Goal: Information Seeking & Learning: Learn about a topic

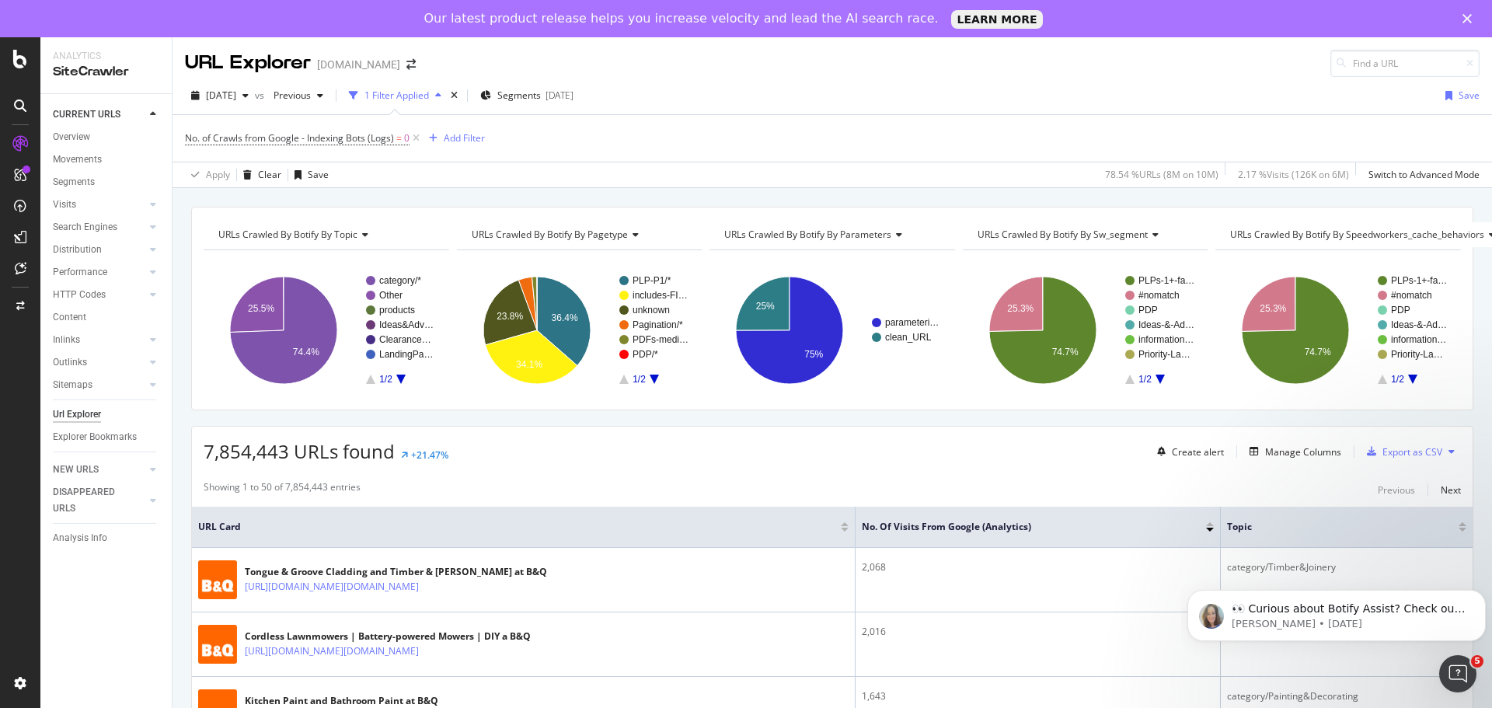
scroll to position [855, 0]
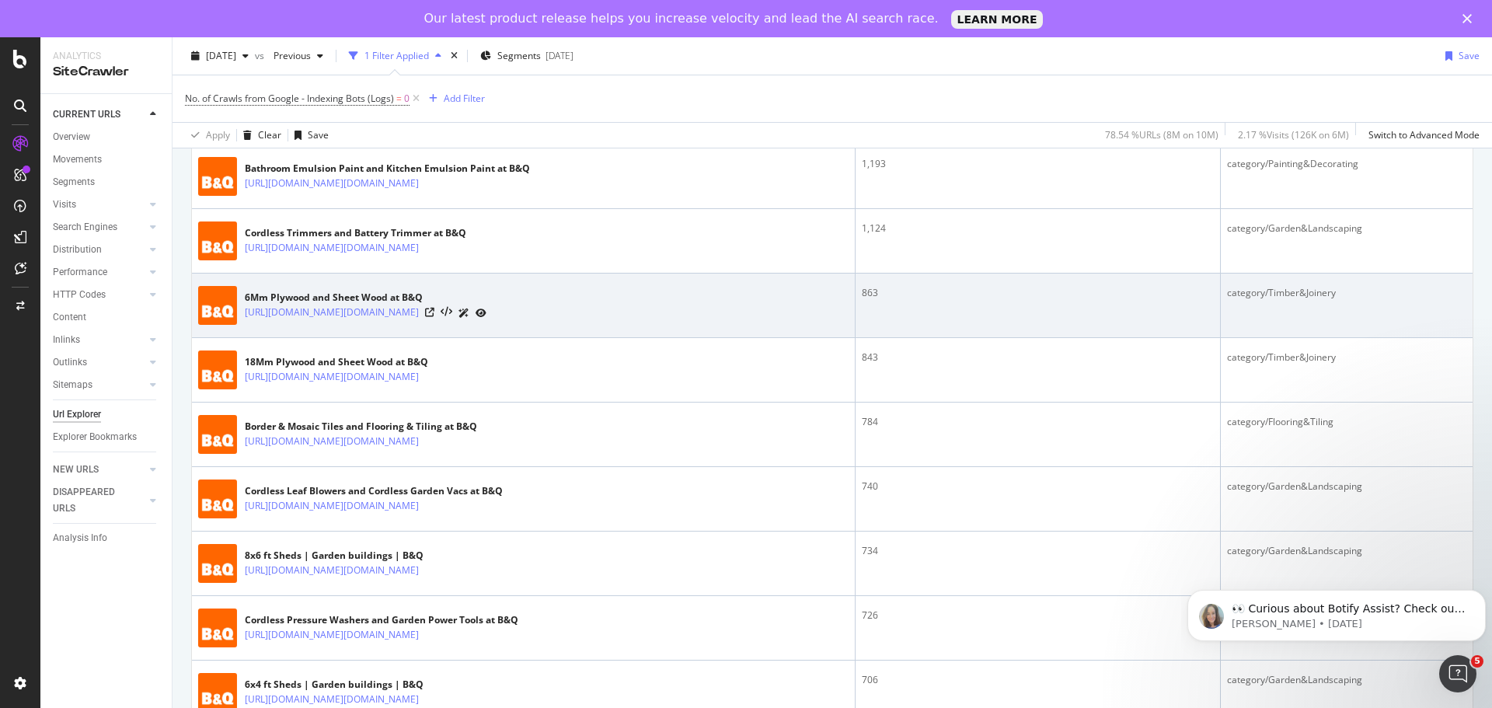
click at [744, 322] on div "6Mm Plywood and Sheet Wood at B&Q [URL][DOMAIN_NAME][DOMAIN_NAME]" at bounding box center [523, 305] width 650 height 39
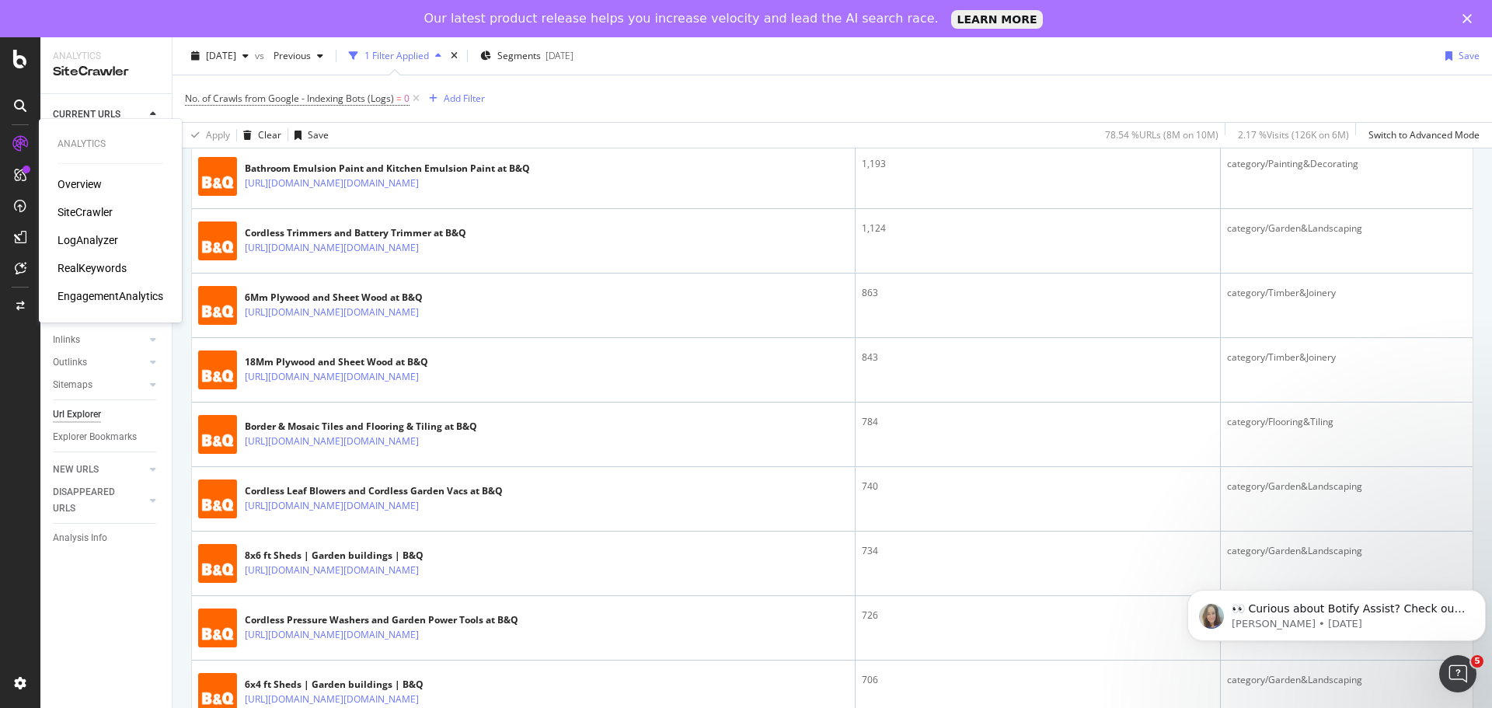
click at [78, 246] on div "LogAnalyzer" at bounding box center [87, 240] width 61 height 16
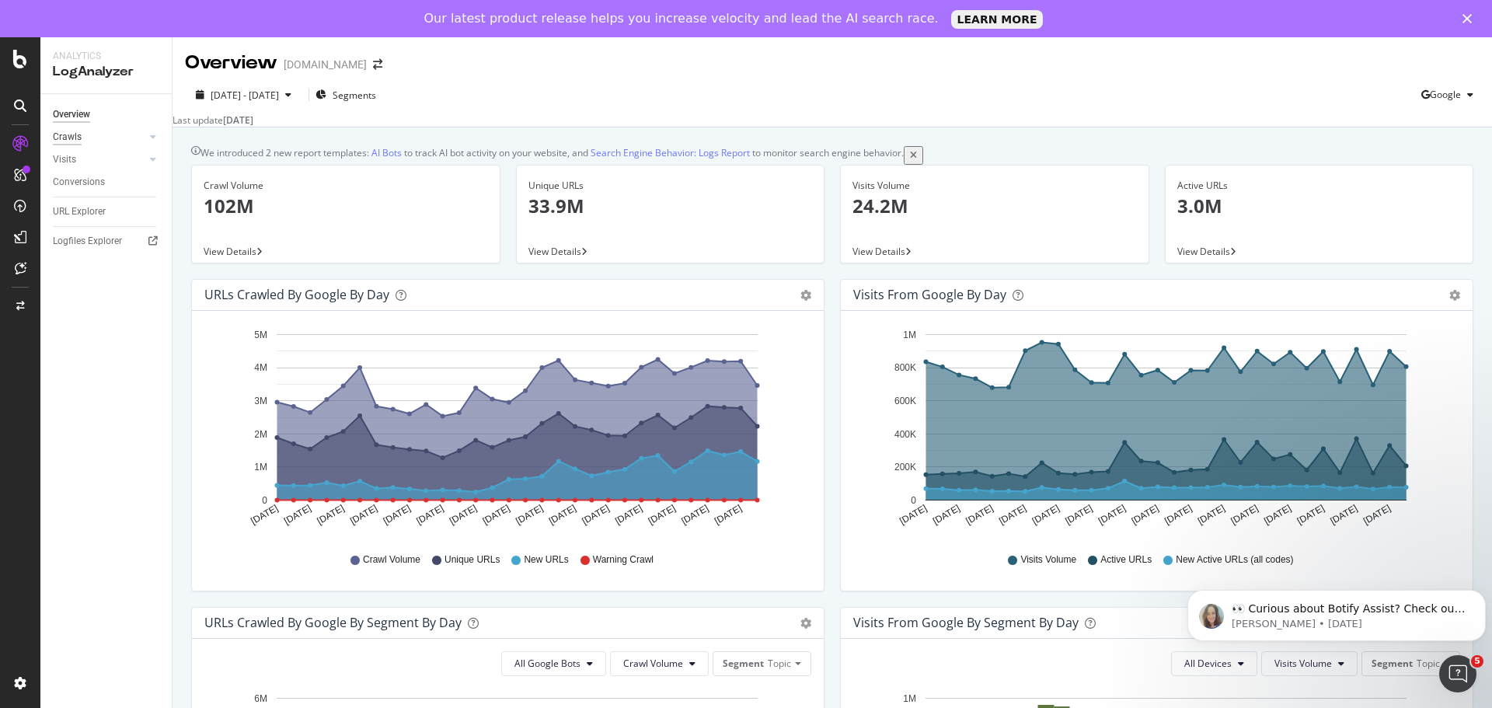
click at [71, 139] on div "Crawls" at bounding box center [67, 137] width 29 height 16
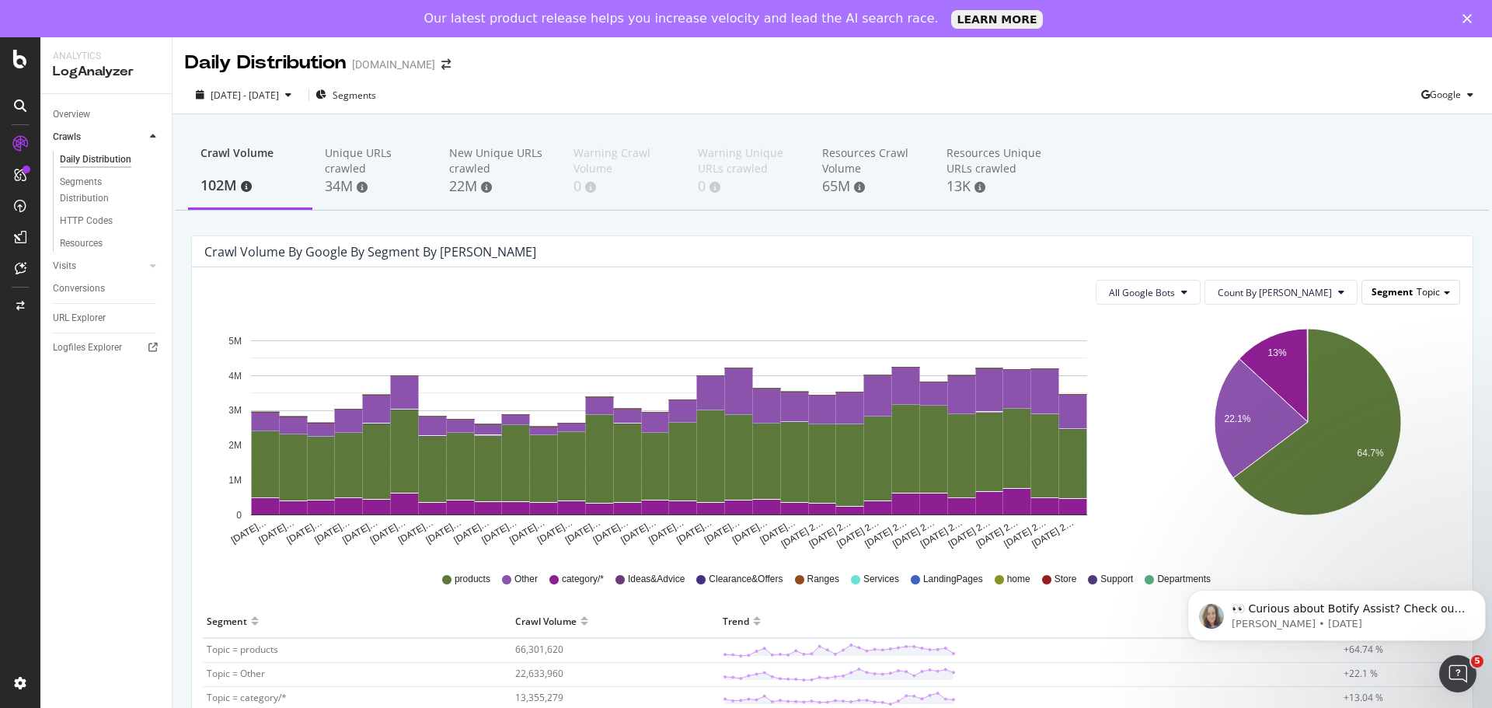
click at [1393, 292] on span "Segment" at bounding box center [1391, 291] width 41 height 13
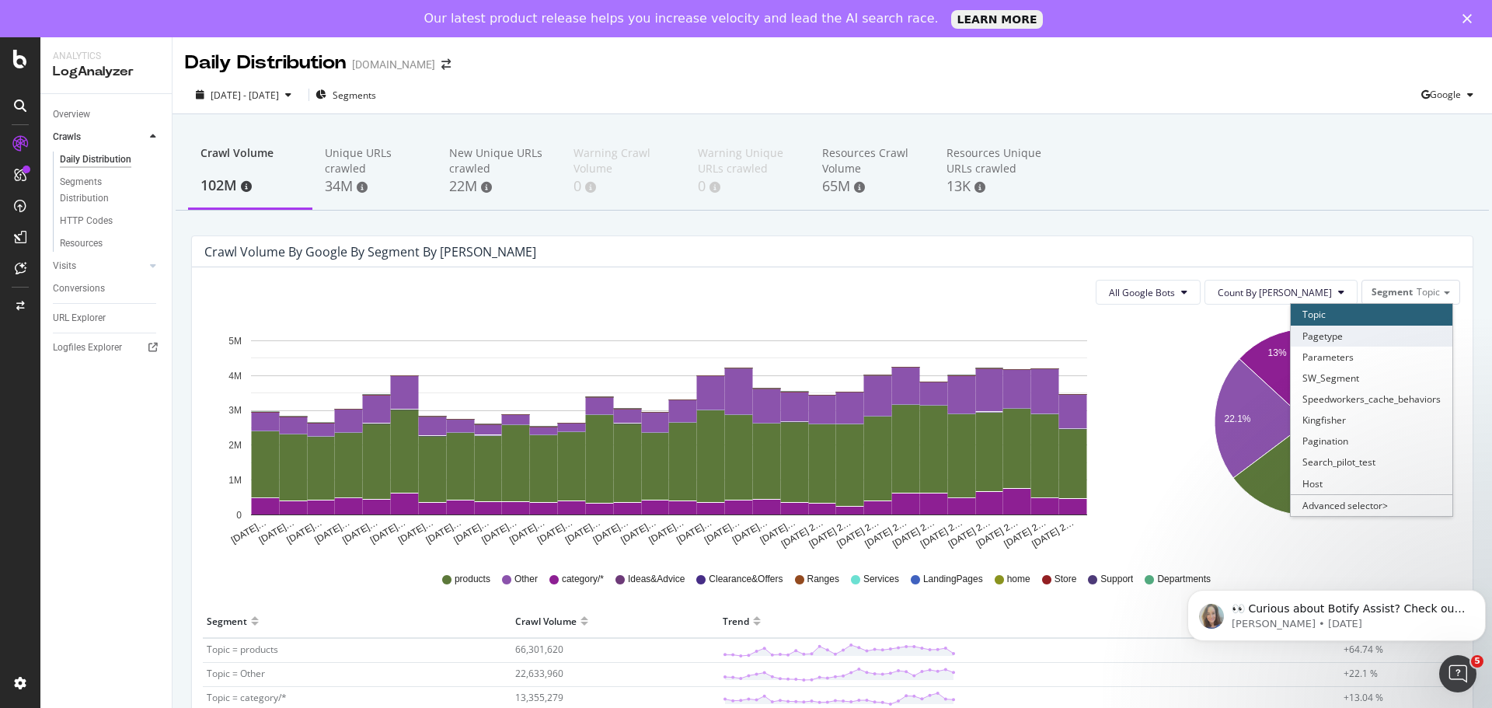
click at [1356, 334] on div "Pagetype" at bounding box center [1372, 336] width 162 height 21
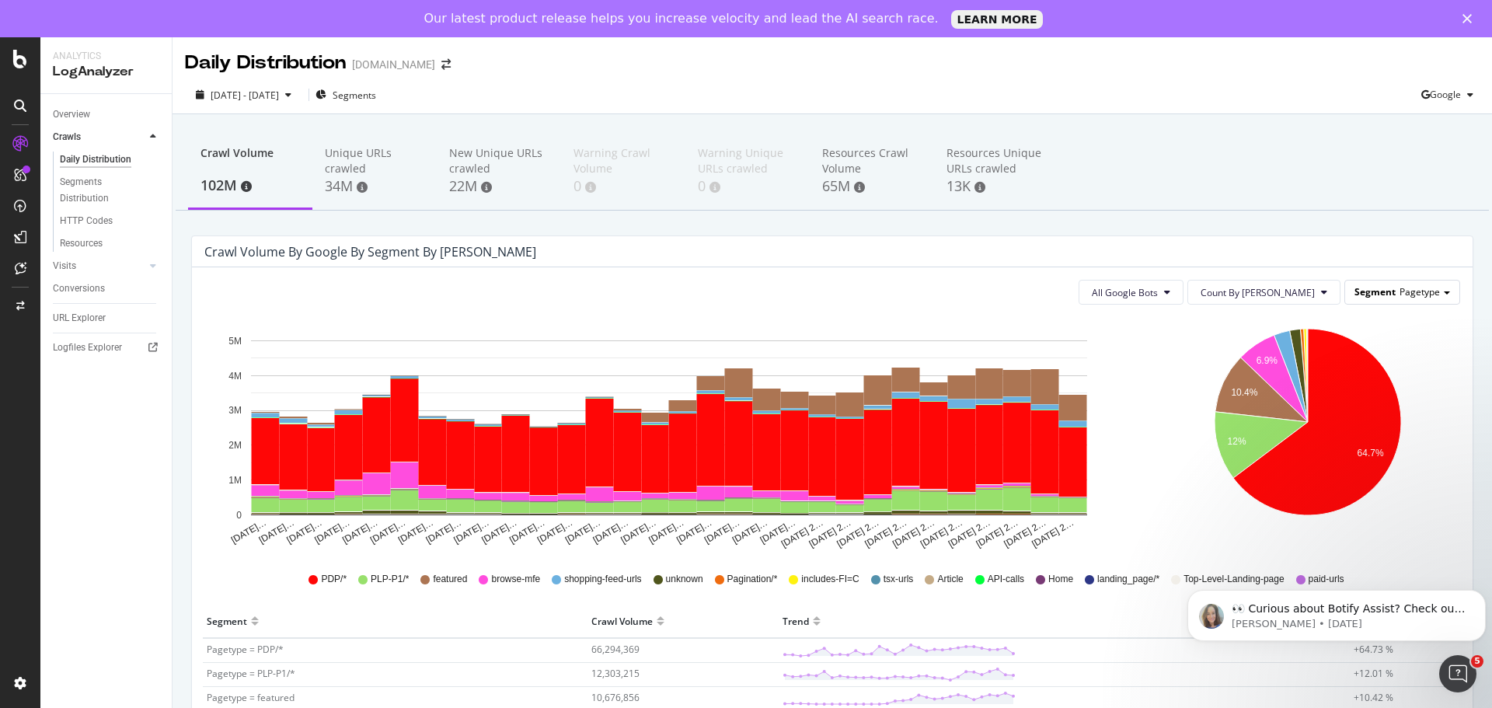
click at [1424, 298] on span "Pagetype" at bounding box center [1419, 291] width 40 height 13
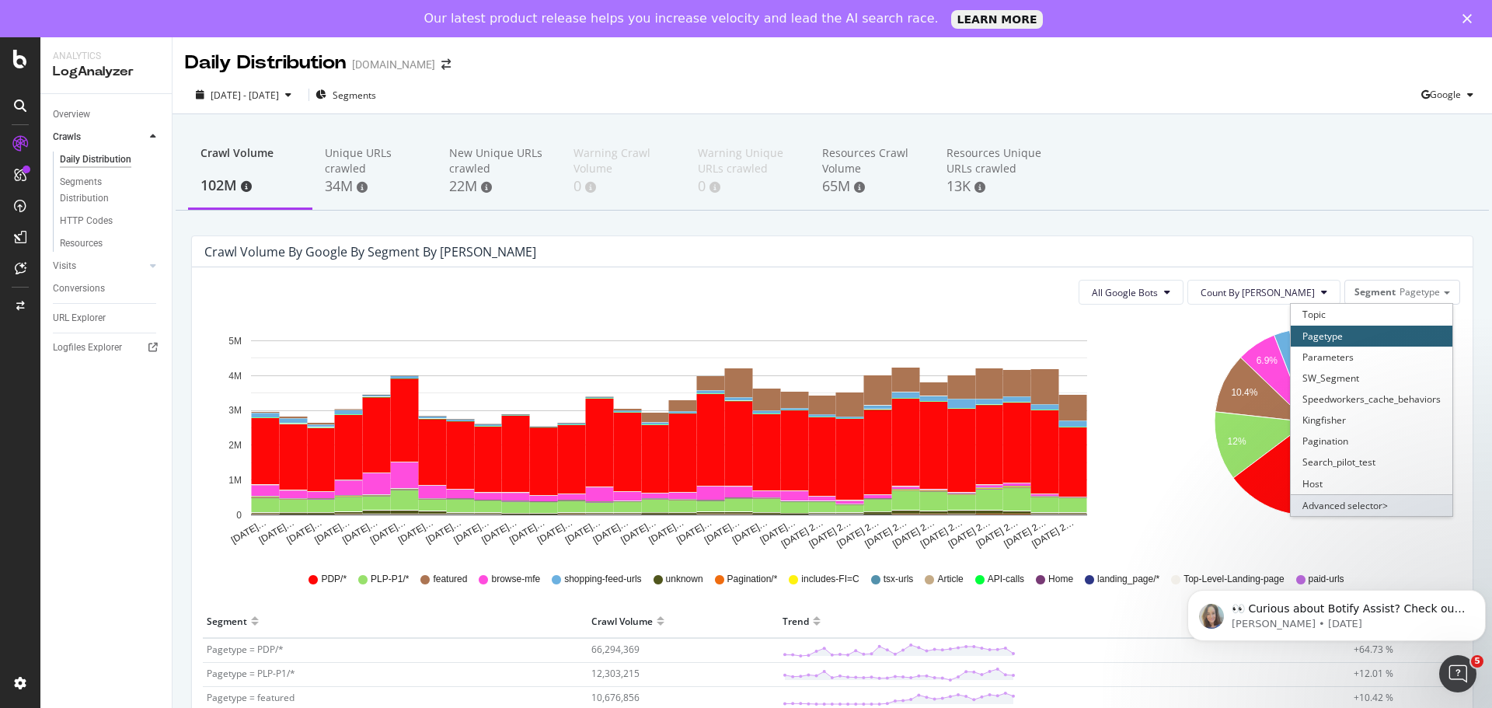
click at [1344, 507] on div "Advanced selector >" at bounding box center [1372, 505] width 162 height 22
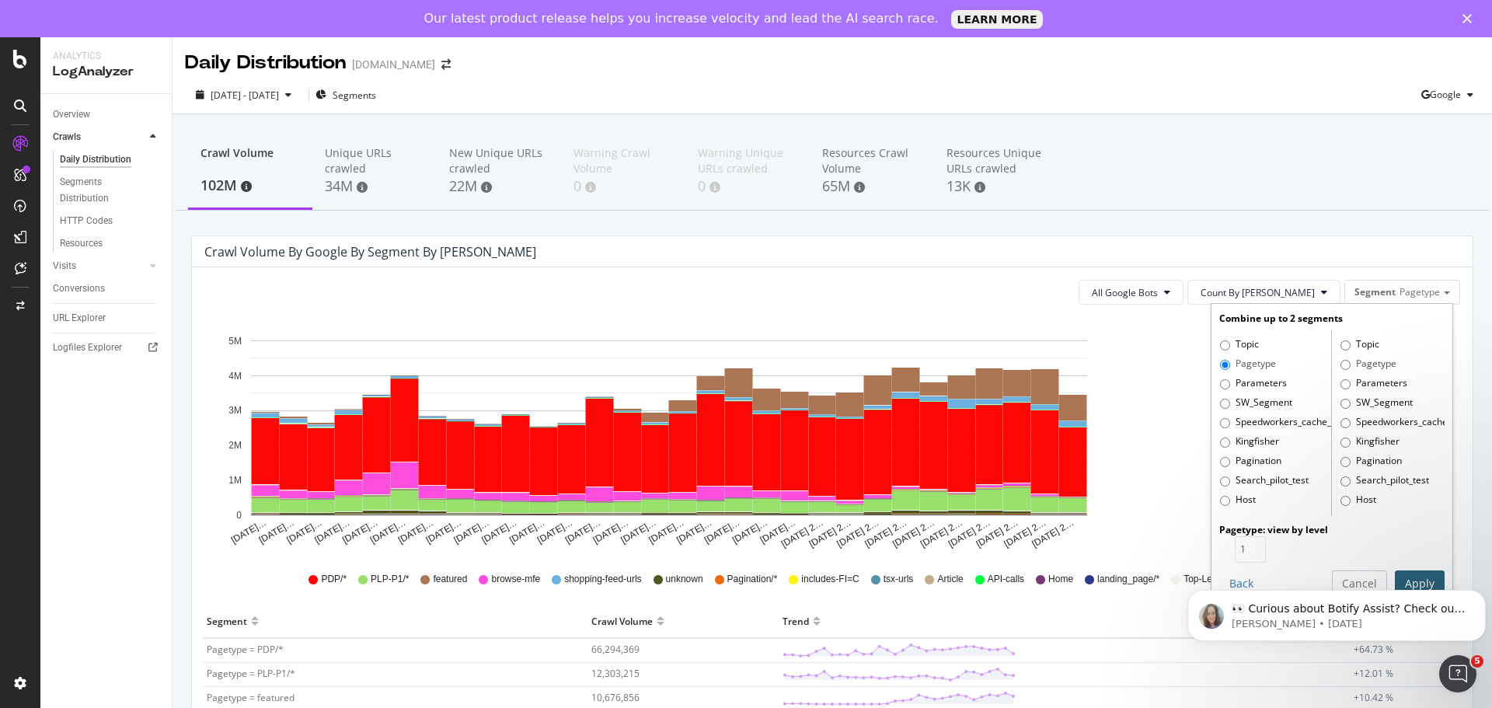
click at [1165, 337] on icon "6.9% 10.4% 12% 64.7%" at bounding box center [1307, 433] width 299 height 233
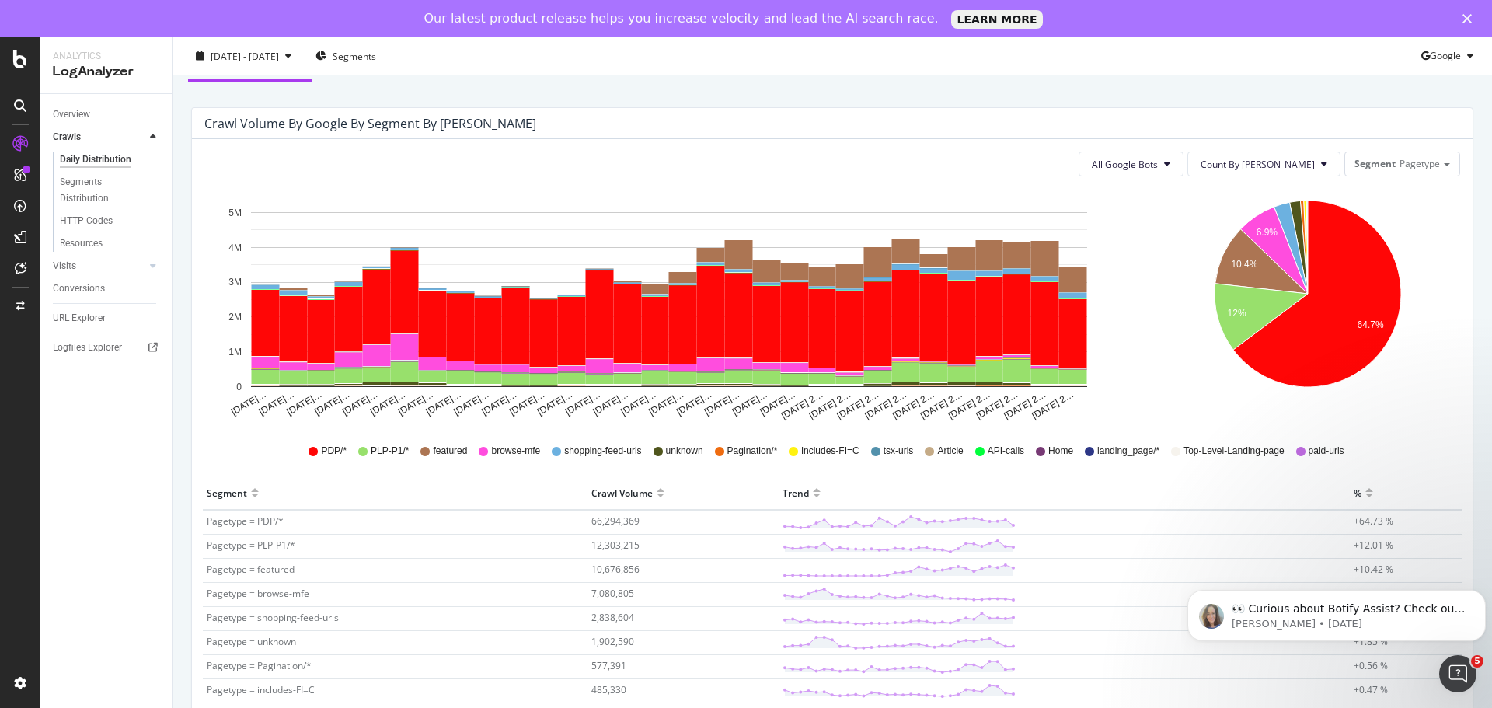
scroll to position [155, 0]
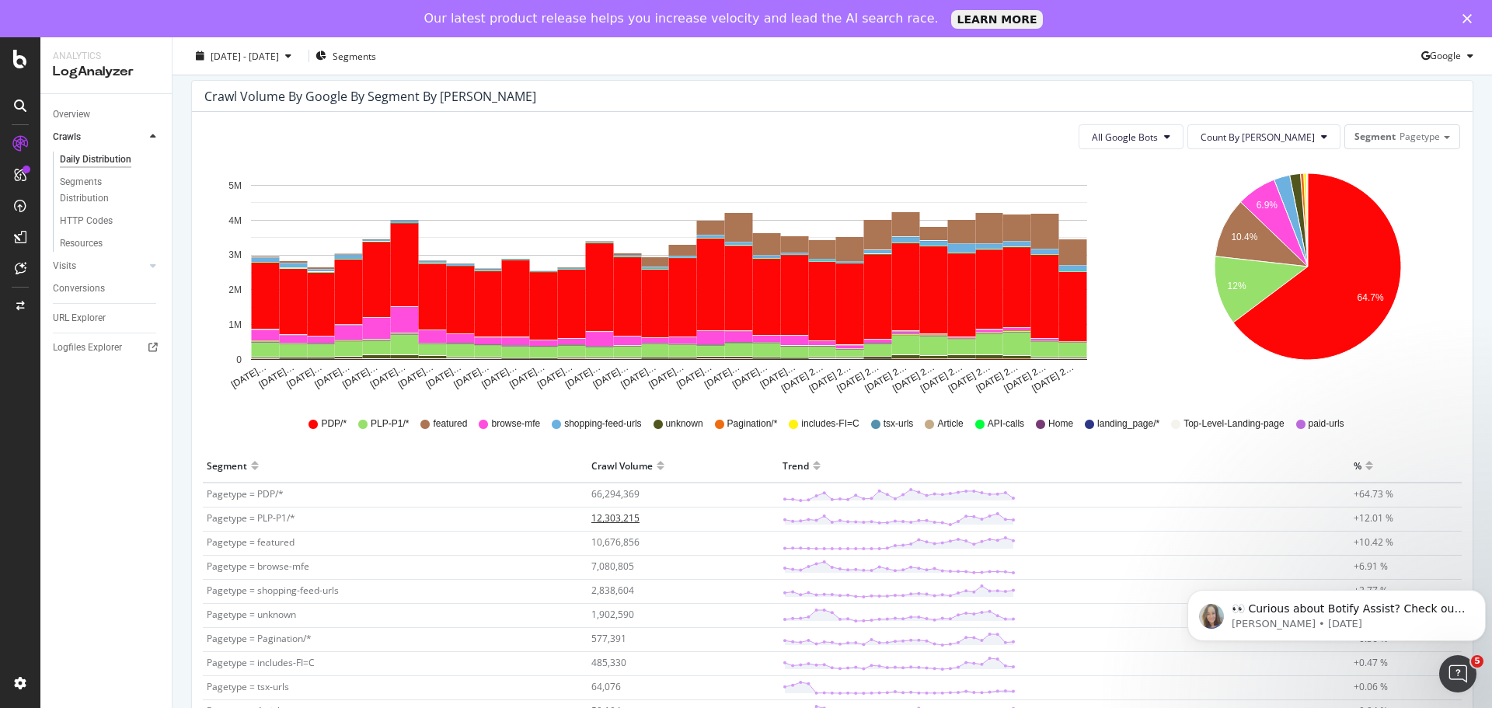
click at [603, 518] on span "12,303,215" at bounding box center [615, 517] width 48 height 13
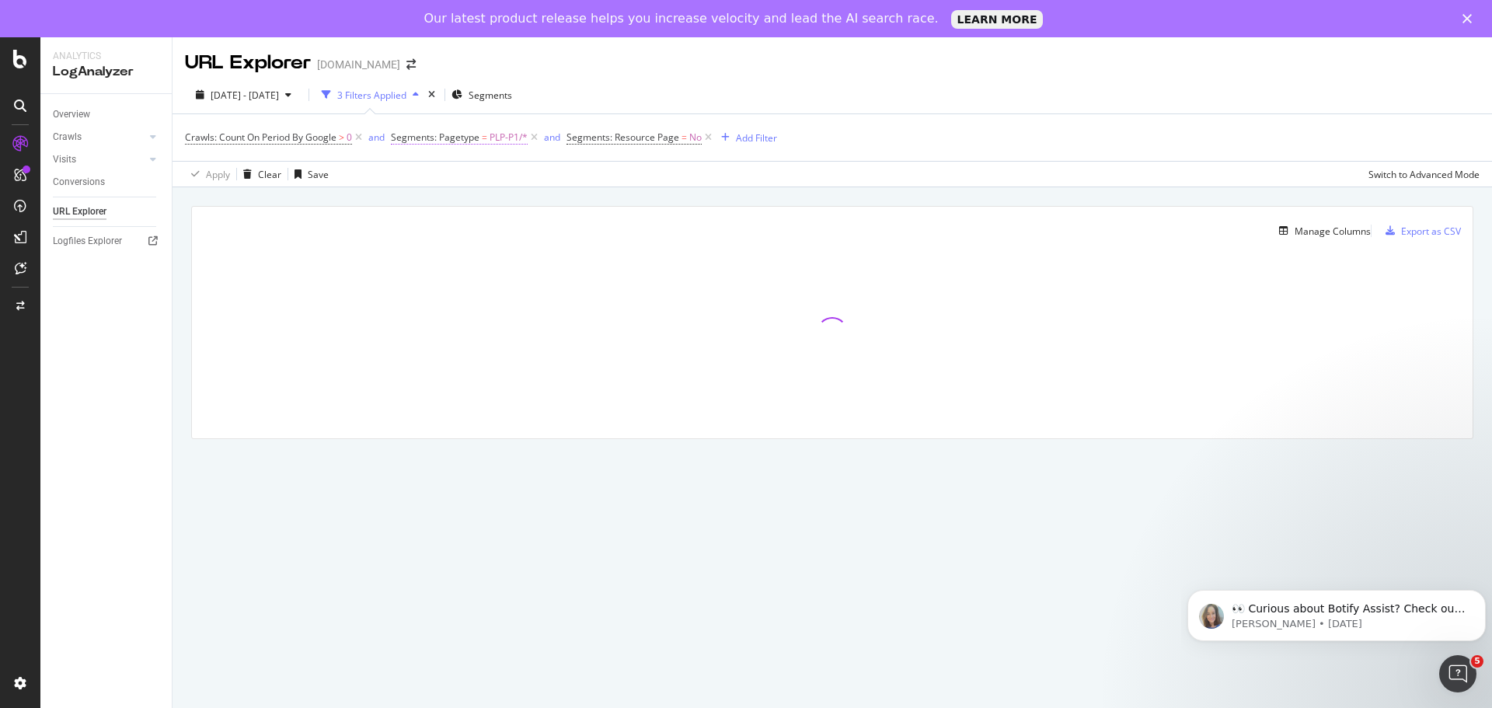
click at [474, 137] on span "Segments: Pagetype" at bounding box center [435, 137] width 89 height 13
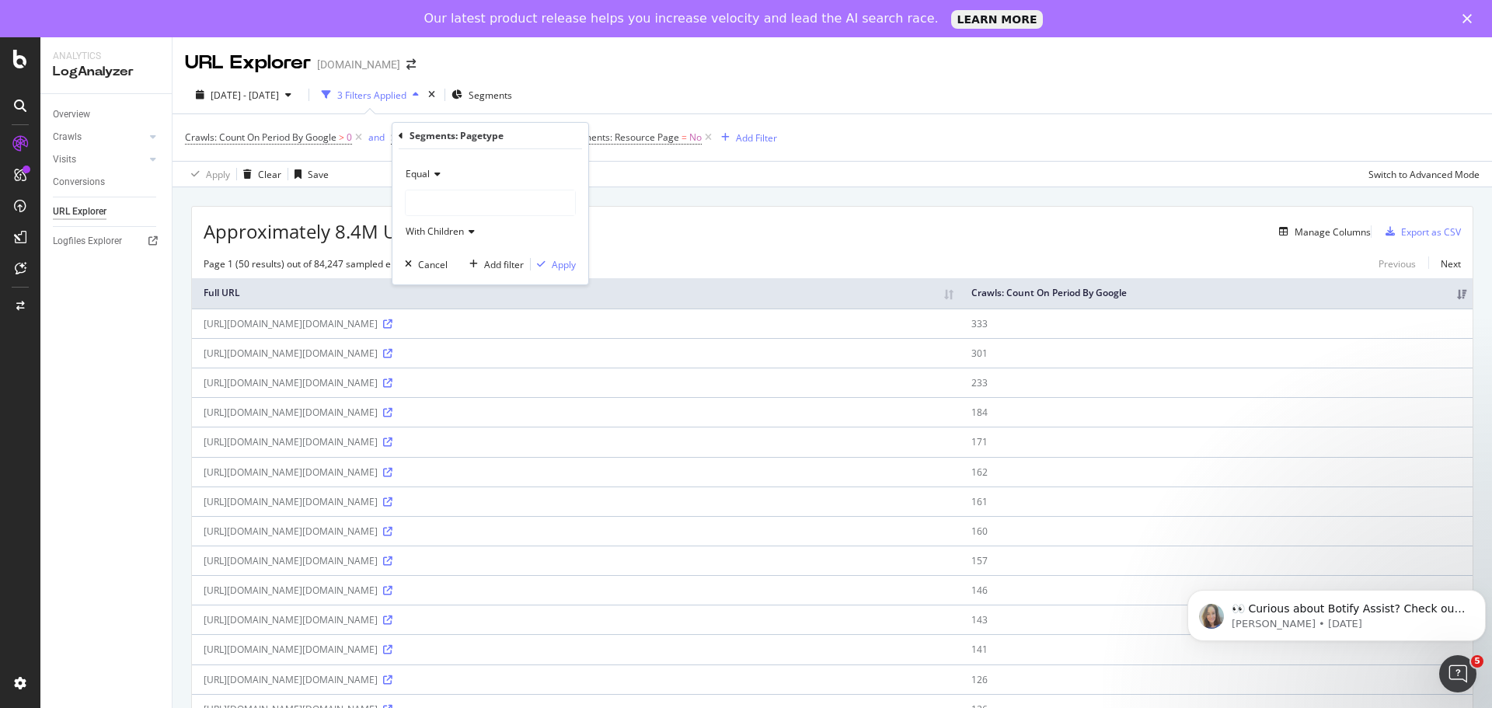
click at [447, 200] on div at bounding box center [490, 202] width 169 height 25
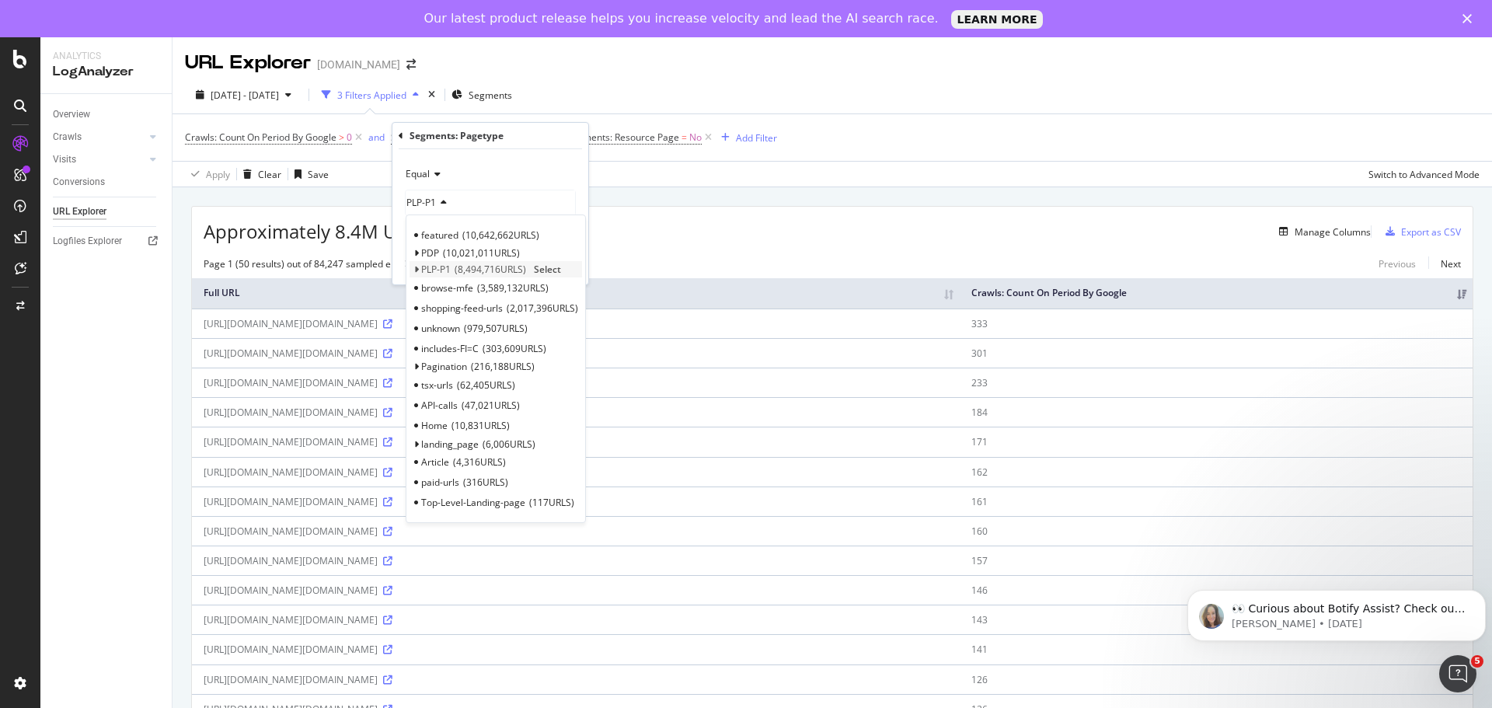
click at [418, 273] on icon at bounding box center [415, 269] width 5 height 9
click at [579, 287] on span "4,734,059 URLS" at bounding box center [594, 287] width 71 height 13
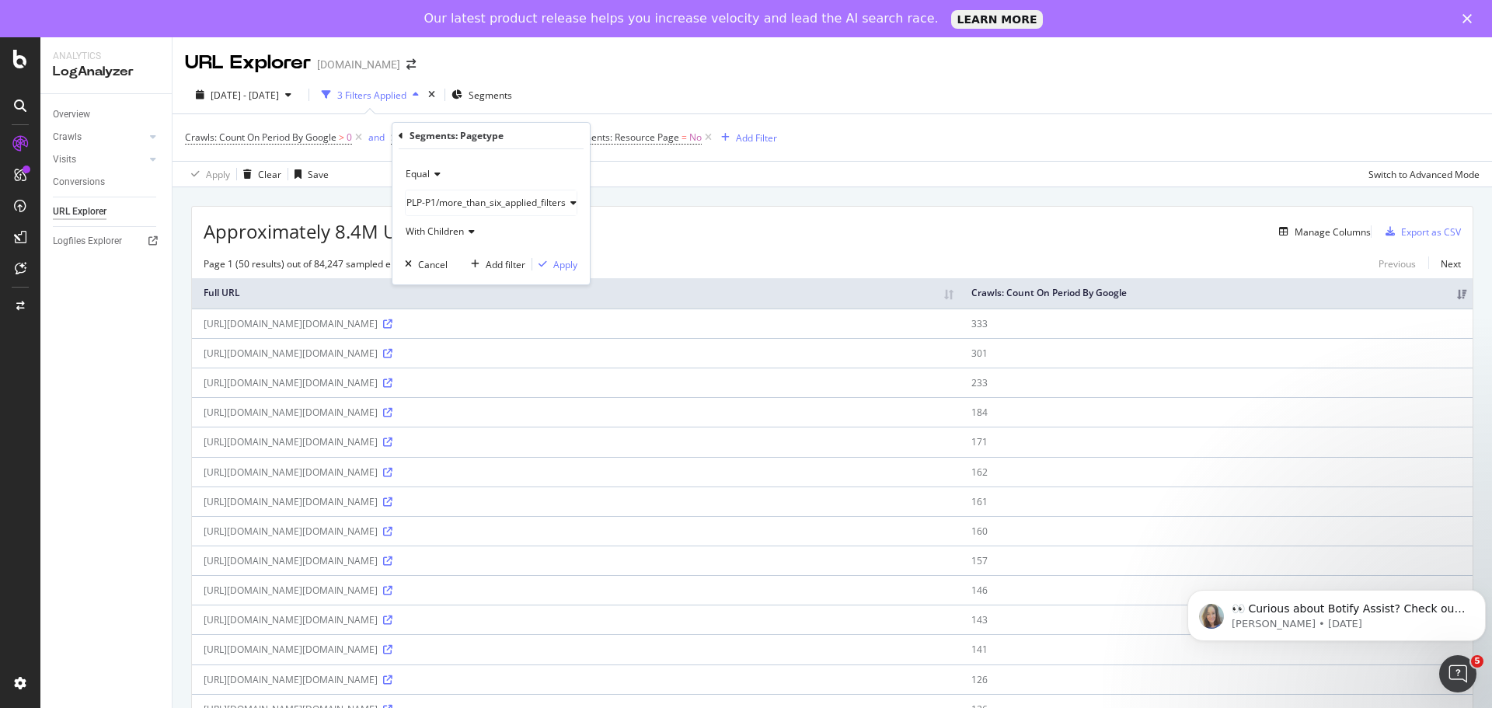
click at [423, 199] on span "PLP-P1/more_than_six_applied_filters" at bounding box center [485, 202] width 159 height 13
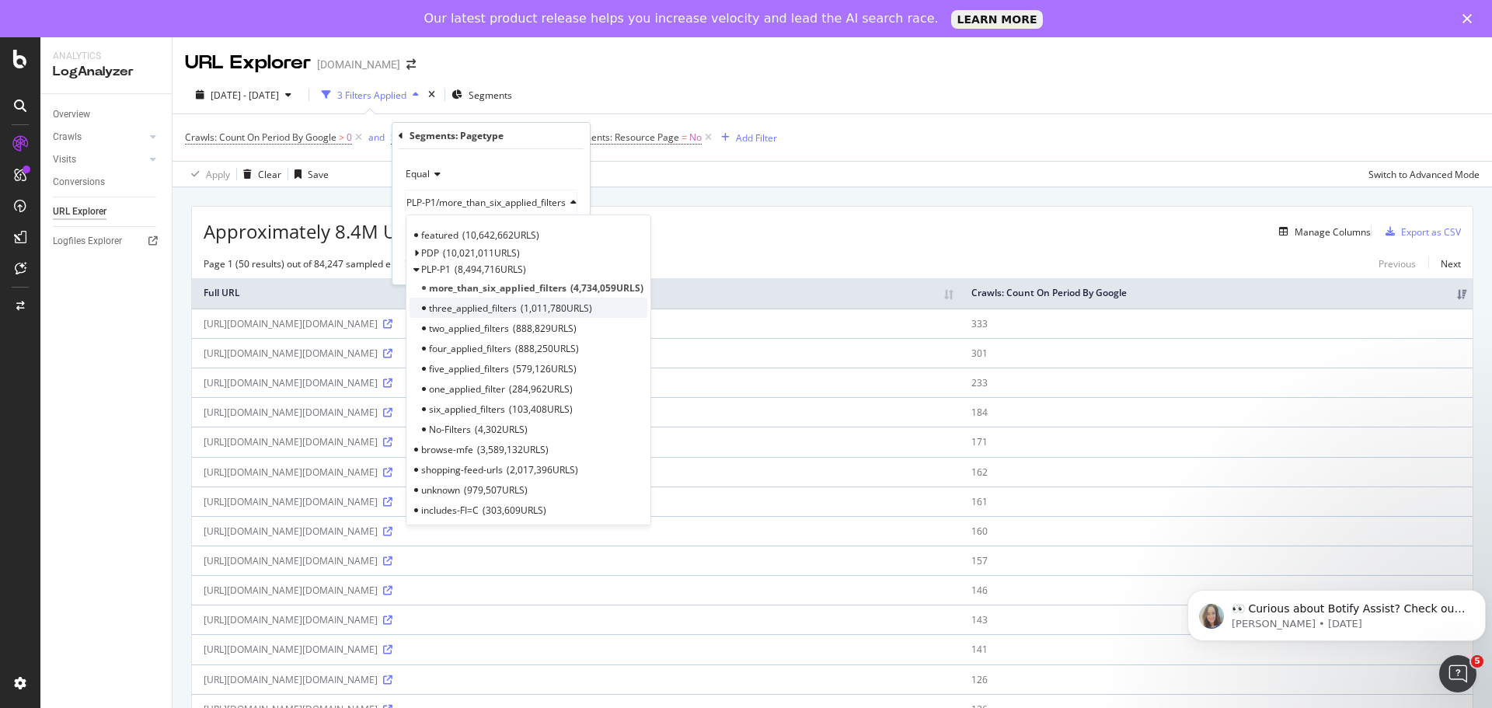
click at [494, 301] on span "three_applied_filters" at bounding box center [473, 307] width 88 height 13
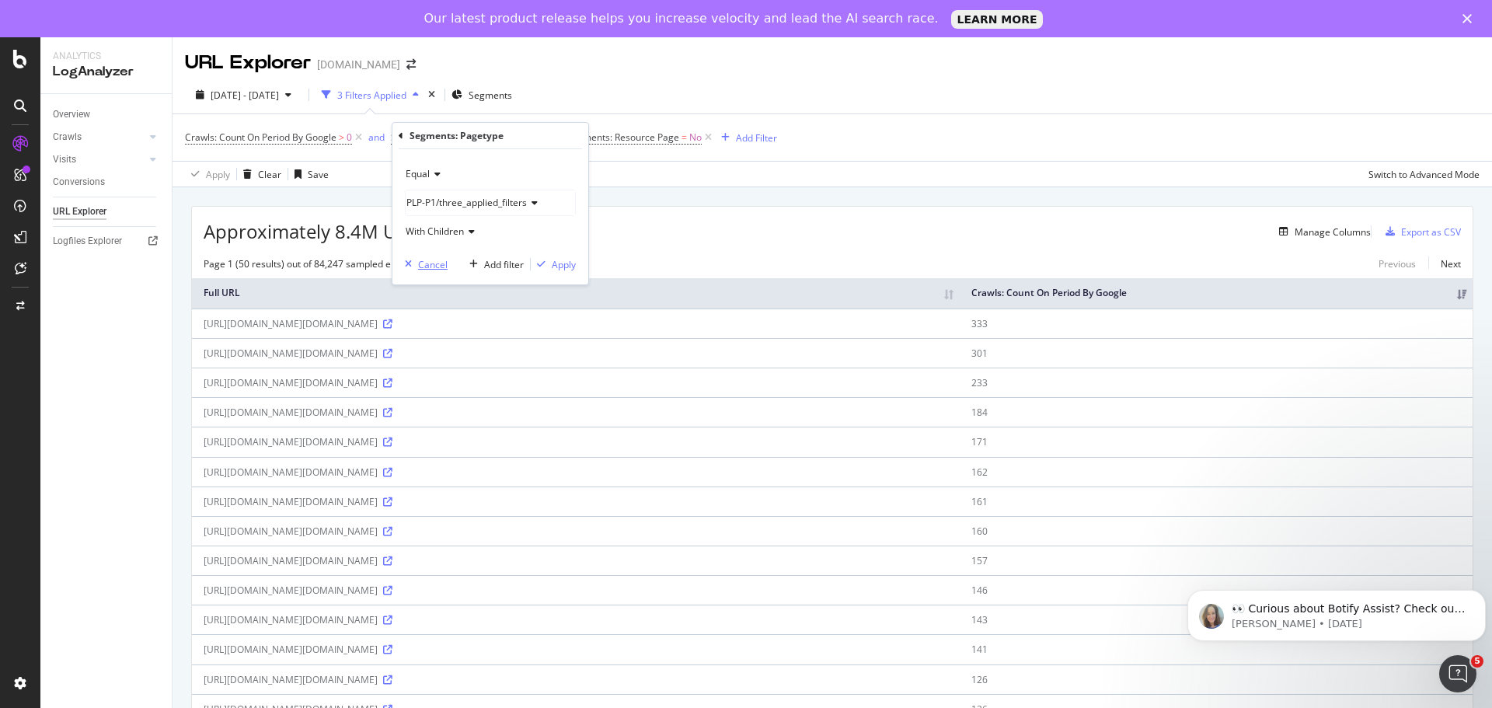
click at [441, 265] on div "Cancel" at bounding box center [433, 264] width 30 height 13
click at [68, 134] on div "Crawls" at bounding box center [67, 137] width 29 height 16
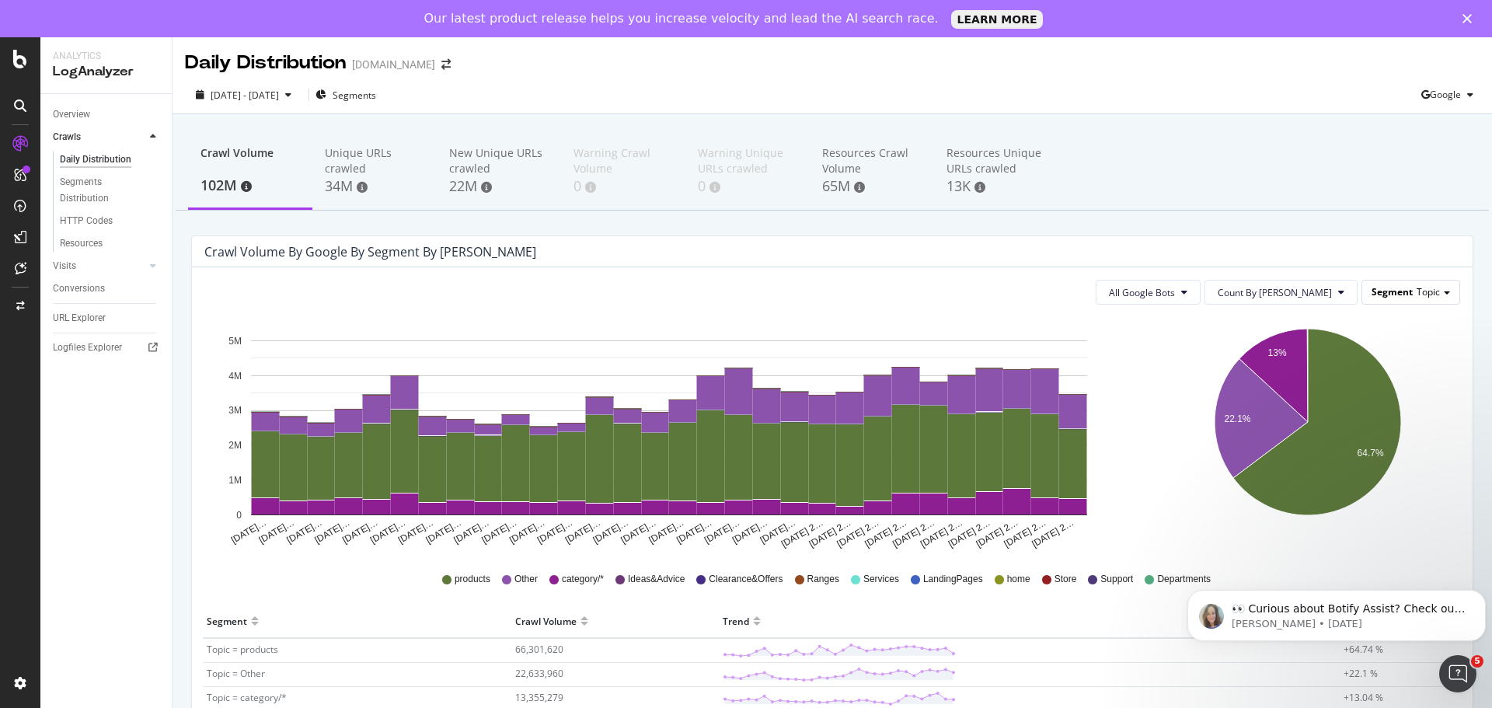
click at [1390, 293] on span "Segment" at bounding box center [1391, 291] width 41 height 13
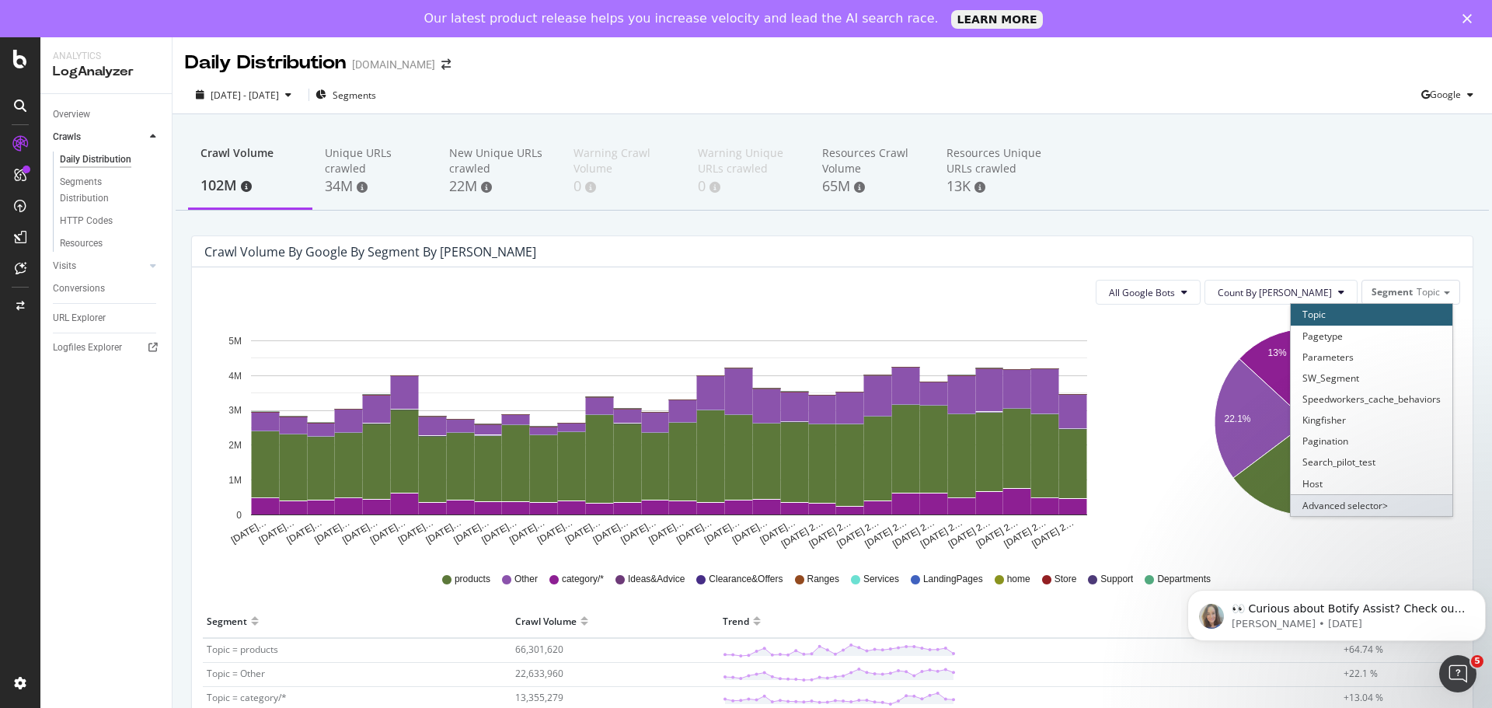
click at [1352, 506] on div "Advanced selector >" at bounding box center [1372, 505] width 162 height 22
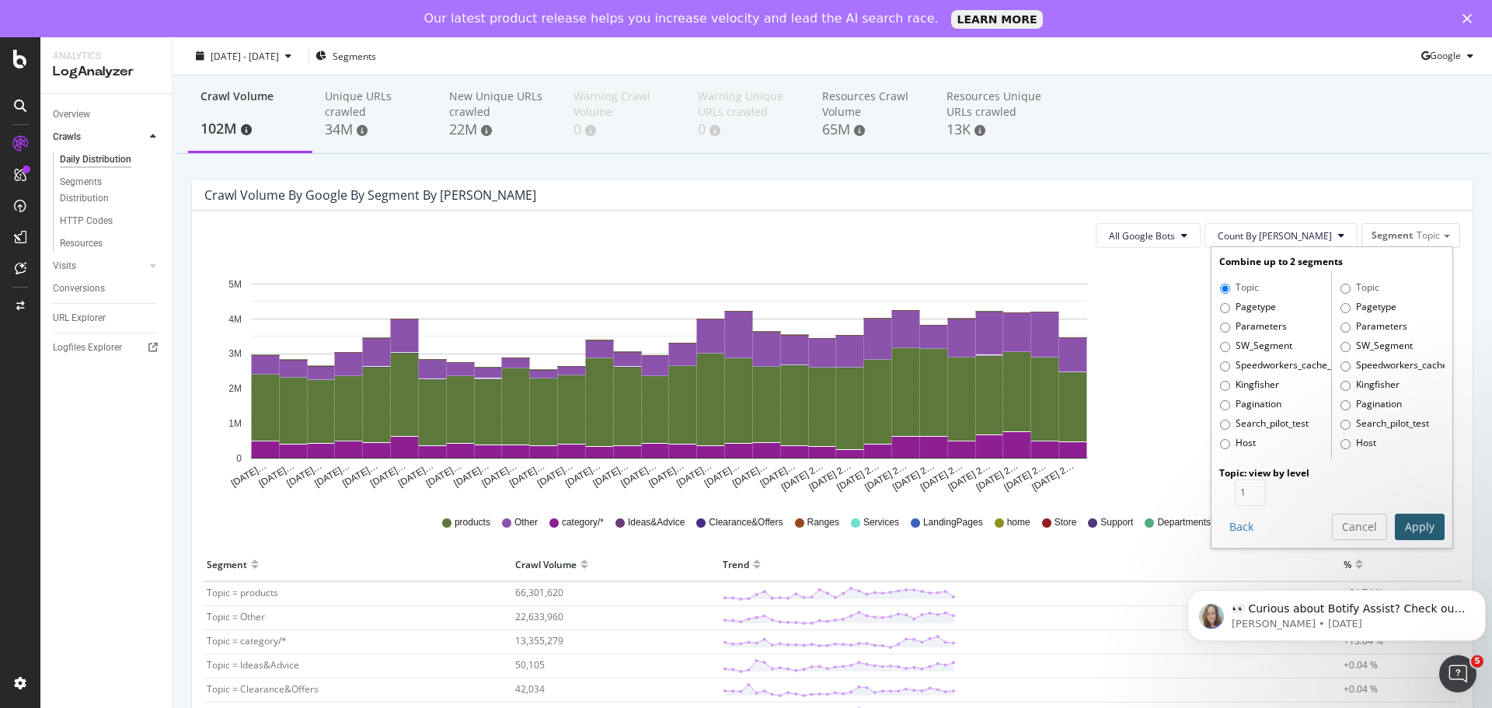
scroll to position [78, 0]
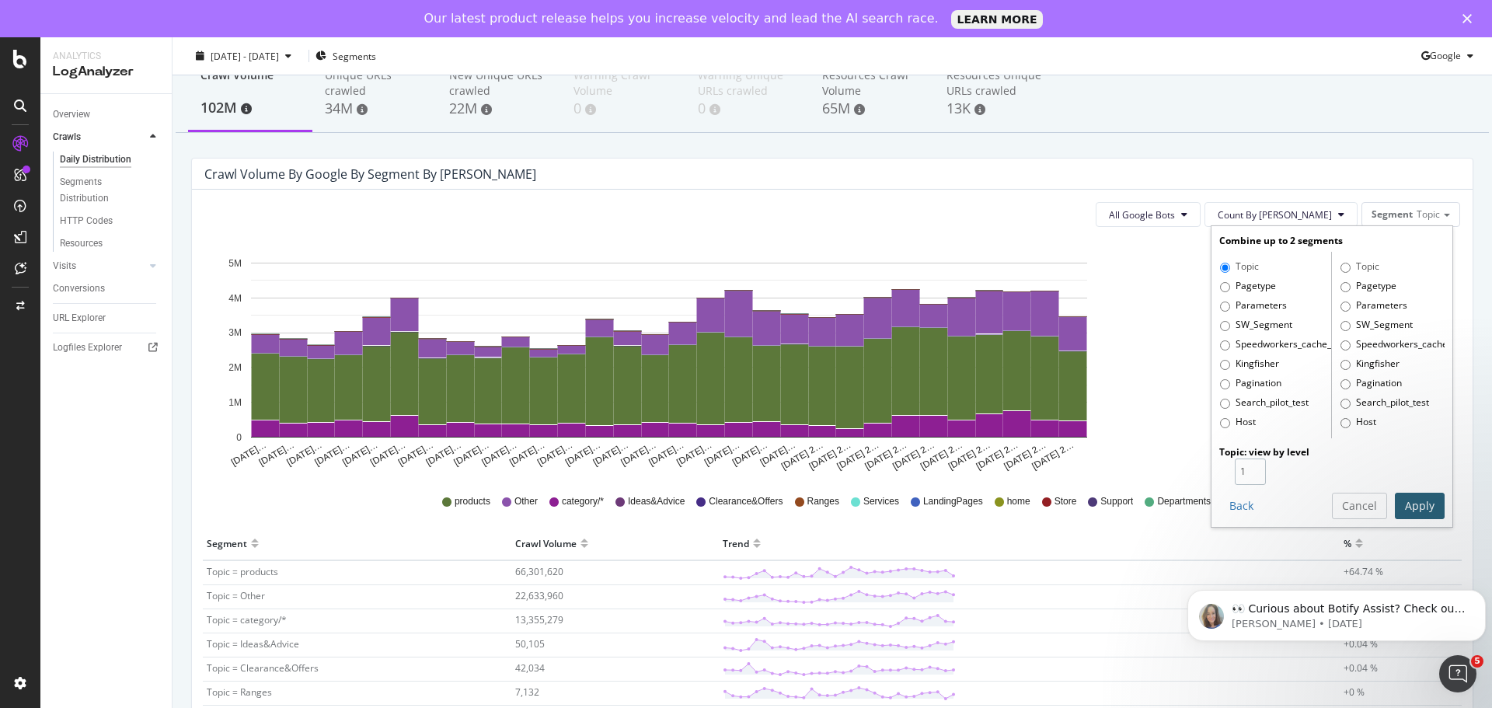
click at [1235, 473] on input "1" at bounding box center [1250, 471] width 31 height 26
click at [1242, 463] on input "1" at bounding box center [1250, 471] width 31 height 26
type input "2"
click at [1245, 466] on input "2" at bounding box center [1250, 471] width 31 height 26
click at [1220, 290] on label "Pagetype" at bounding box center [1248, 287] width 56 height 16
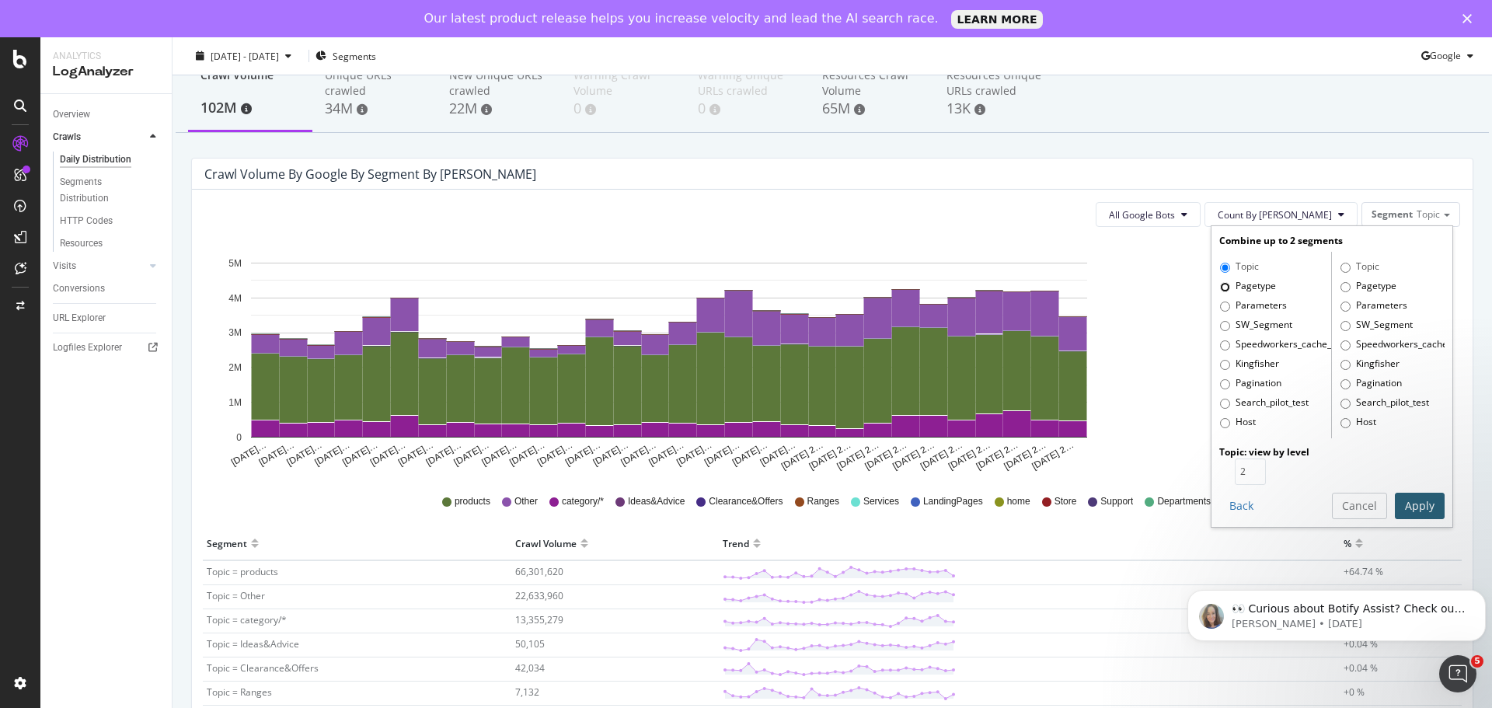
click at [1220, 290] on input "Pagetype" at bounding box center [1225, 287] width 10 height 10
radio input "true"
radio input "false"
click at [1409, 521] on div "Combine up to 2 segments Topic Pagetype Parameters SW_Segment Speedworkers_cach…" at bounding box center [1331, 376] width 241 height 300
click at [1406, 505] on button "Apply" at bounding box center [1420, 506] width 50 height 26
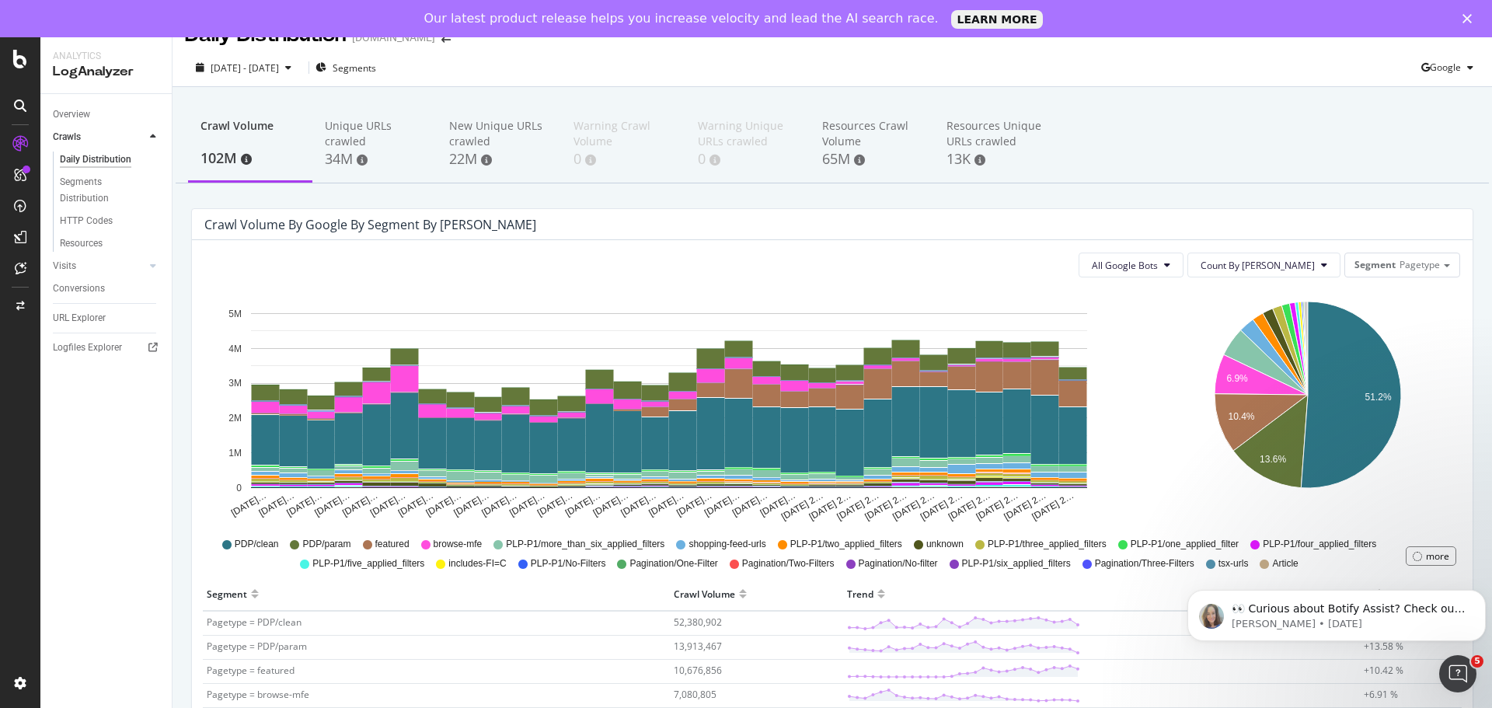
scroll to position [0, 0]
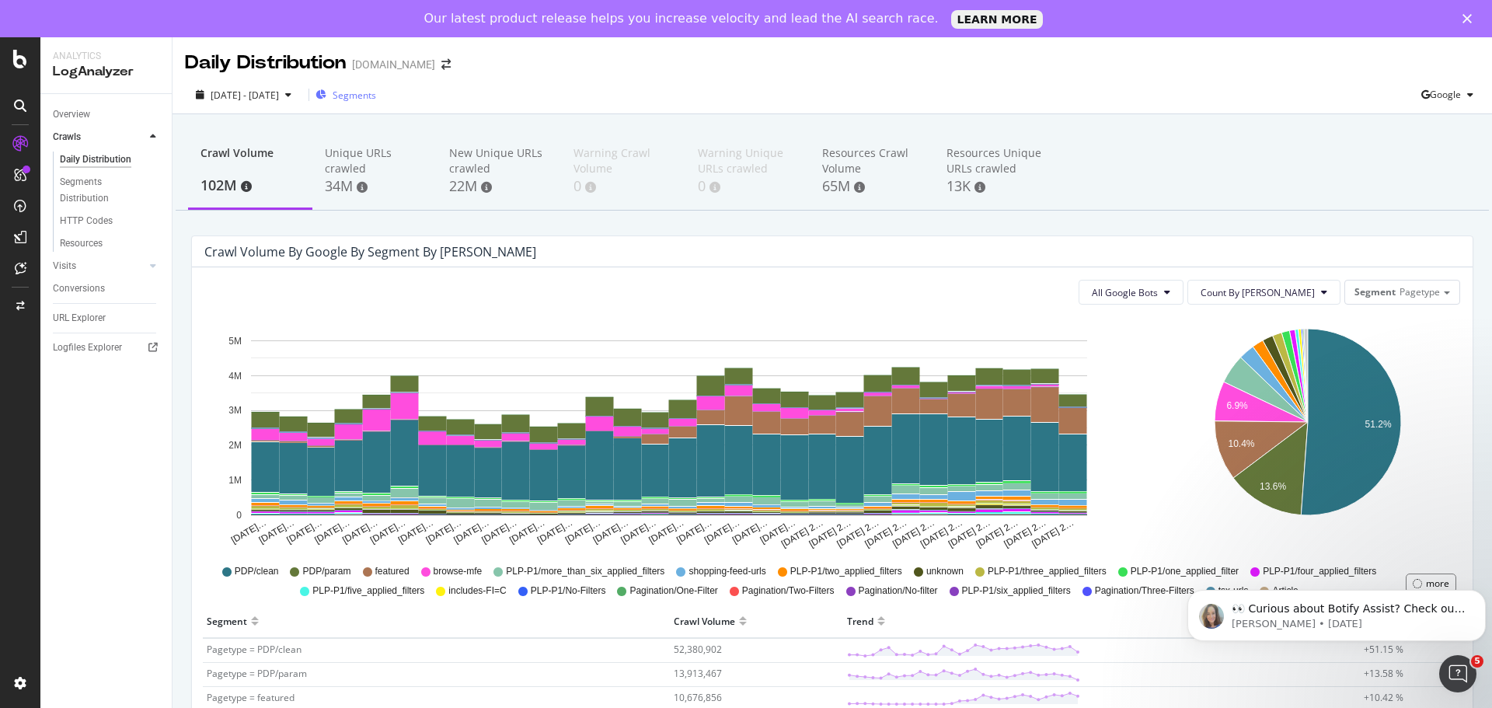
click at [376, 92] on span "Segments" at bounding box center [355, 95] width 44 height 13
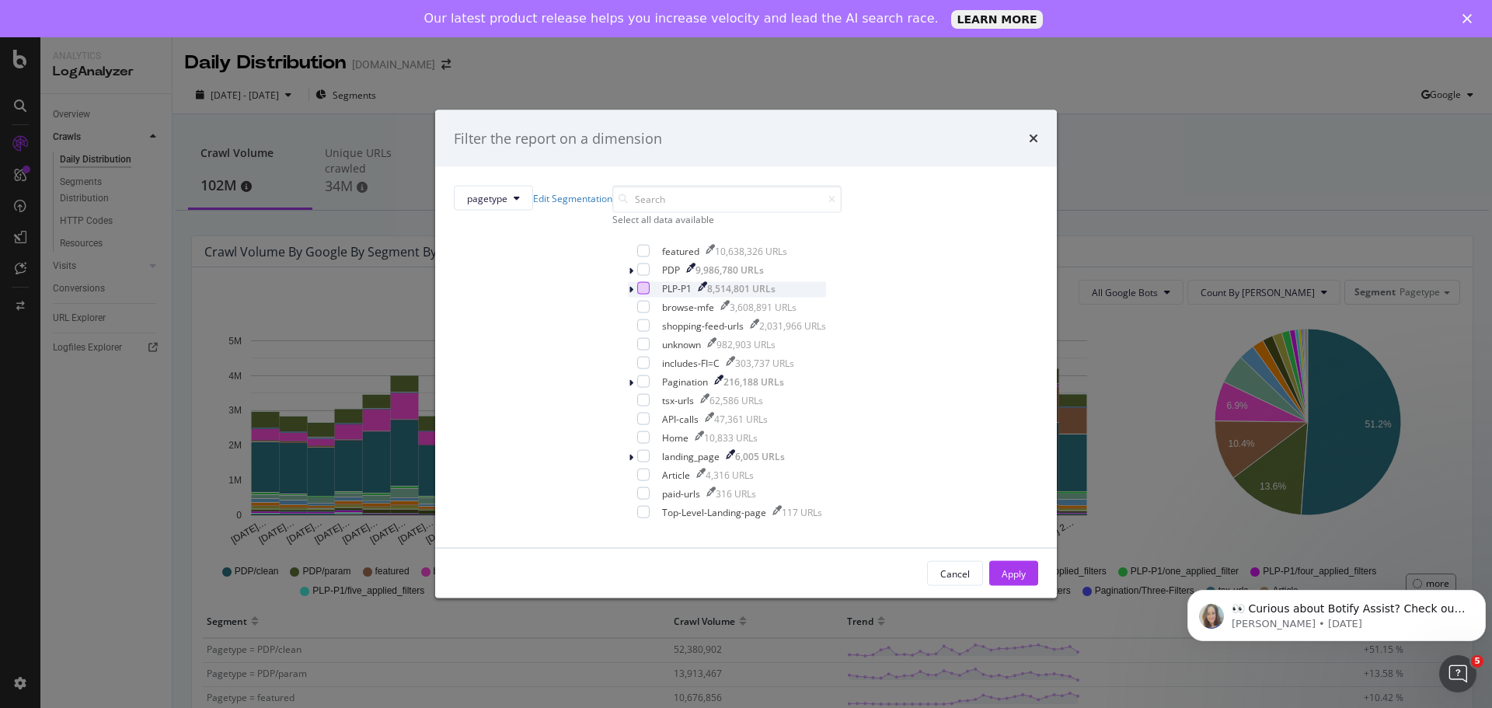
click at [637, 294] on div "modal" at bounding box center [643, 288] width 12 height 12
drag, startPoint x: 880, startPoint y: 582, endPoint x: 880, endPoint y: 548, distance: 34.2
click at [1002, 582] on div "Apply" at bounding box center [1014, 573] width 24 height 23
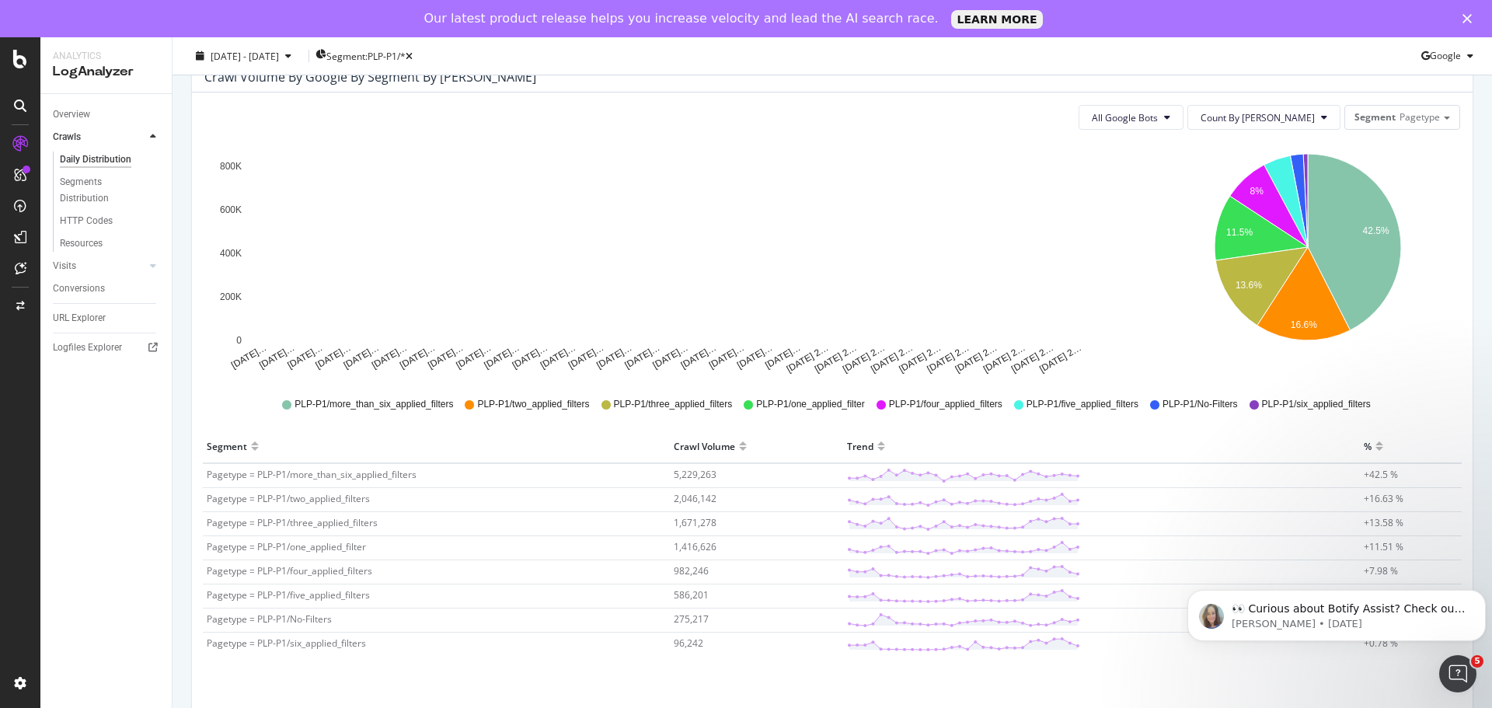
scroll to position [211, 0]
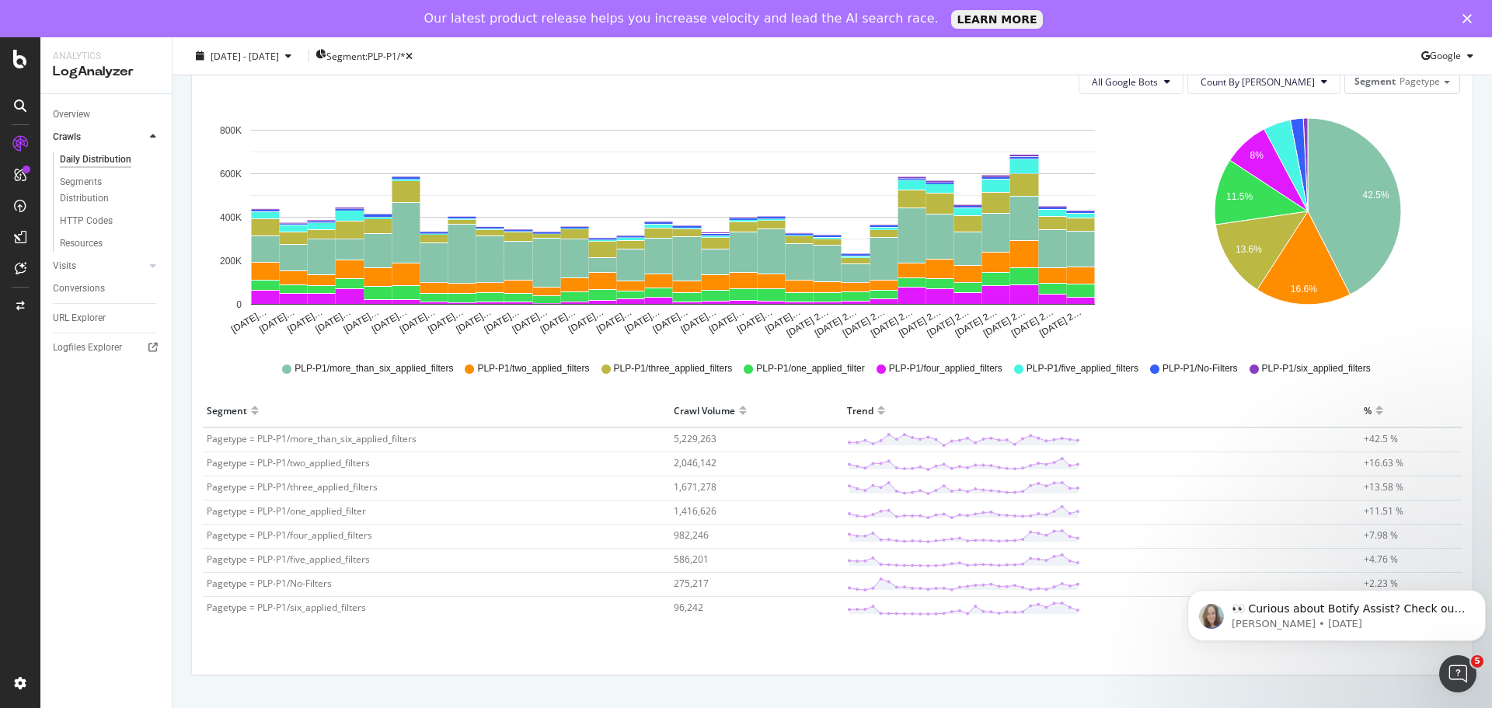
click at [744, 414] on div at bounding box center [743, 417] width 8 height 12
click at [694, 437] on span "5,229,263" at bounding box center [695, 438] width 43 height 13
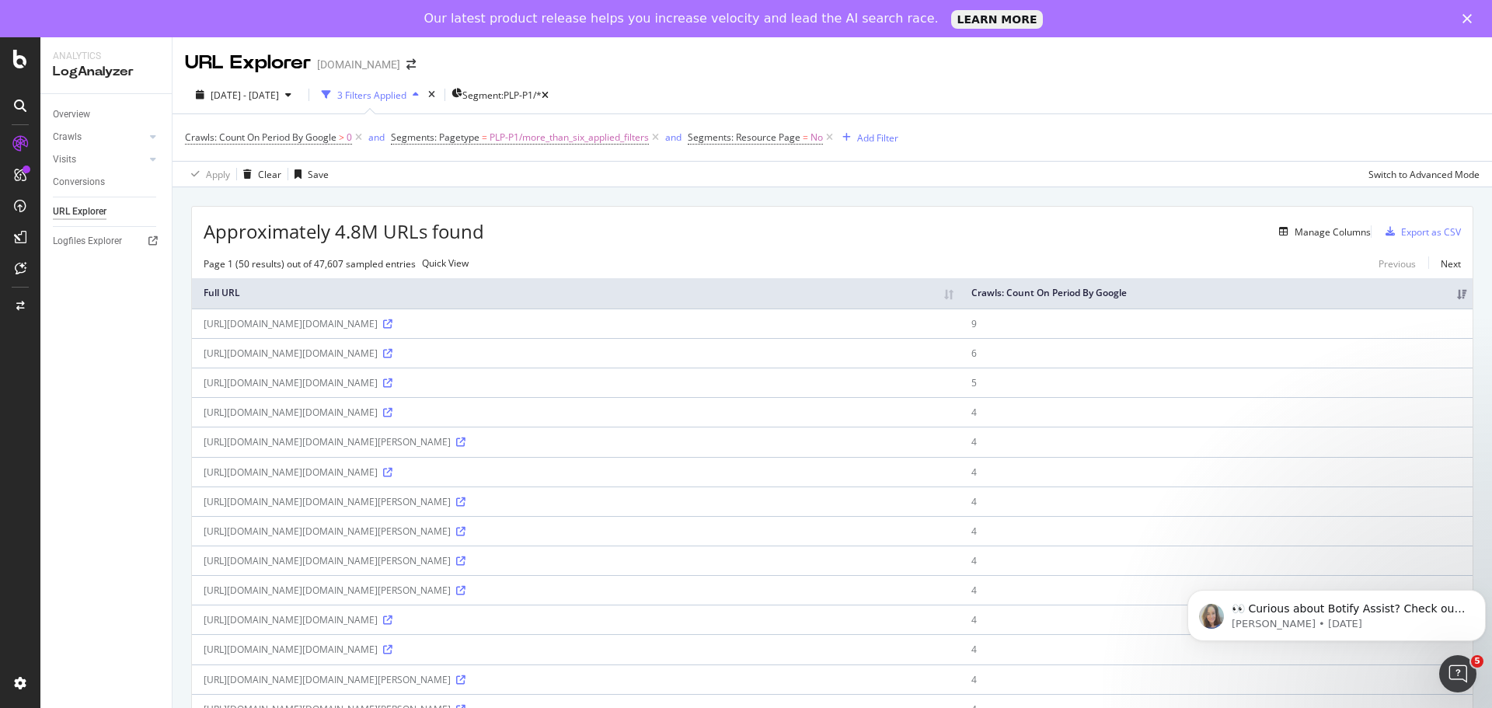
click at [659, 389] on div "[URL][DOMAIN_NAME][DOMAIN_NAME]" at bounding box center [576, 382] width 744 height 13
copy div "[URL][DOMAIN_NAME][DOMAIN_NAME]"
click at [870, 138] on div "Add Filter" at bounding box center [877, 137] width 41 height 13
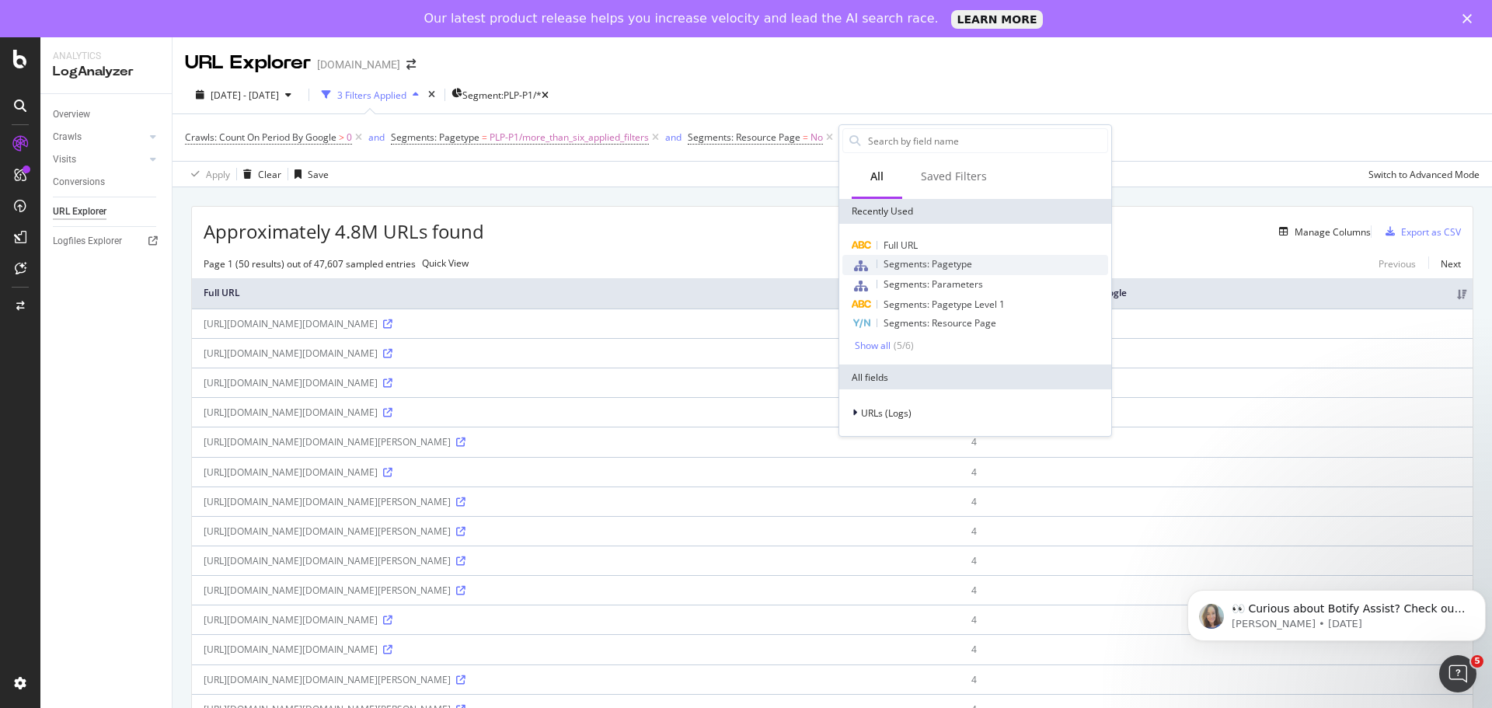
click at [901, 255] on div "Segments: Pagetype" at bounding box center [975, 265] width 266 height 20
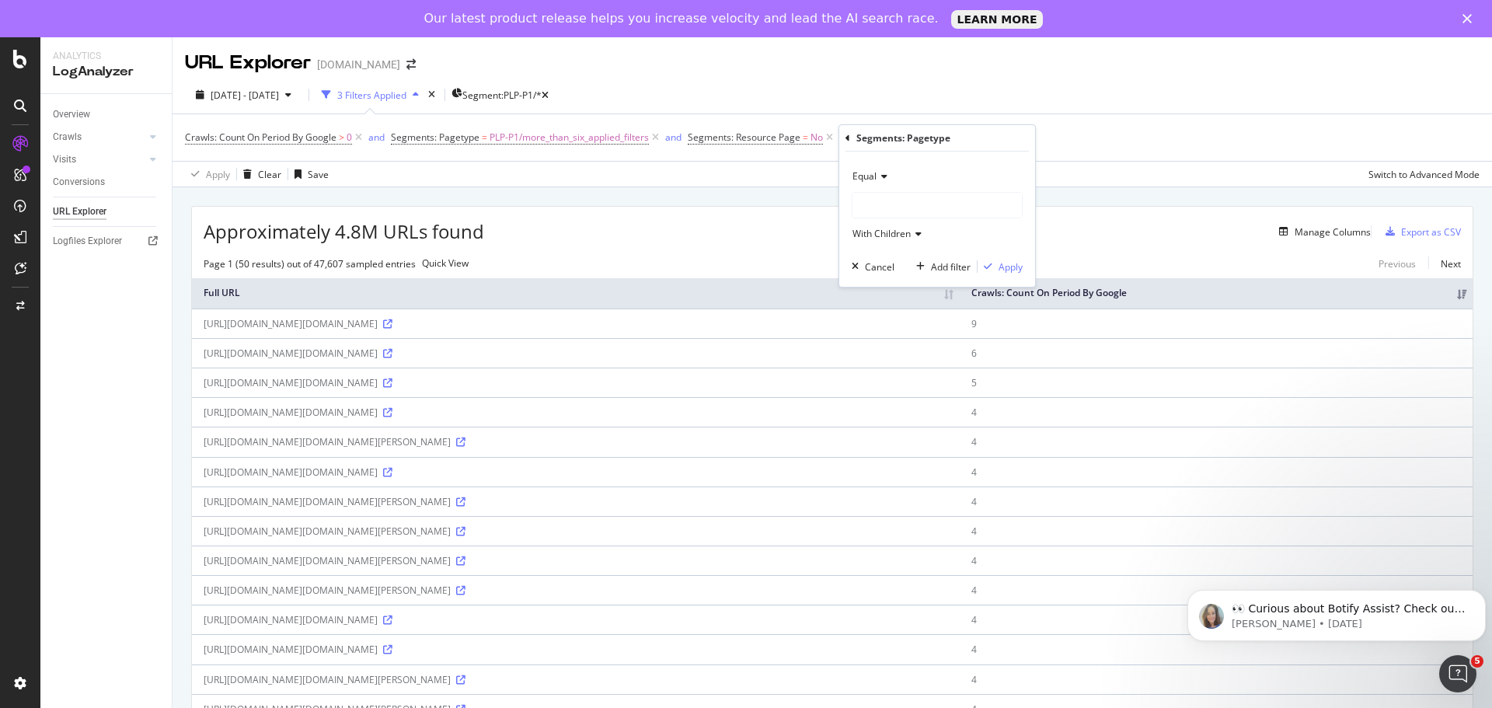
click at [860, 138] on div "Segments: Pagetype" at bounding box center [903, 137] width 94 height 13
click at [843, 142] on div "Segments: Pagetype Equal With Children Cancel Add filter Apply" at bounding box center [937, 206] width 196 height 162
click at [845, 139] on div "Segments: Pagetype Equal With Children Cancel Add filter Apply" at bounding box center [937, 206] width 196 height 162
click at [846, 138] on icon at bounding box center [847, 138] width 5 height 9
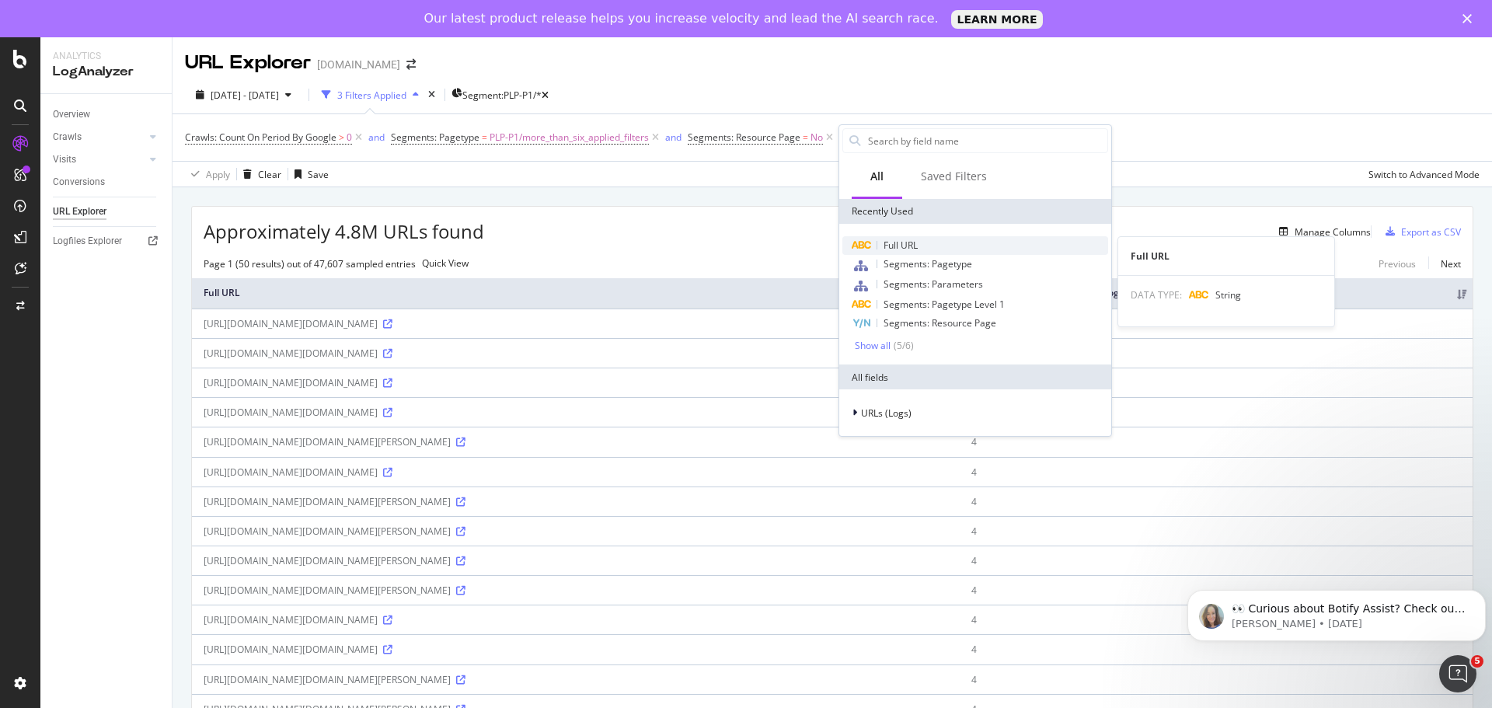
click at [902, 242] on span "Full URL" at bounding box center [900, 245] width 34 height 13
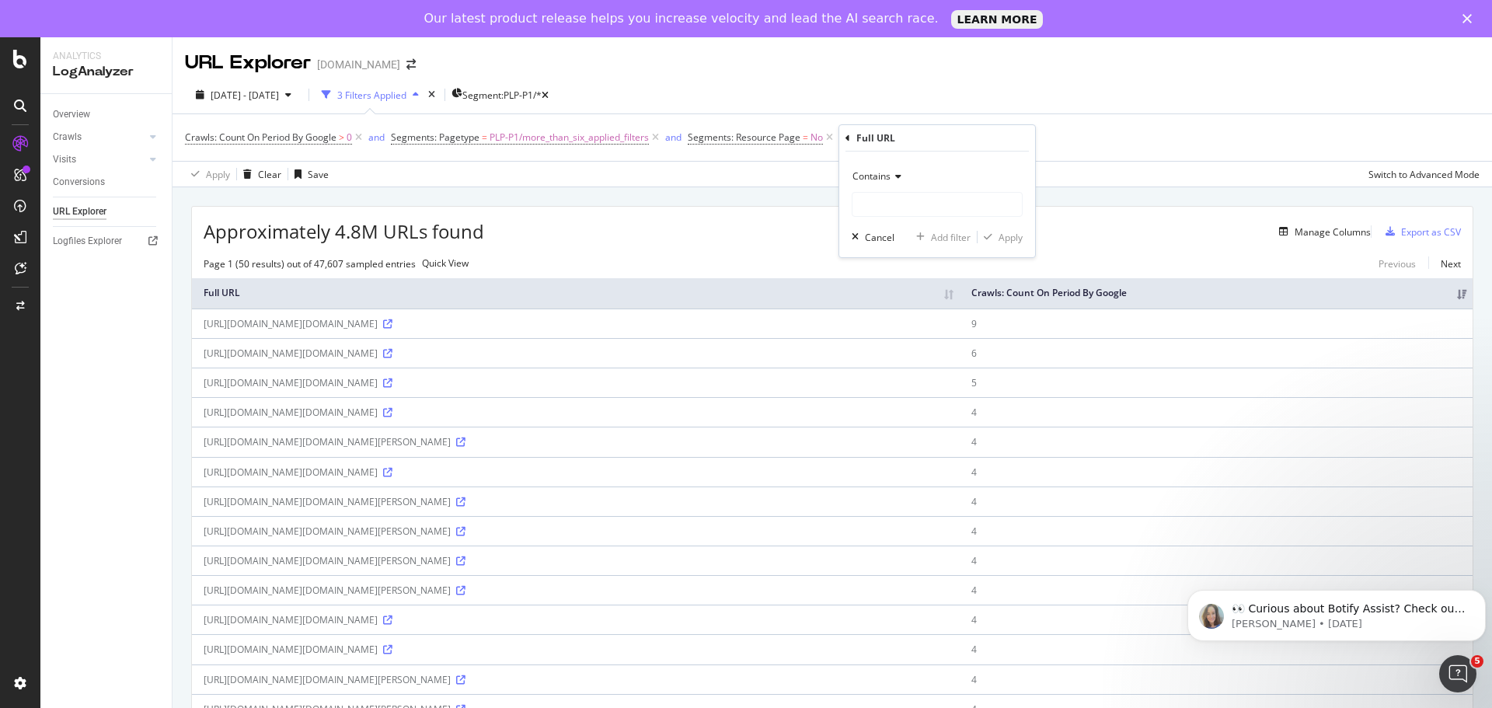
click at [877, 179] on span "Contains" at bounding box center [871, 175] width 38 height 13
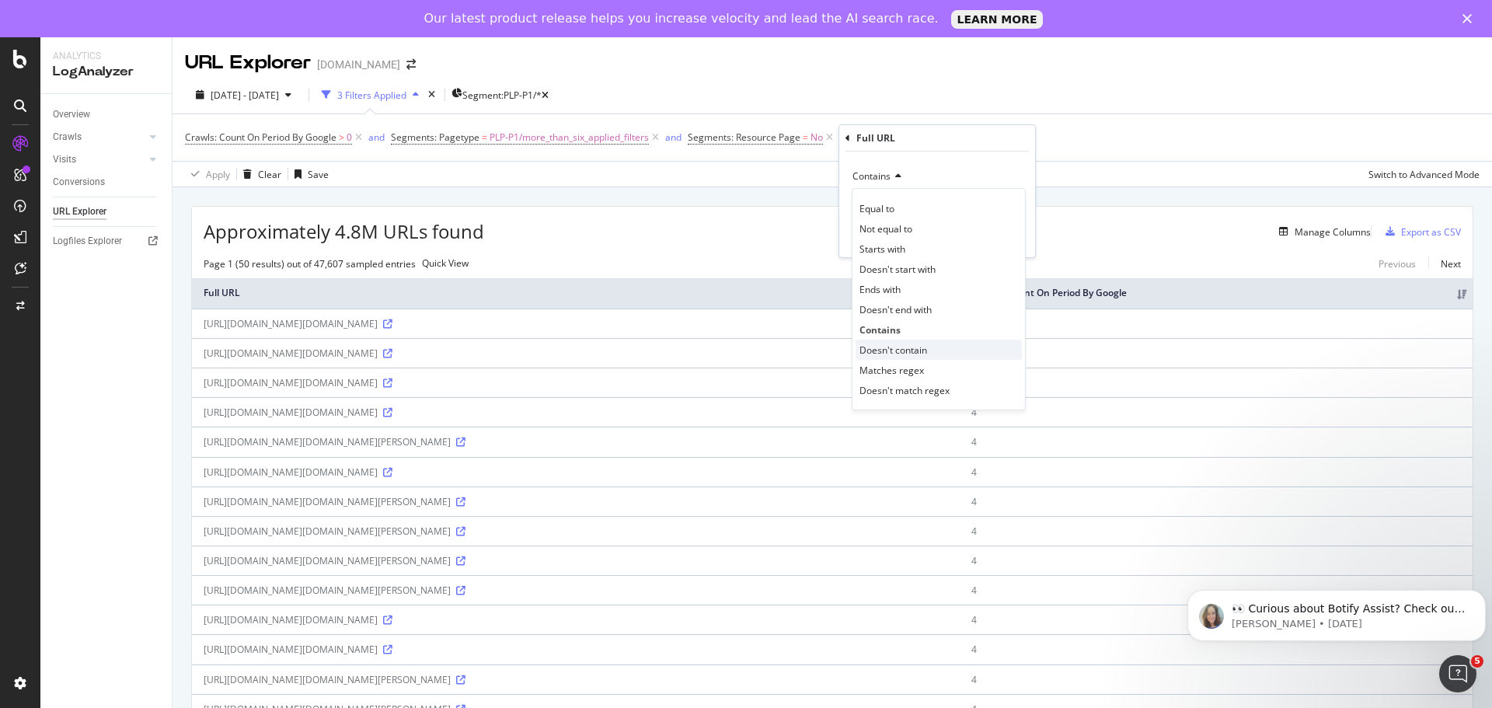
click at [925, 350] on span "Doesn't contain" at bounding box center [893, 349] width 68 height 13
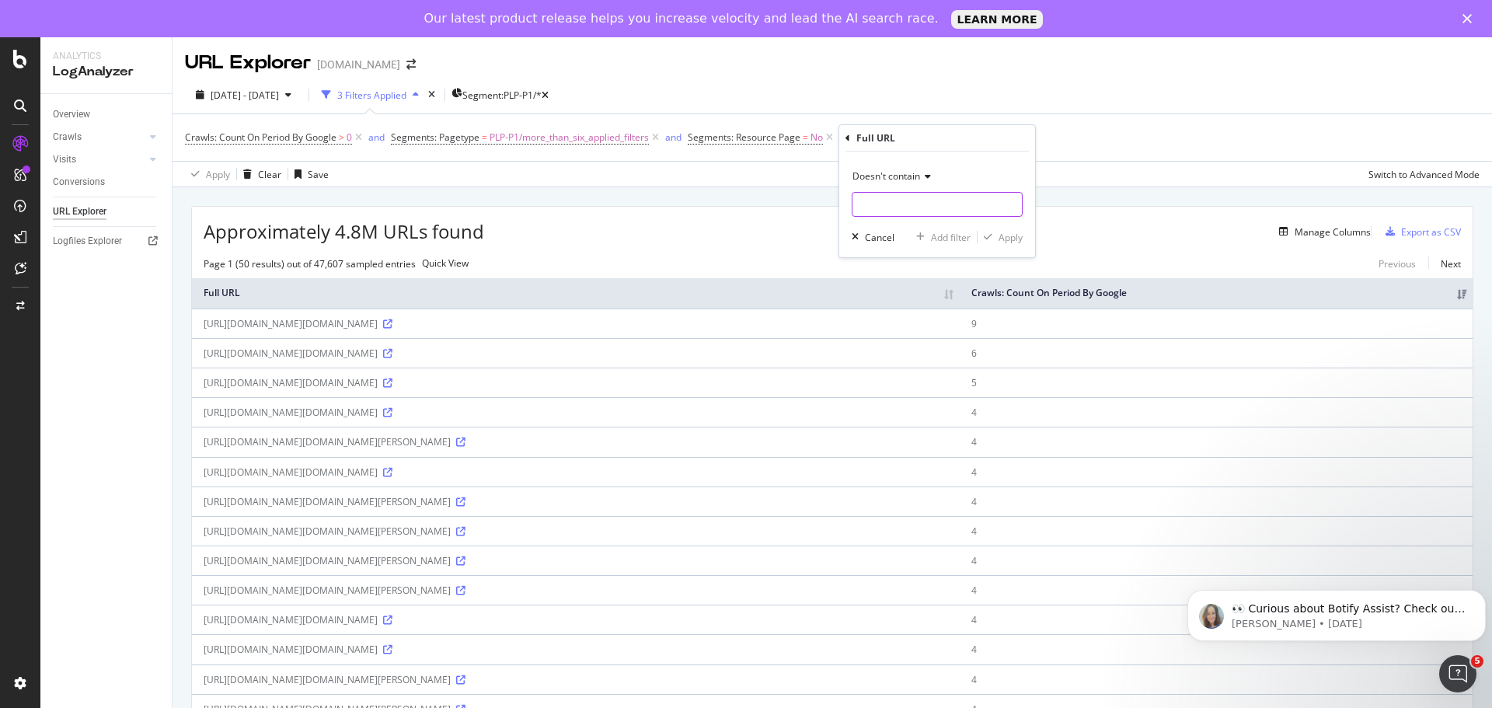
click at [894, 211] on input "text" at bounding box center [936, 204] width 169 height 25
type input "sheds/DIY"
click at [997, 237] on div "button" at bounding box center [987, 236] width 21 height 9
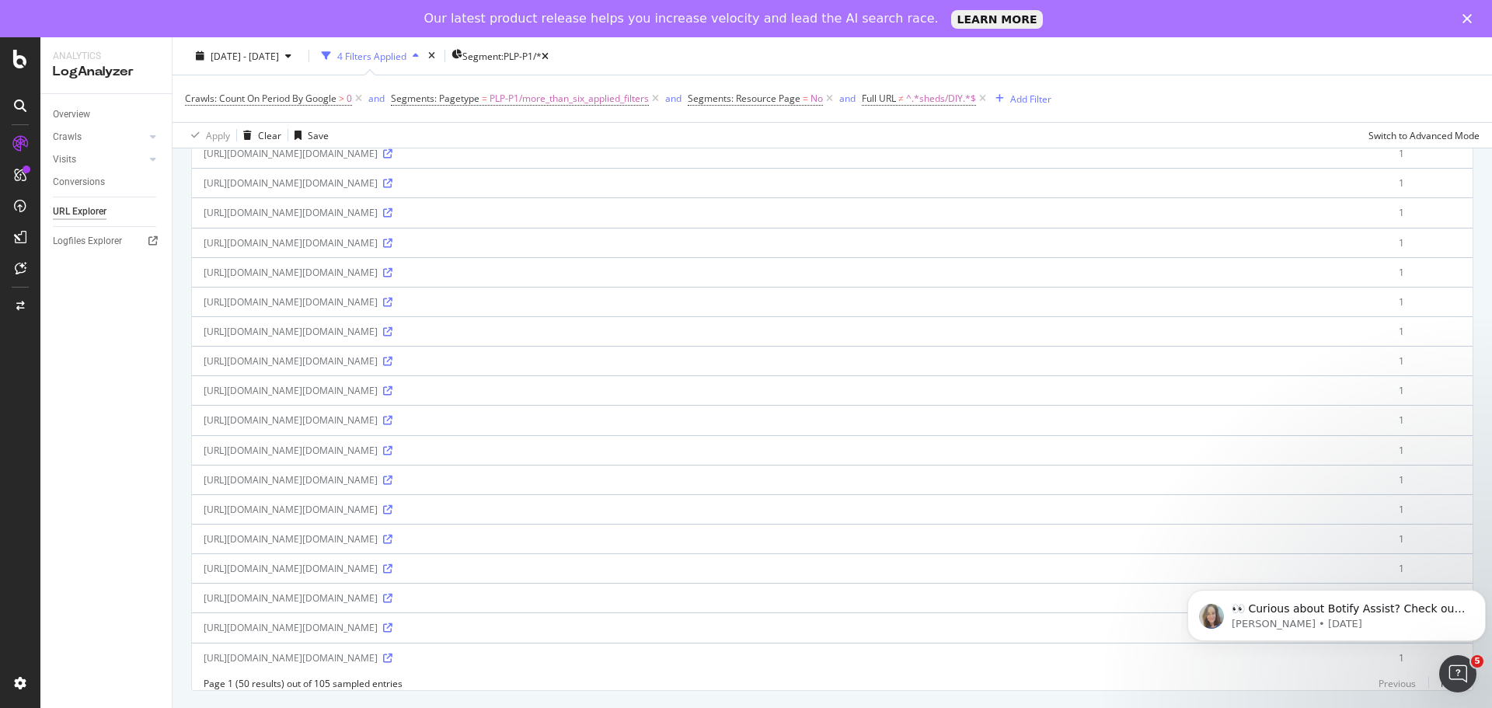
scroll to position [1937, 0]
click at [1479, 590] on icon "Dismiss notification" at bounding box center [1481, 594] width 9 height 9
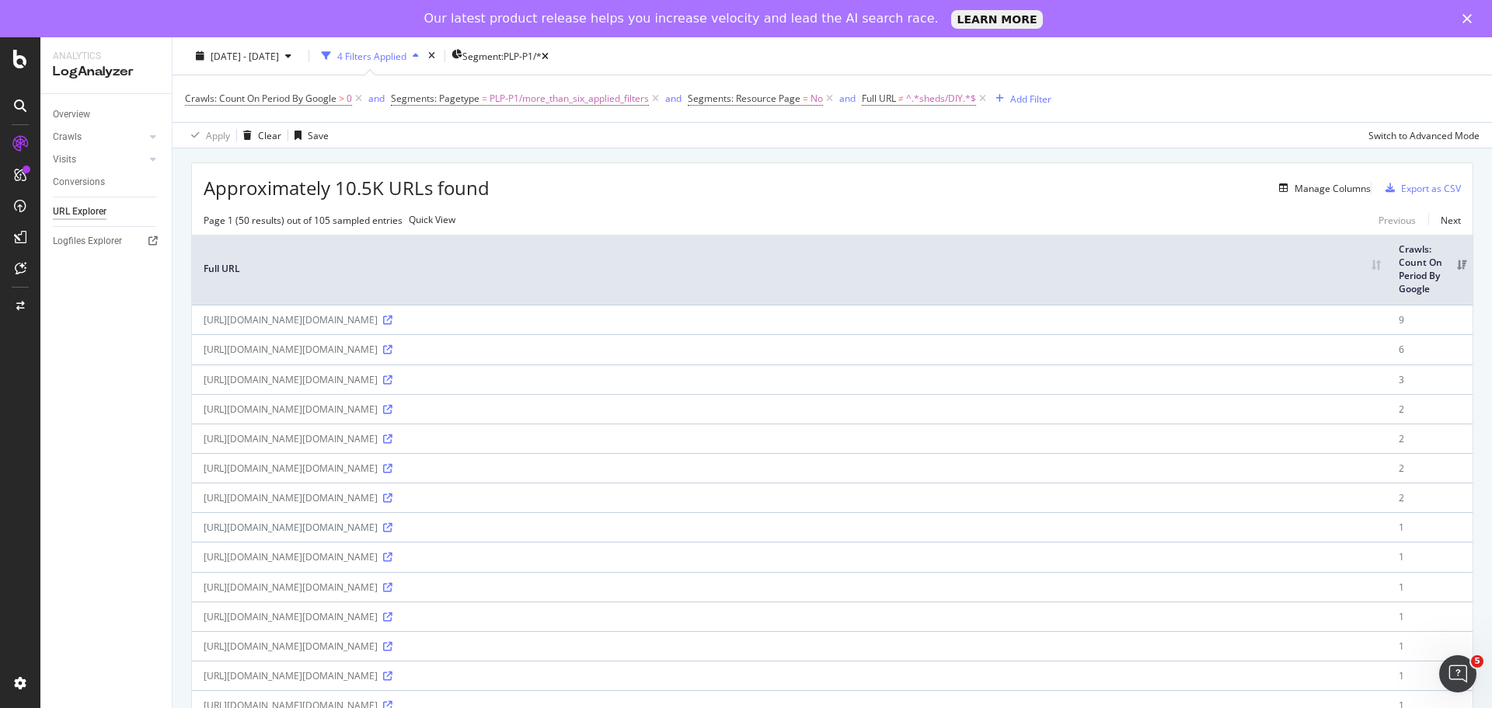
scroll to position [0, 0]
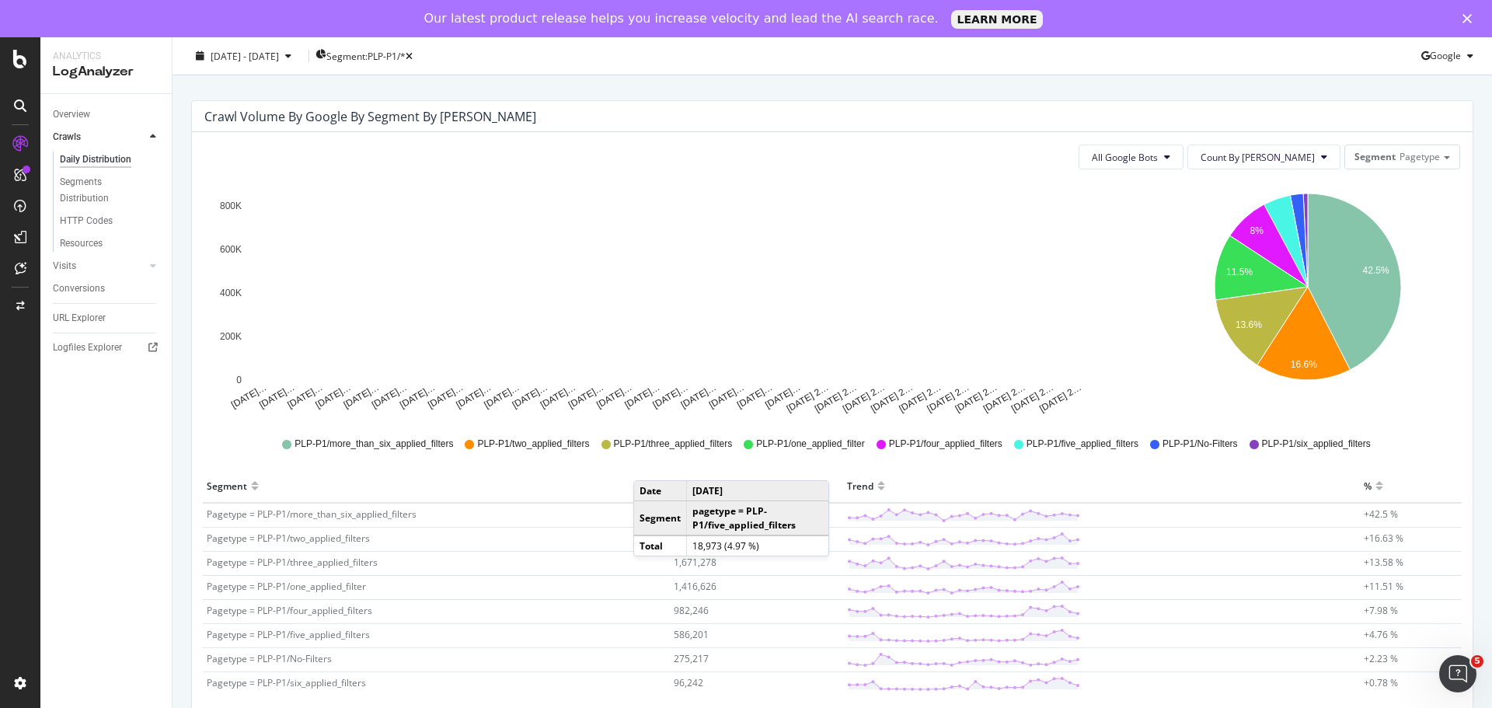
scroll to position [211, 0]
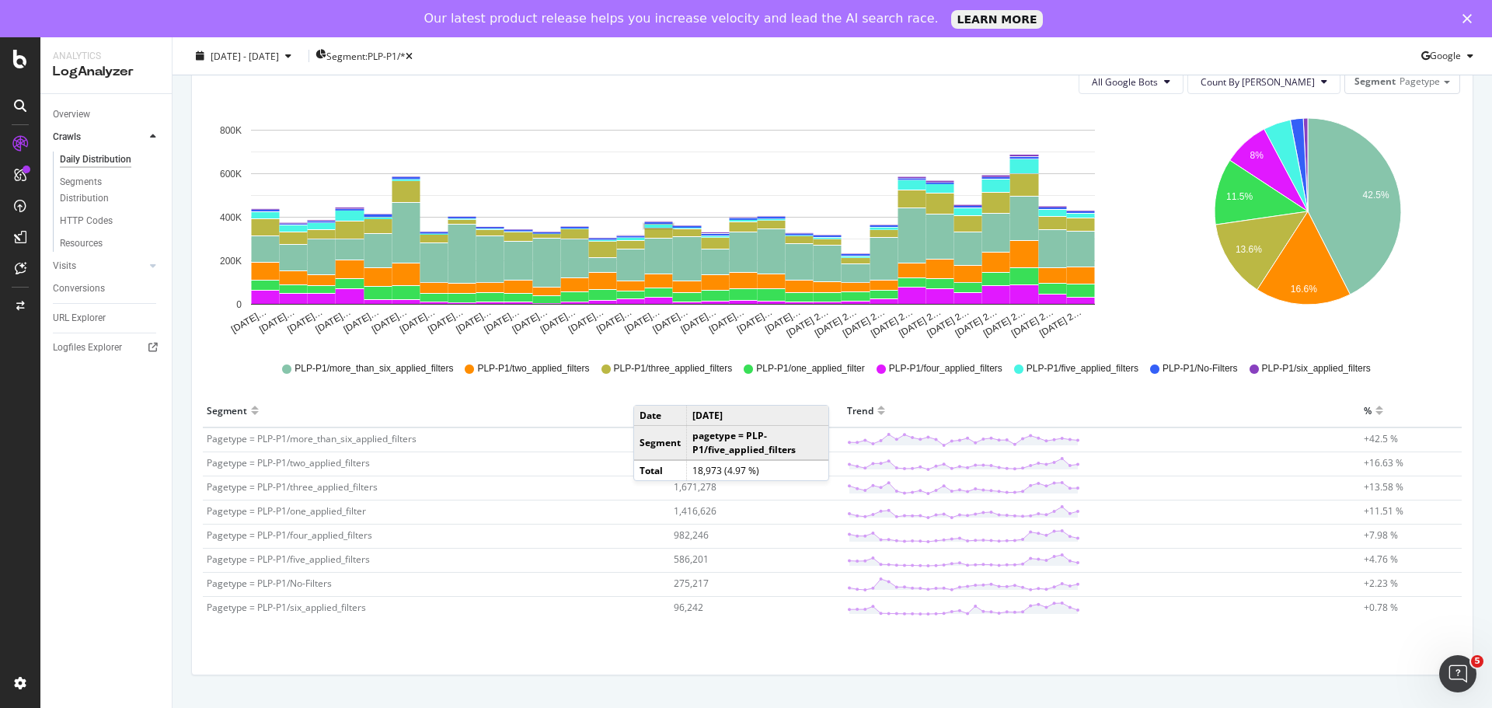
click at [128, 552] on div "Overview Crawls Daily Distribution Segments Distribution HTTP Codes Resources V…" at bounding box center [105, 419] width 131 height 651
click at [132, 592] on div "Overview Crawls Daily Distribution Segments Distribution HTTP Codes Resources V…" at bounding box center [105, 419] width 131 height 651
click at [758, 647] on div "All Google Bots Count By Day Segment Pagetype Hold CTRL while clicking to filte…" at bounding box center [832, 366] width 1280 height 618
click at [61, 547] on div "Overview Crawls Daily Distribution Segments Distribution HTTP Codes Resources V…" at bounding box center [105, 419] width 131 height 651
click at [251, 414] on div at bounding box center [255, 417] width 8 height 12
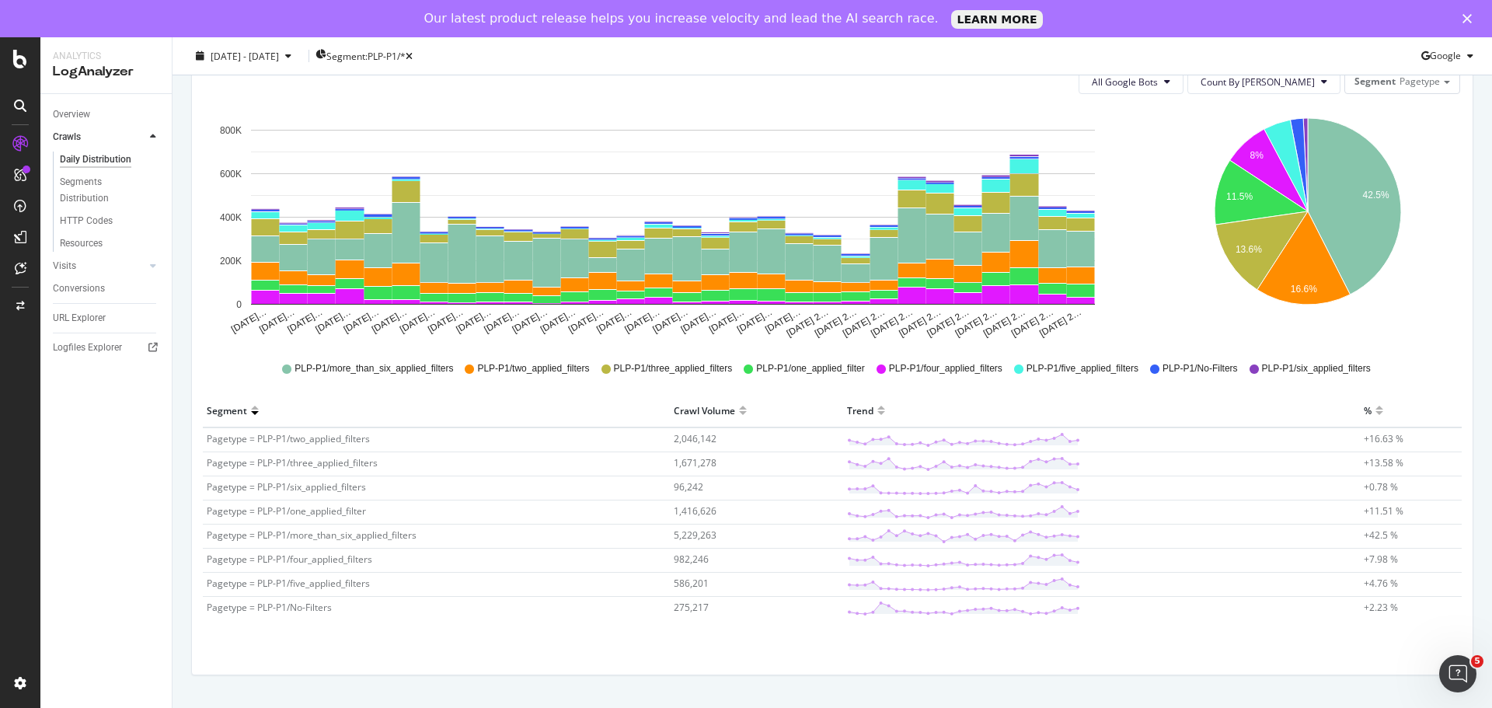
click at [251, 415] on div at bounding box center [255, 417] width 8 height 12
drag, startPoint x: 249, startPoint y: 413, endPoint x: 257, endPoint y: 404, distance: 11.6
click at [251, 413] on div at bounding box center [255, 417] width 8 height 12
click at [257, 400] on div at bounding box center [255, 404] width 8 height 12
click at [251, 406] on div at bounding box center [255, 404] width 8 height 12
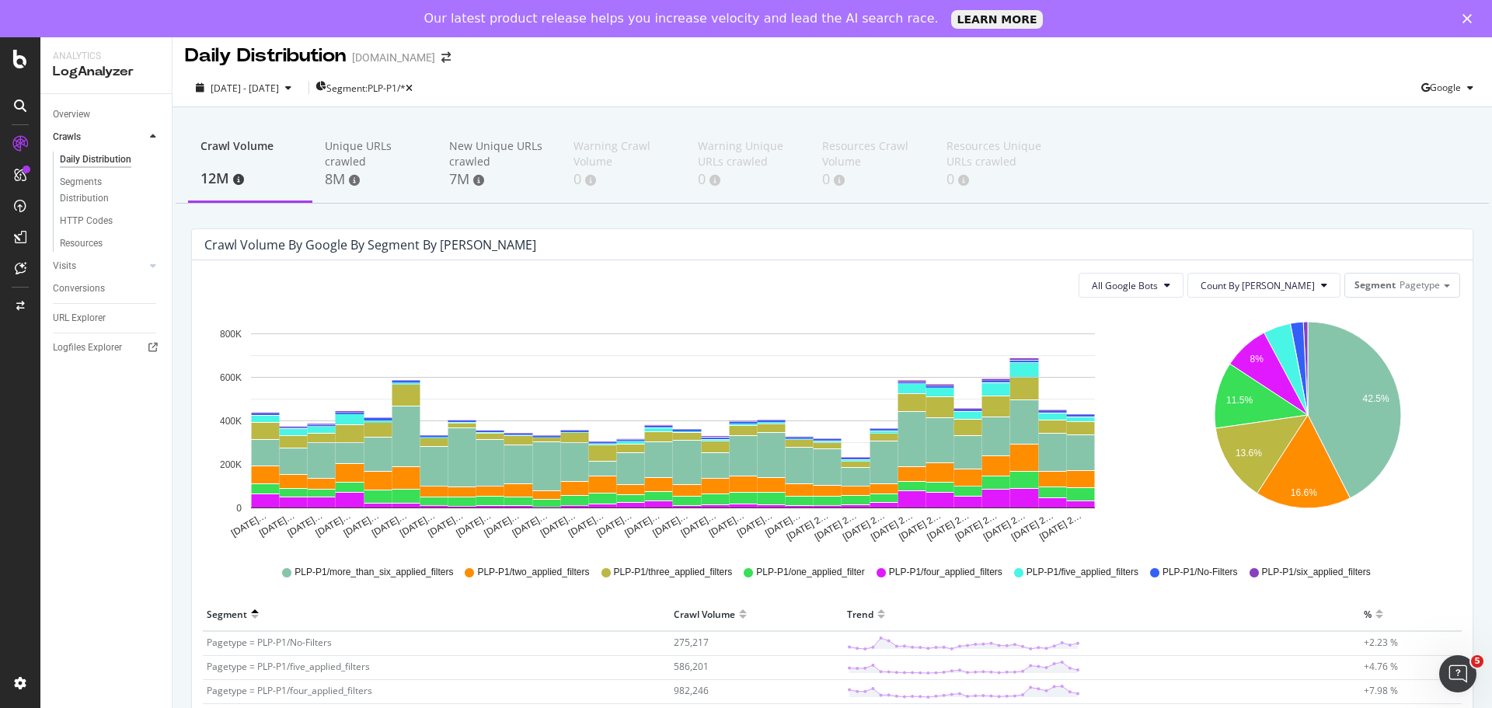
scroll to position [0, 0]
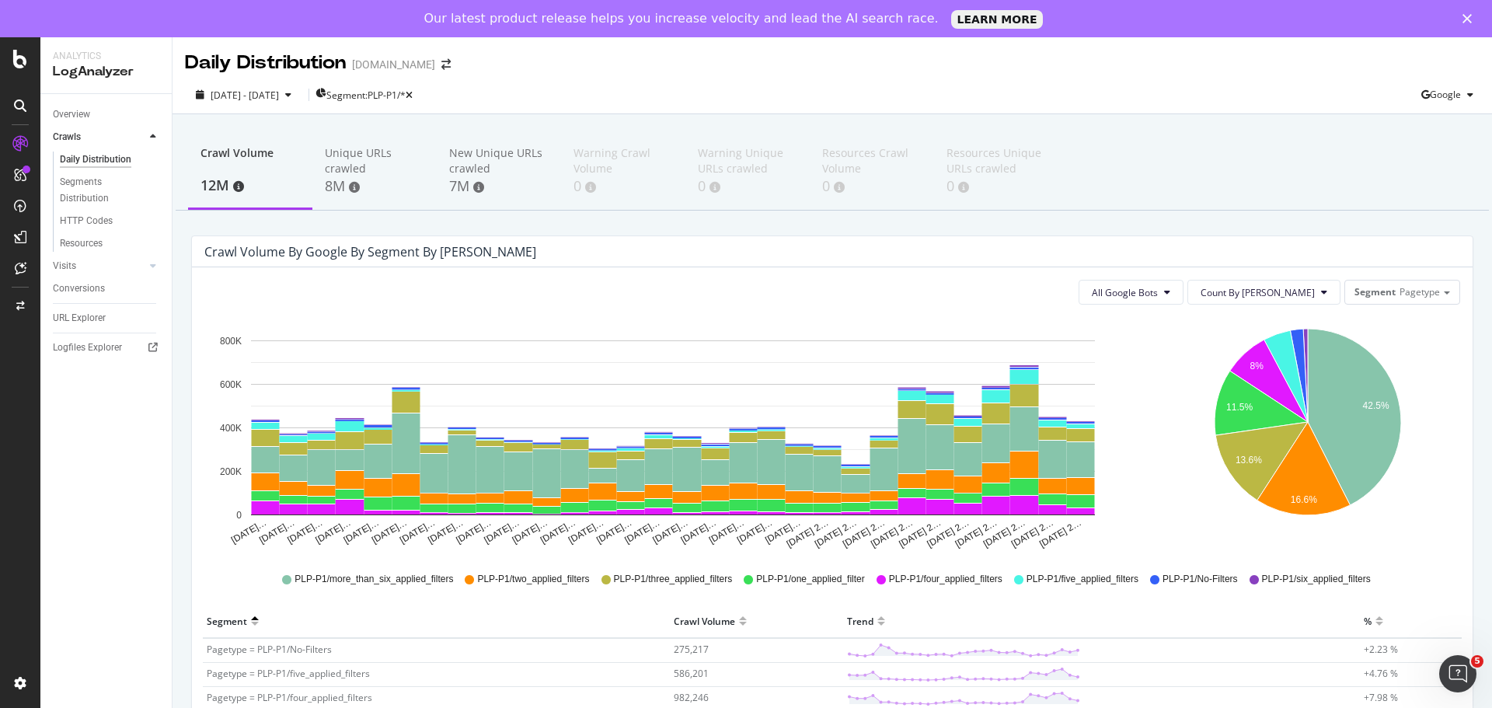
click at [82, 157] on div "Daily Distribution" at bounding box center [95, 160] width 71 height 16
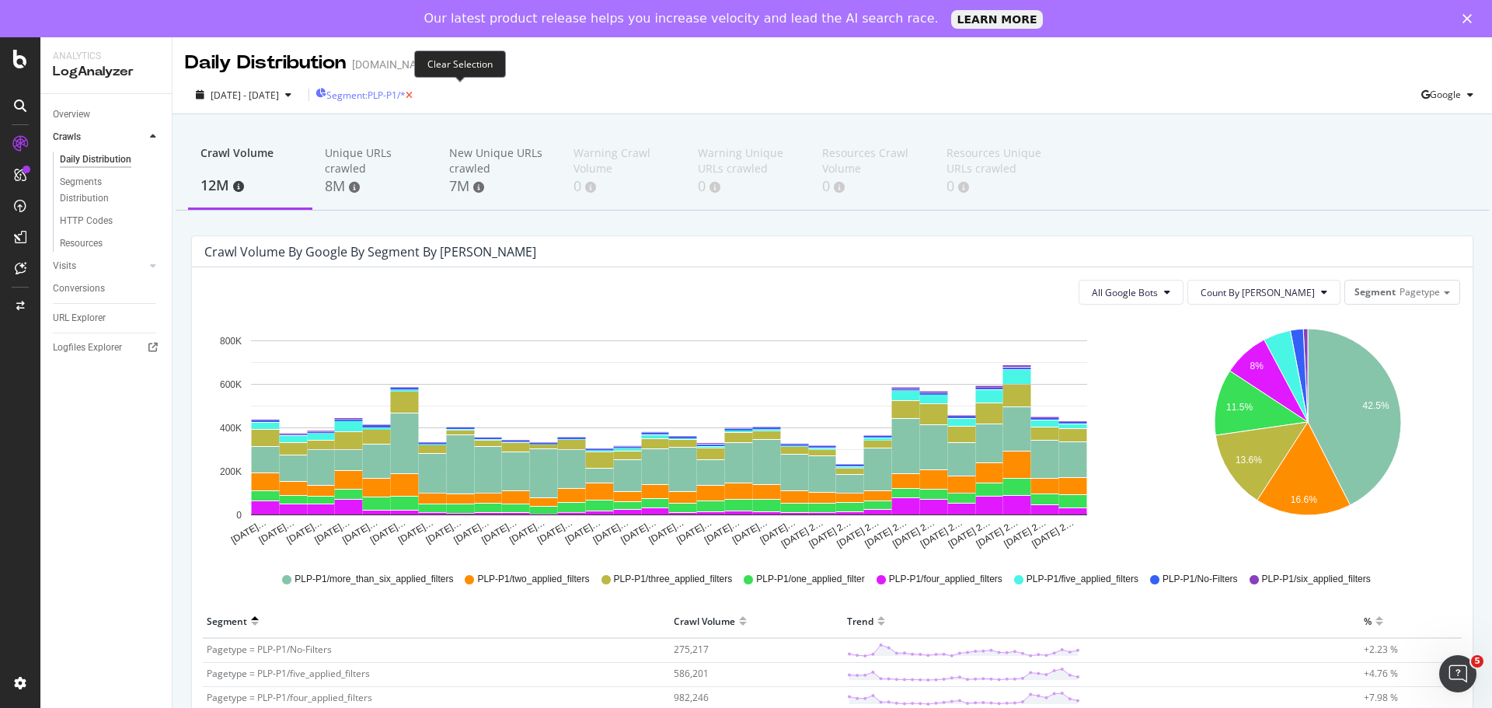
click at [413, 93] on icon "button" at bounding box center [409, 95] width 7 height 9
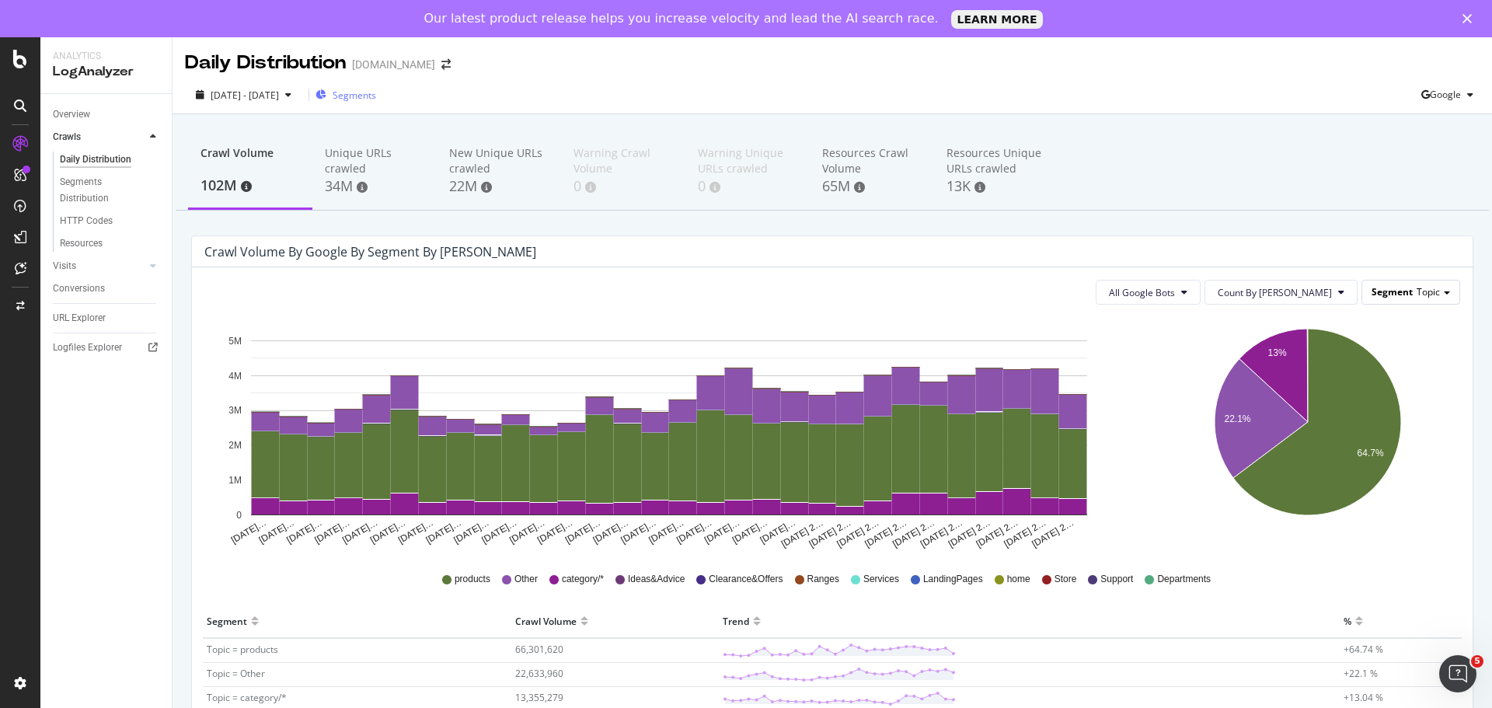
click at [1377, 292] on span "Segment" at bounding box center [1391, 291] width 41 height 13
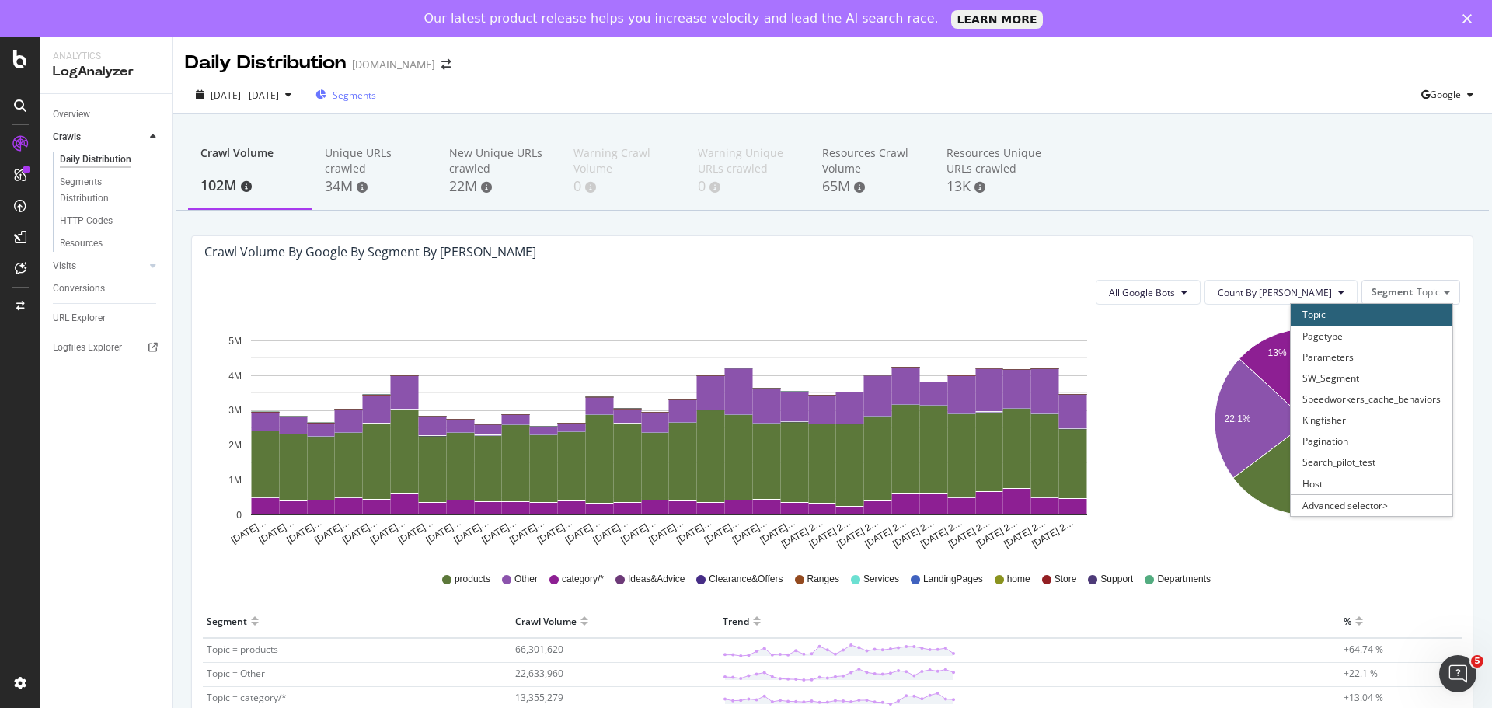
click at [1355, 339] on div "Pagetype" at bounding box center [1372, 336] width 162 height 21
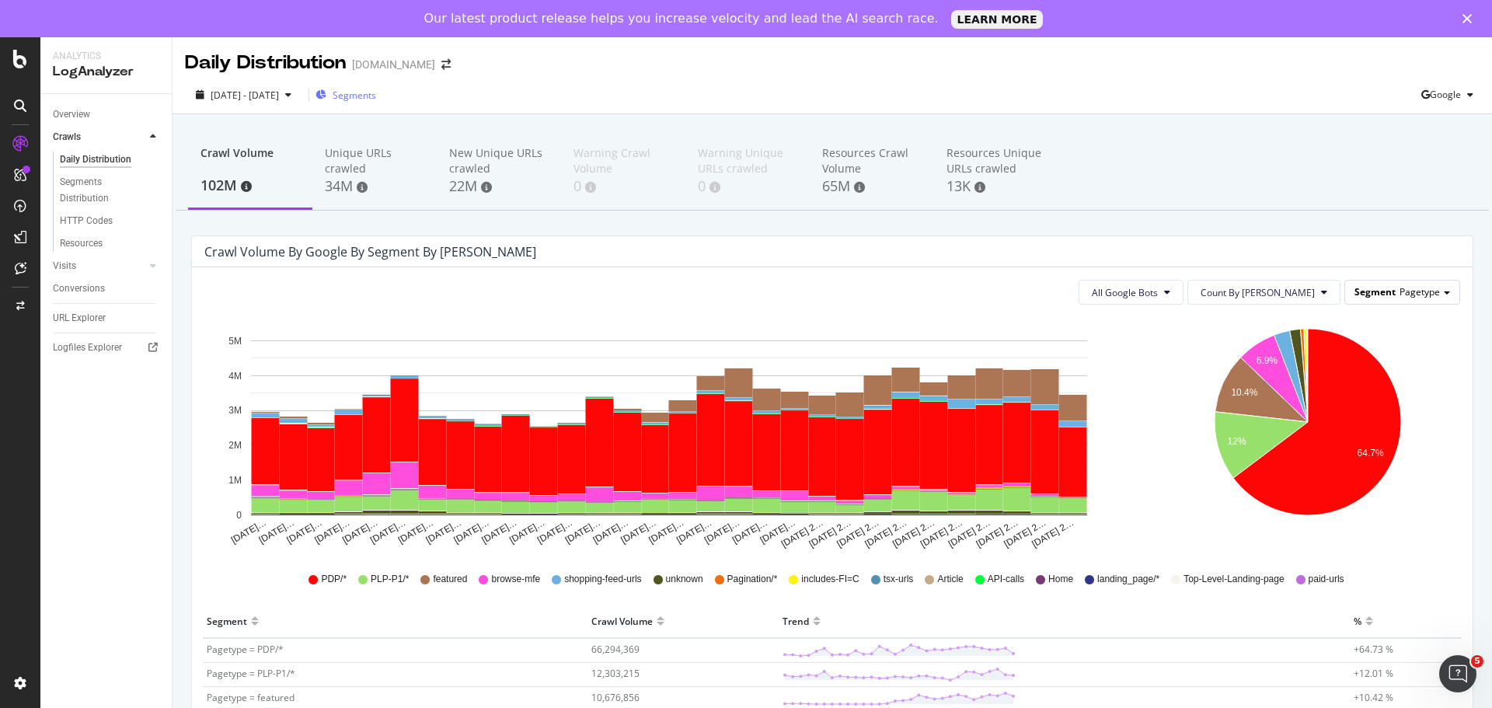
click at [1419, 295] on span "Pagetype" at bounding box center [1419, 291] width 40 height 13
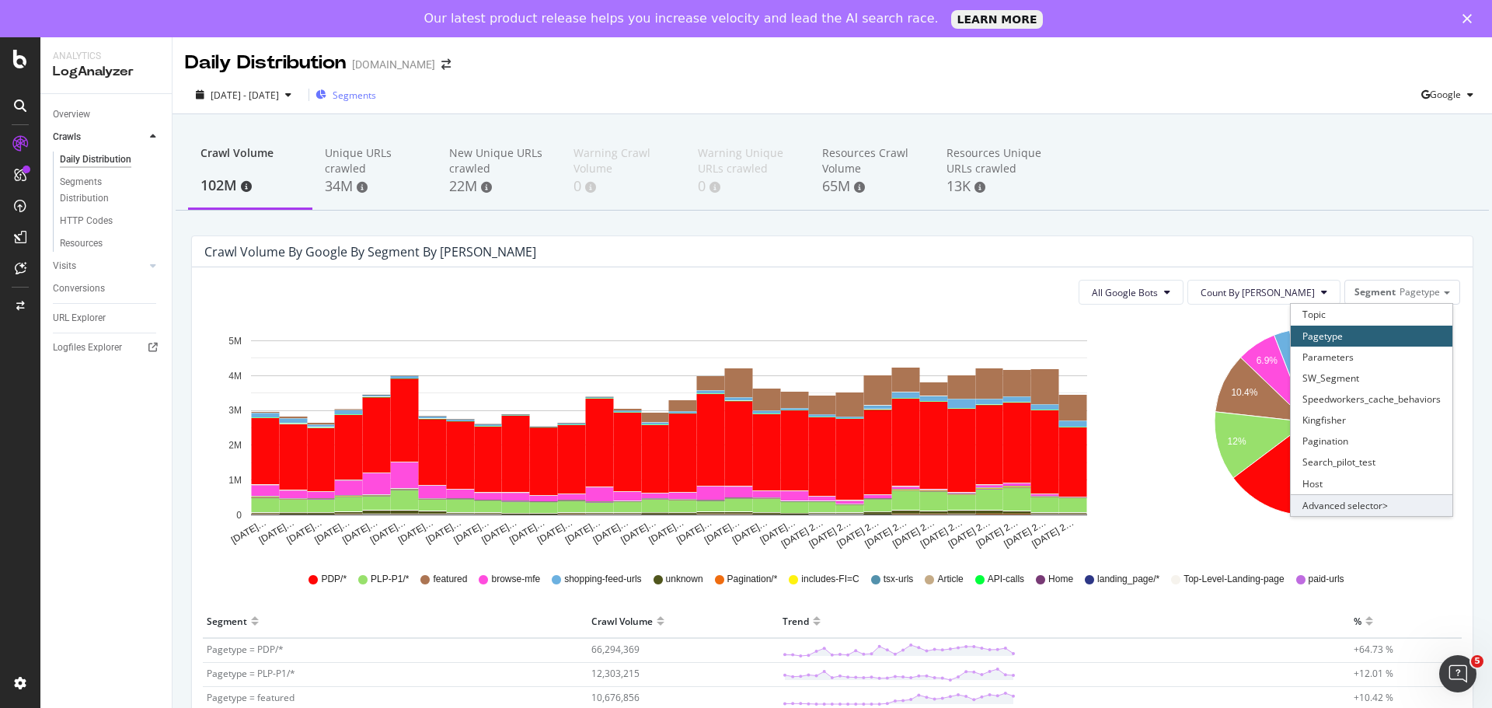
click at [1340, 504] on div "Advanced selector >" at bounding box center [1372, 505] width 162 height 22
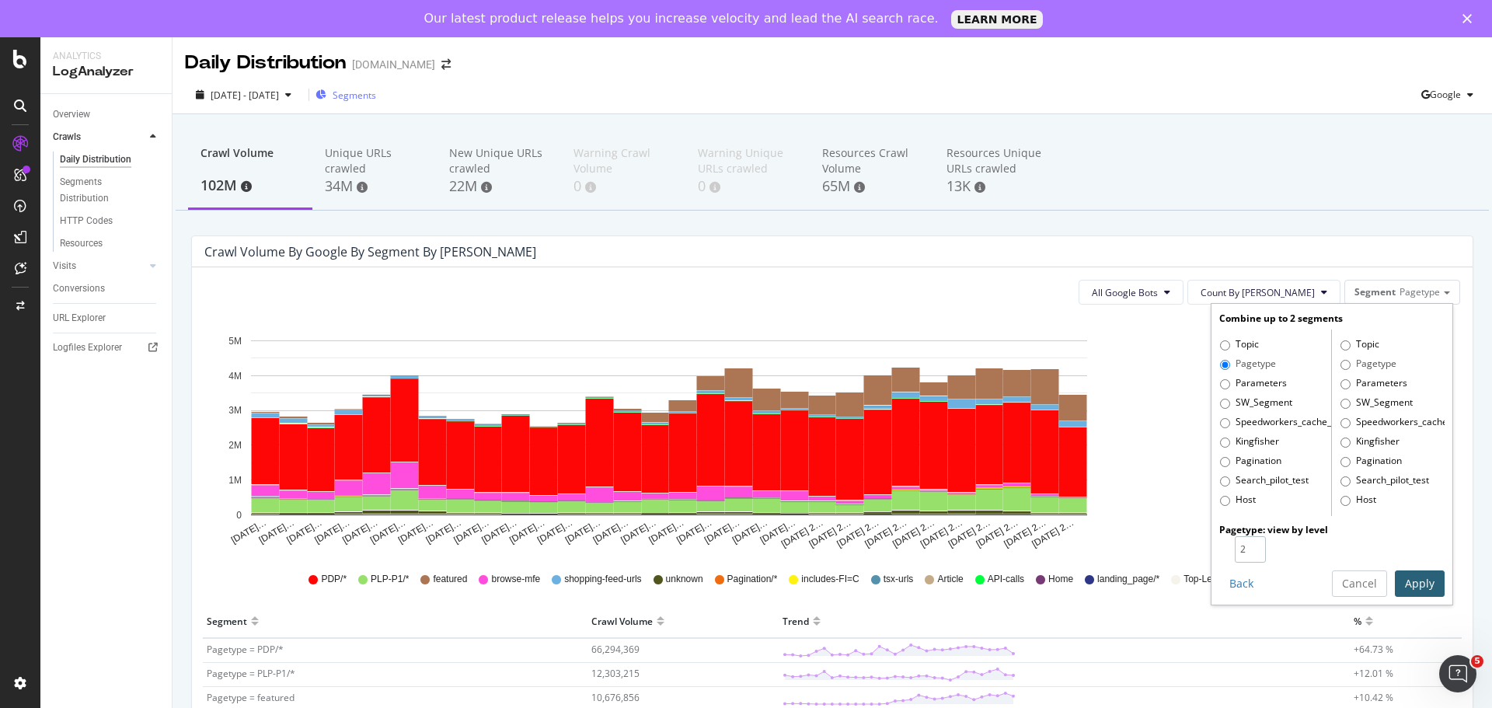
type input "2"
click at [1239, 545] on input "2" at bounding box center [1250, 549] width 31 height 26
click at [1399, 575] on button "Apply" at bounding box center [1420, 583] width 50 height 26
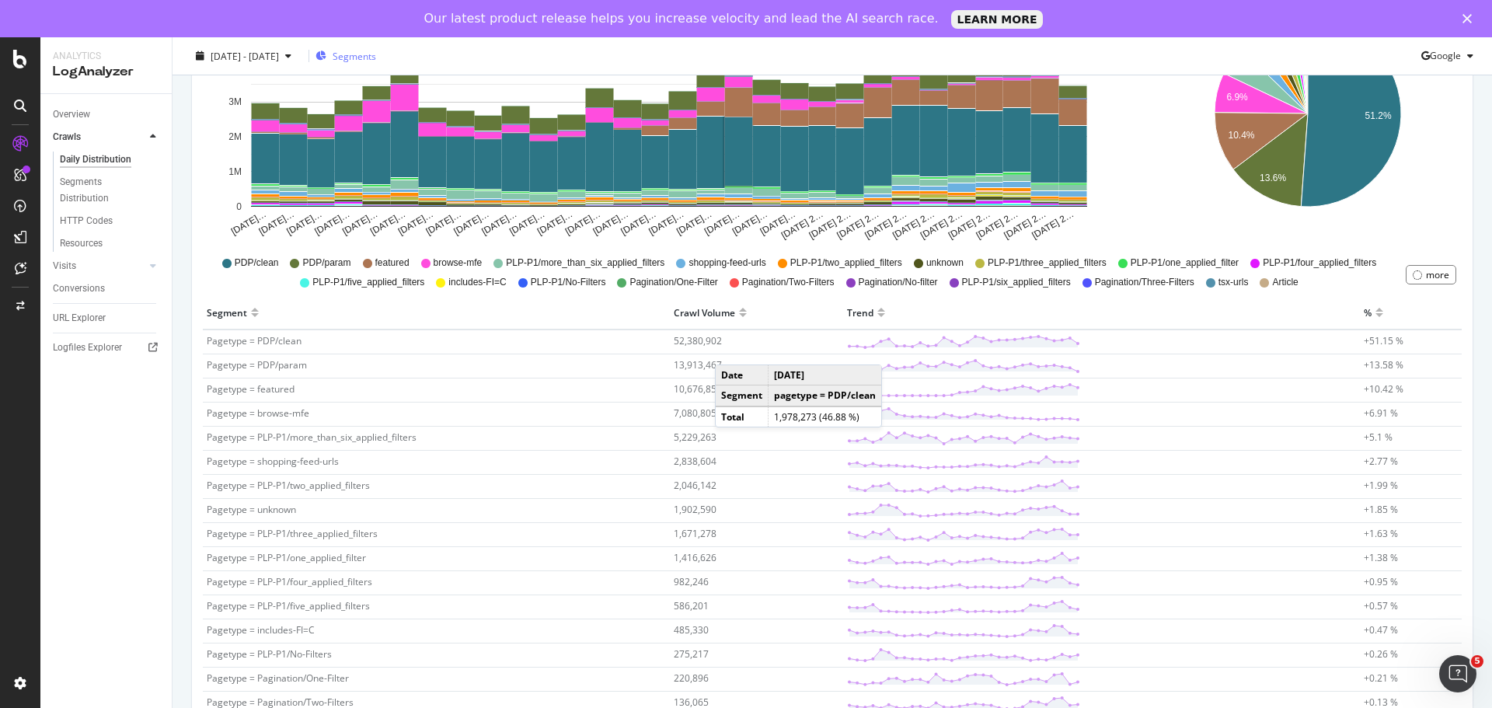
scroll to position [388, 0]
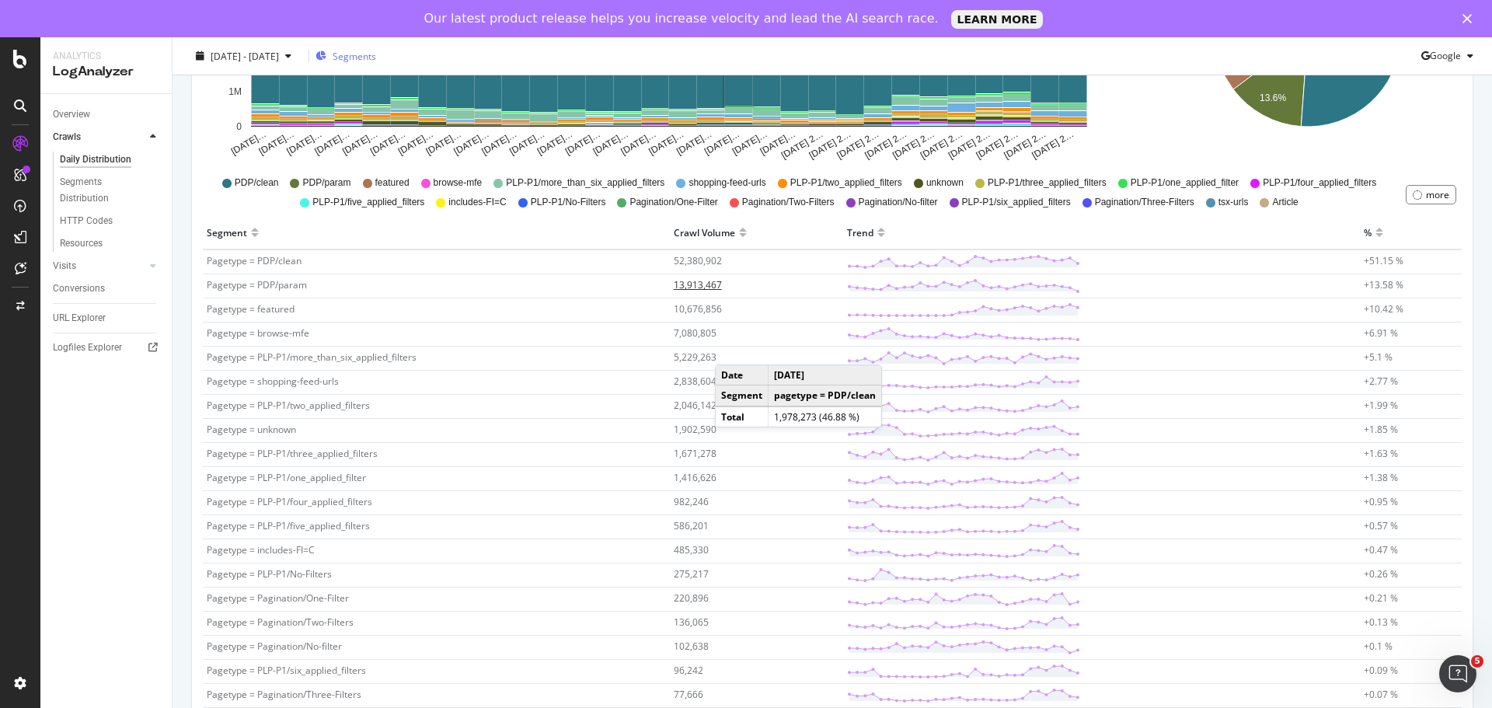
click at [691, 274] on td "13,913,467" at bounding box center [756, 286] width 173 height 24
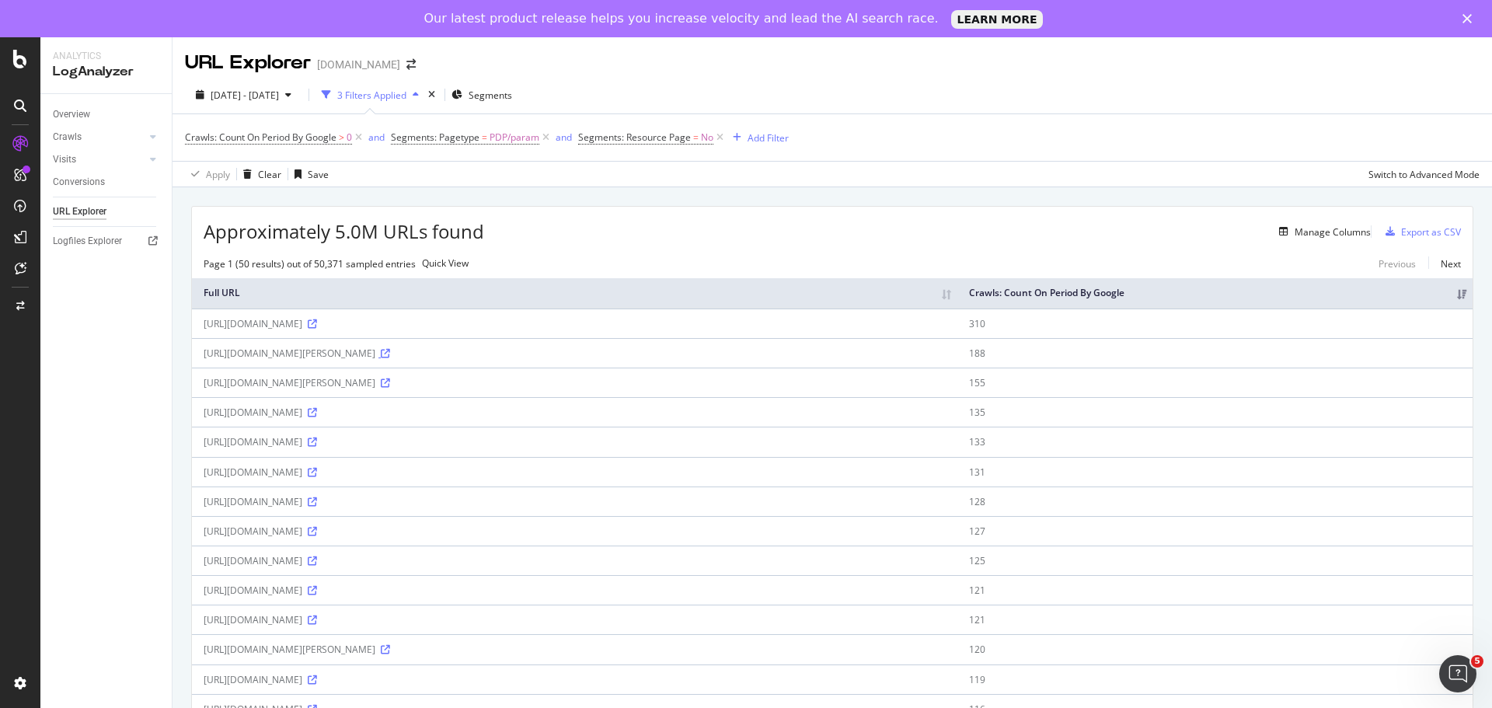
click at [390, 358] on icon at bounding box center [385, 353] width 9 height 9
click at [317, 477] on icon at bounding box center [312, 472] width 9 height 9
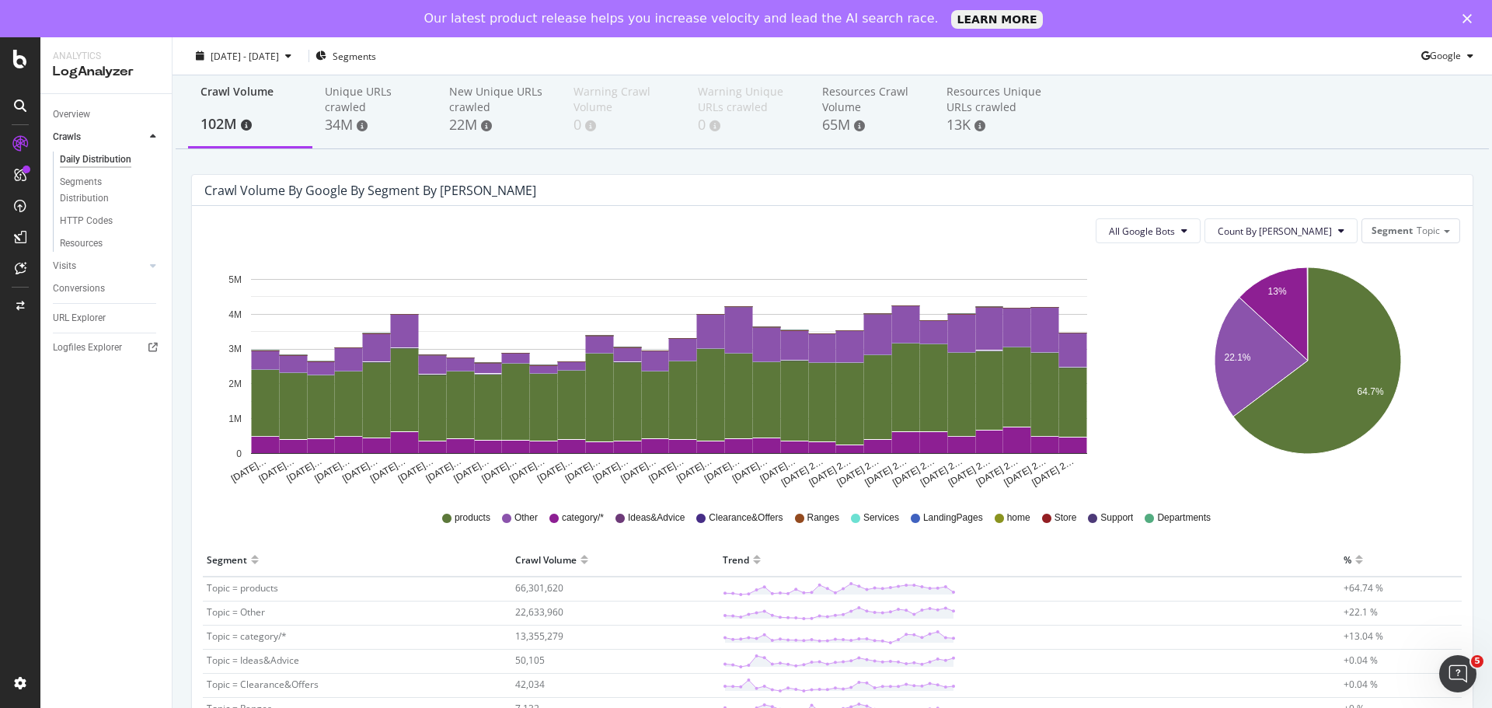
scroll to position [78, 0]
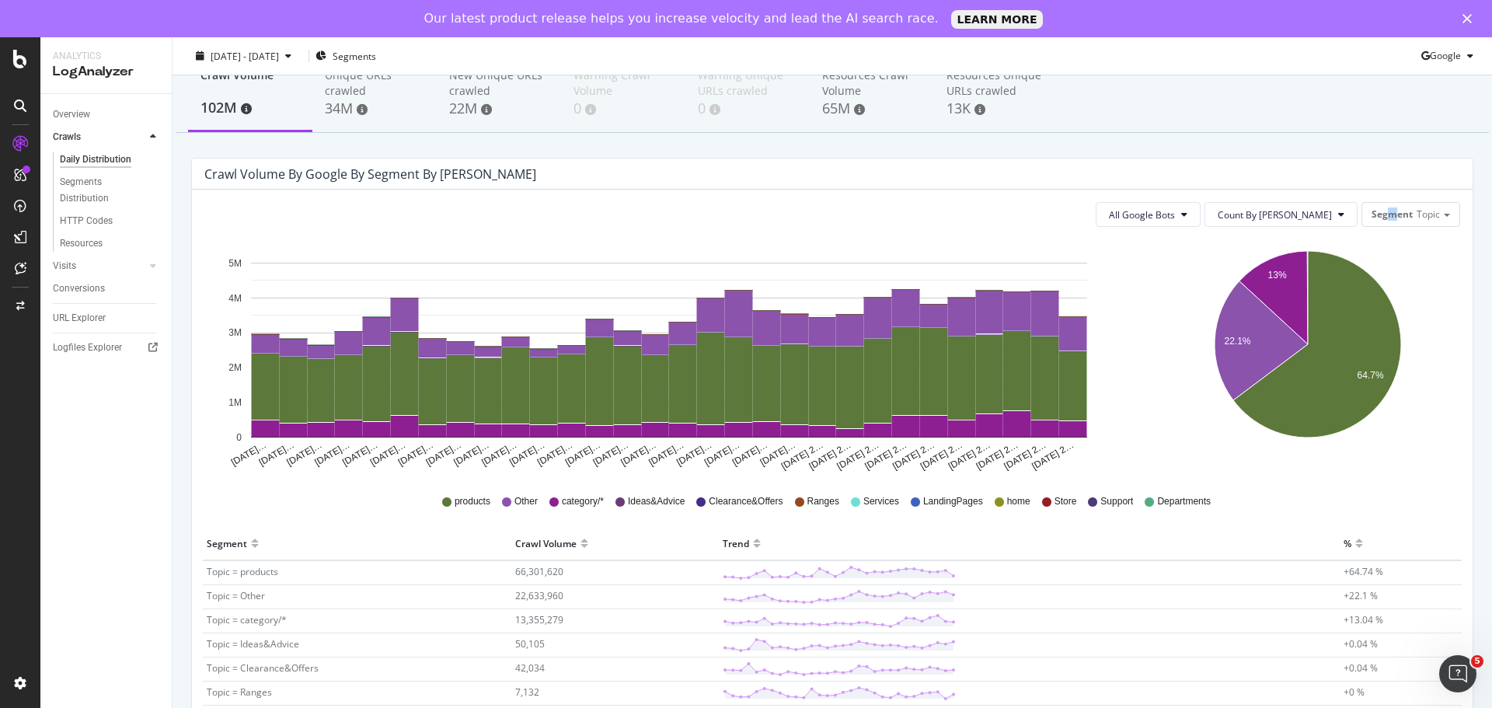
click at [1381, 226] on div "All Google Bots Count By Day Segment Topic Hold CTRL while clicking to filter t…" at bounding box center [832, 547] width 1280 height 714
click at [1385, 218] on span "Segment" at bounding box center [1391, 213] width 41 height 13
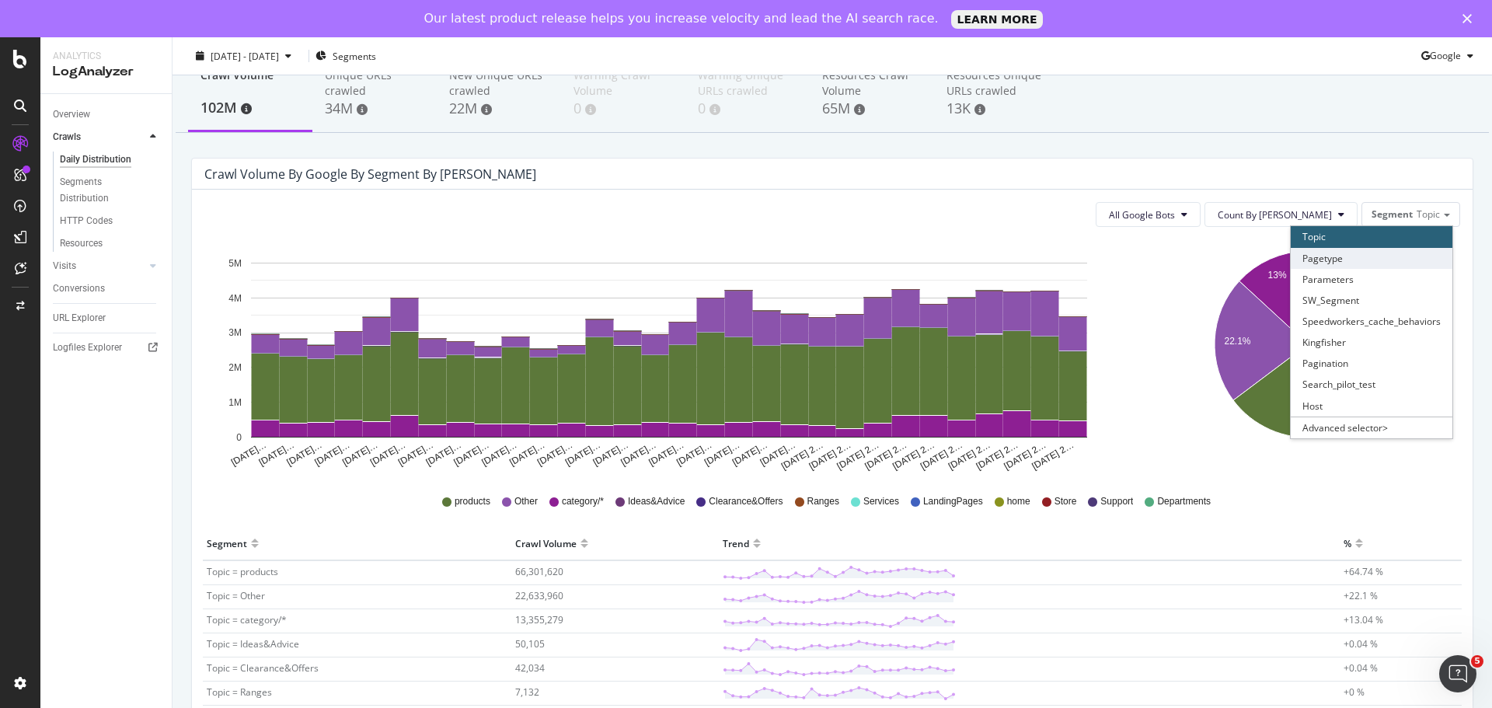
click at [1308, 257] on div "Pagetype" at bounding box center [1372, 258] width 162 height 21
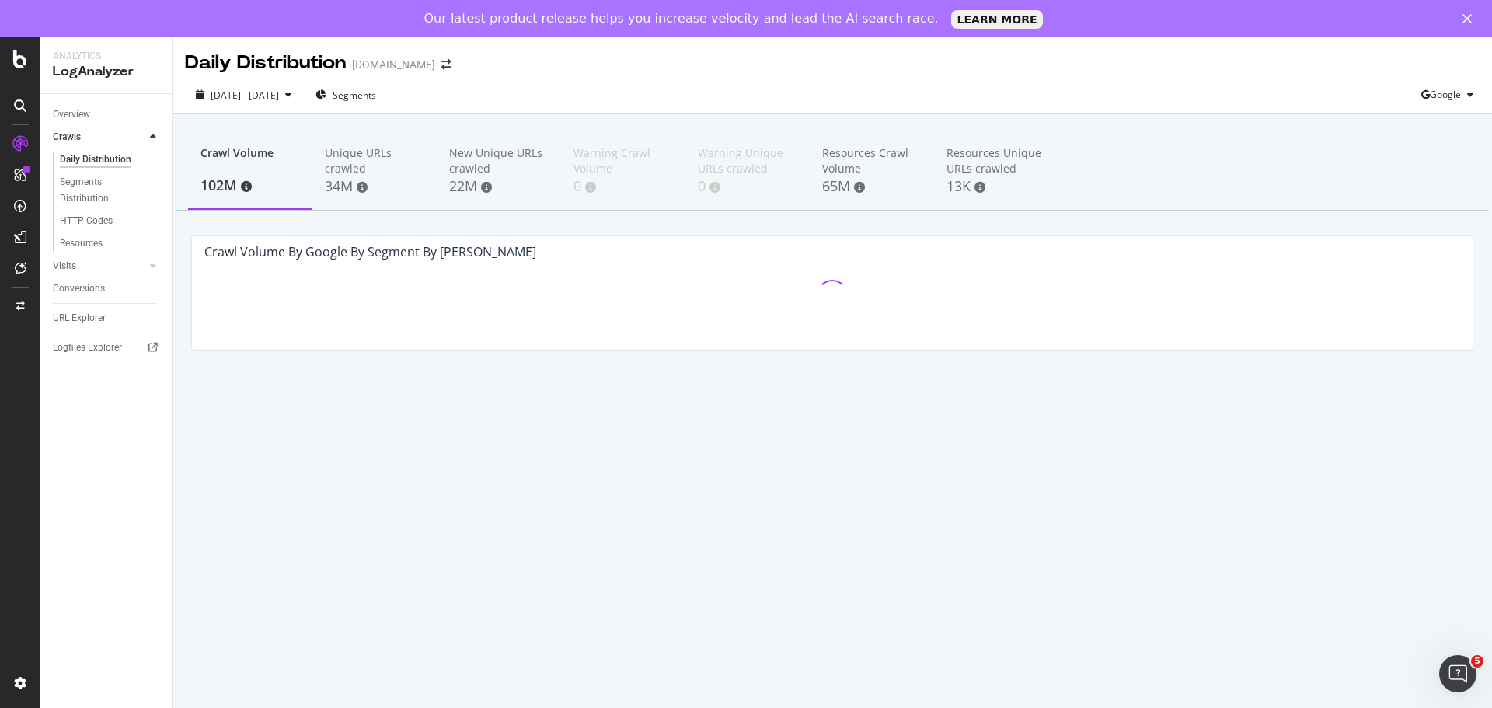
scroll to position [0, 0]
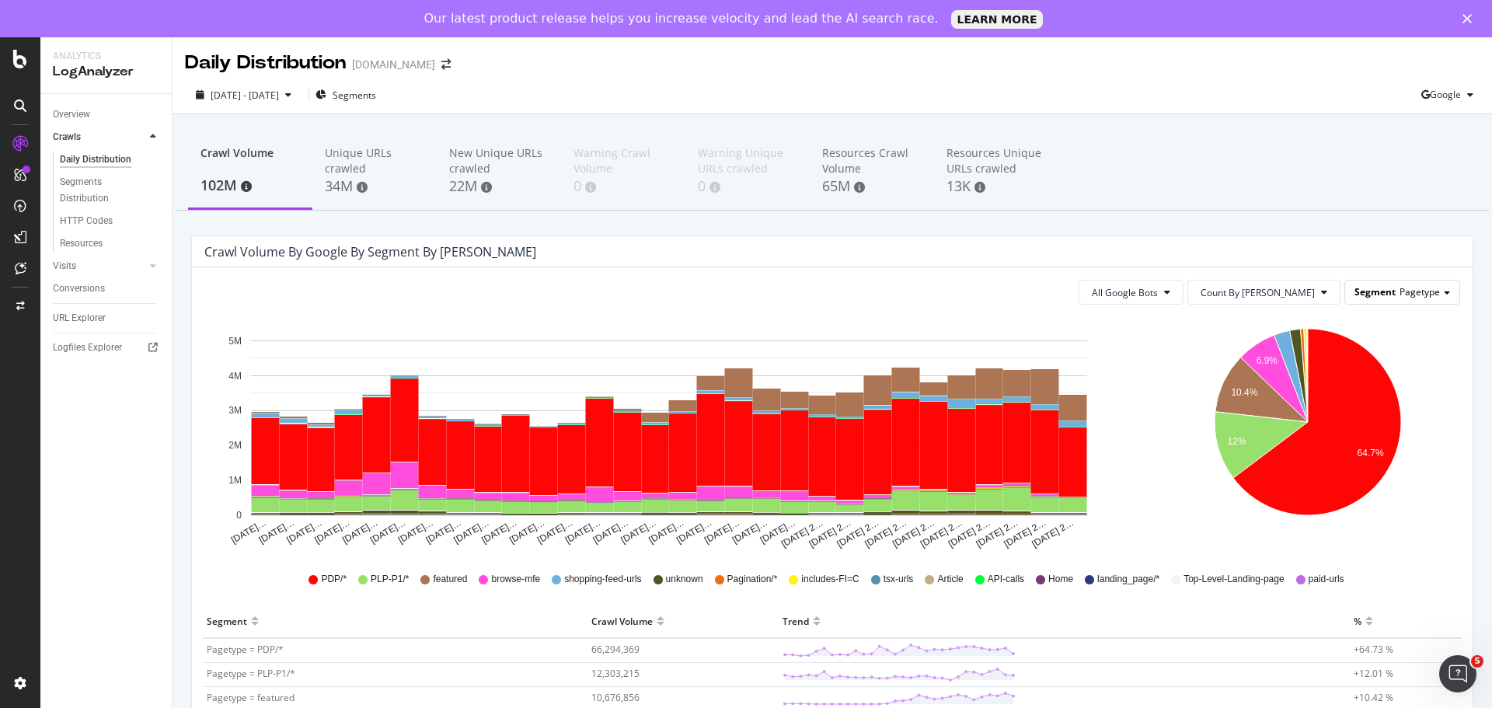
click at [1354, 295] on span "Segment" at bounding box center [1374, 291] width 41 height 13
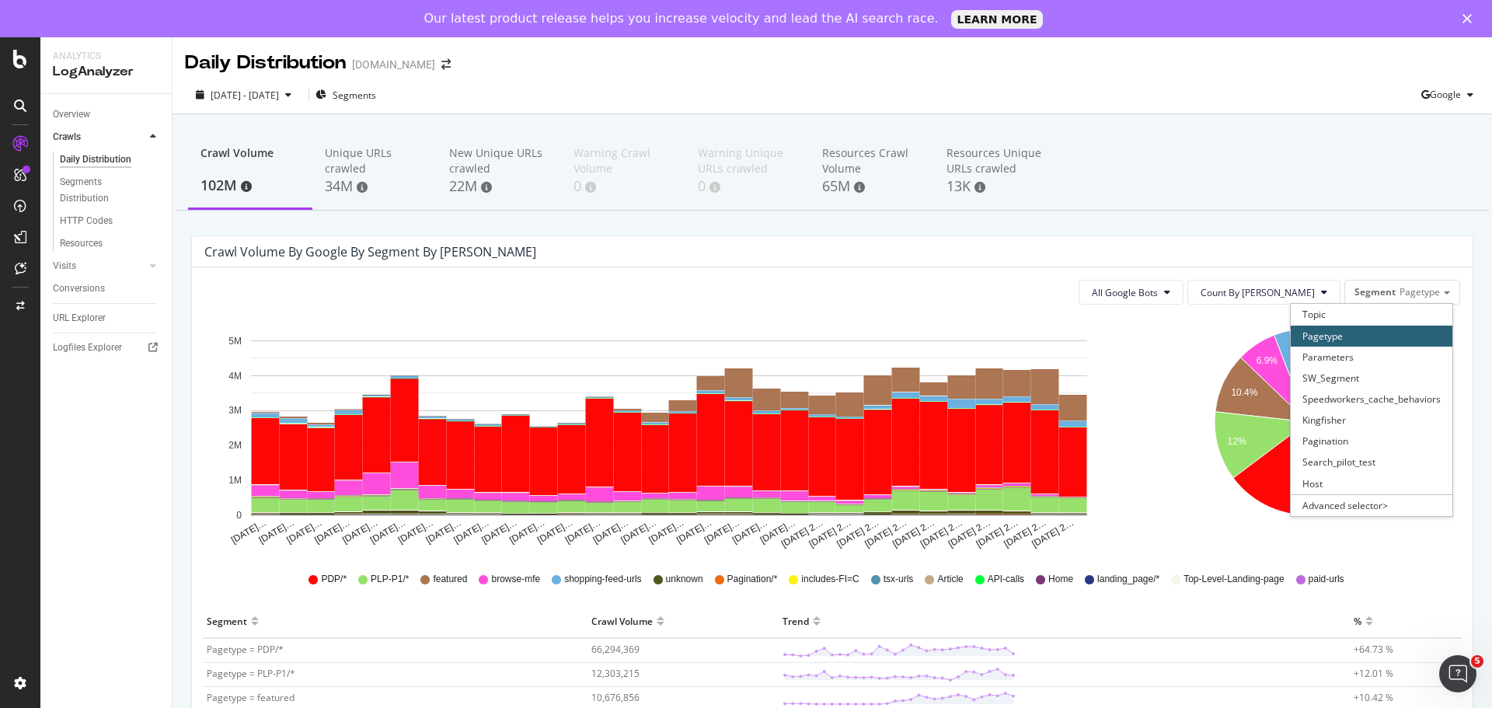
click at [1311, 517] on icon "6.9% 10.4% 12% 64.7%" at bounding box center [1307, 433] width 299 height 233
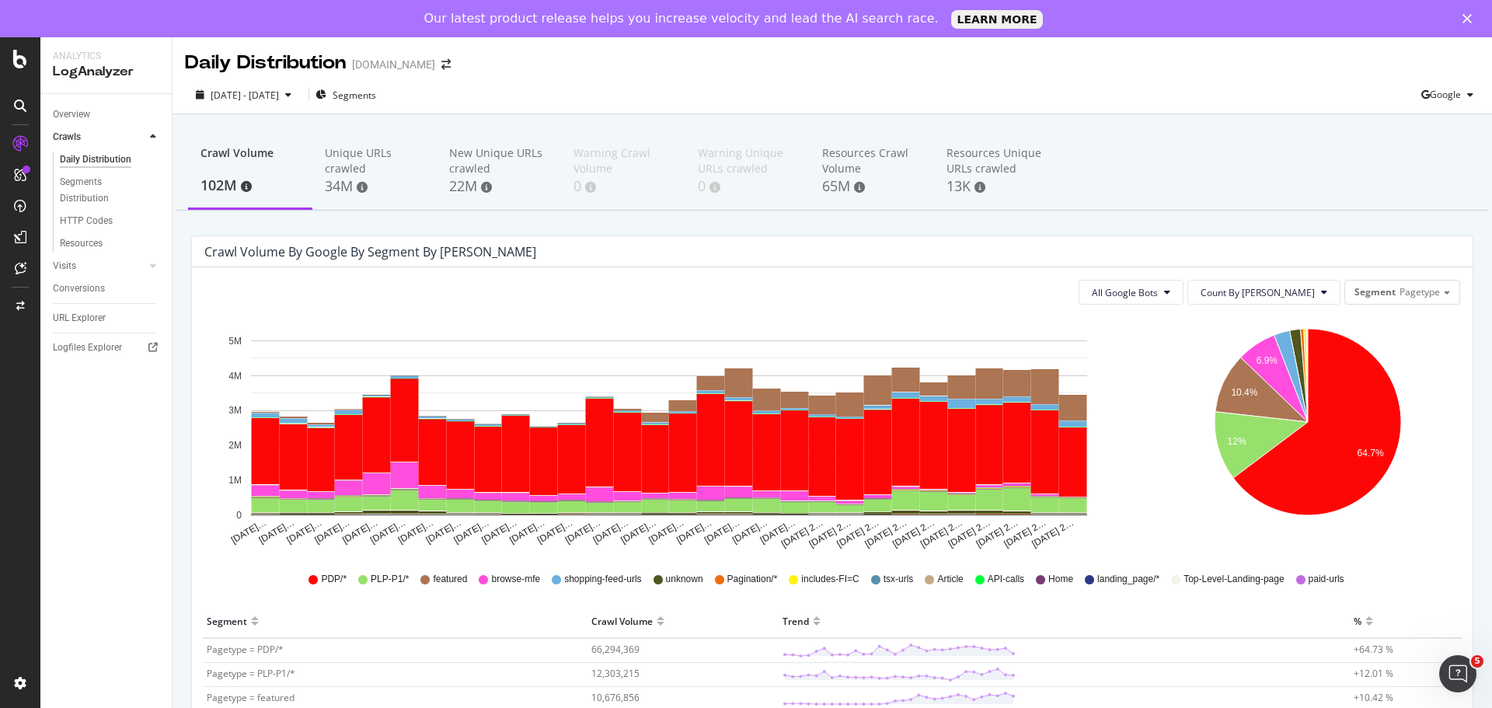
click at [1351, 308] on div "All Google Bots Count By Day Segment Pagetype Hold CTRL while clicking to filte…" at bounding box center [832, 660] width 1280 height 786
click at [1357, 294] on span "Segment" at bounding box center [1374, 291] width 41 height 13
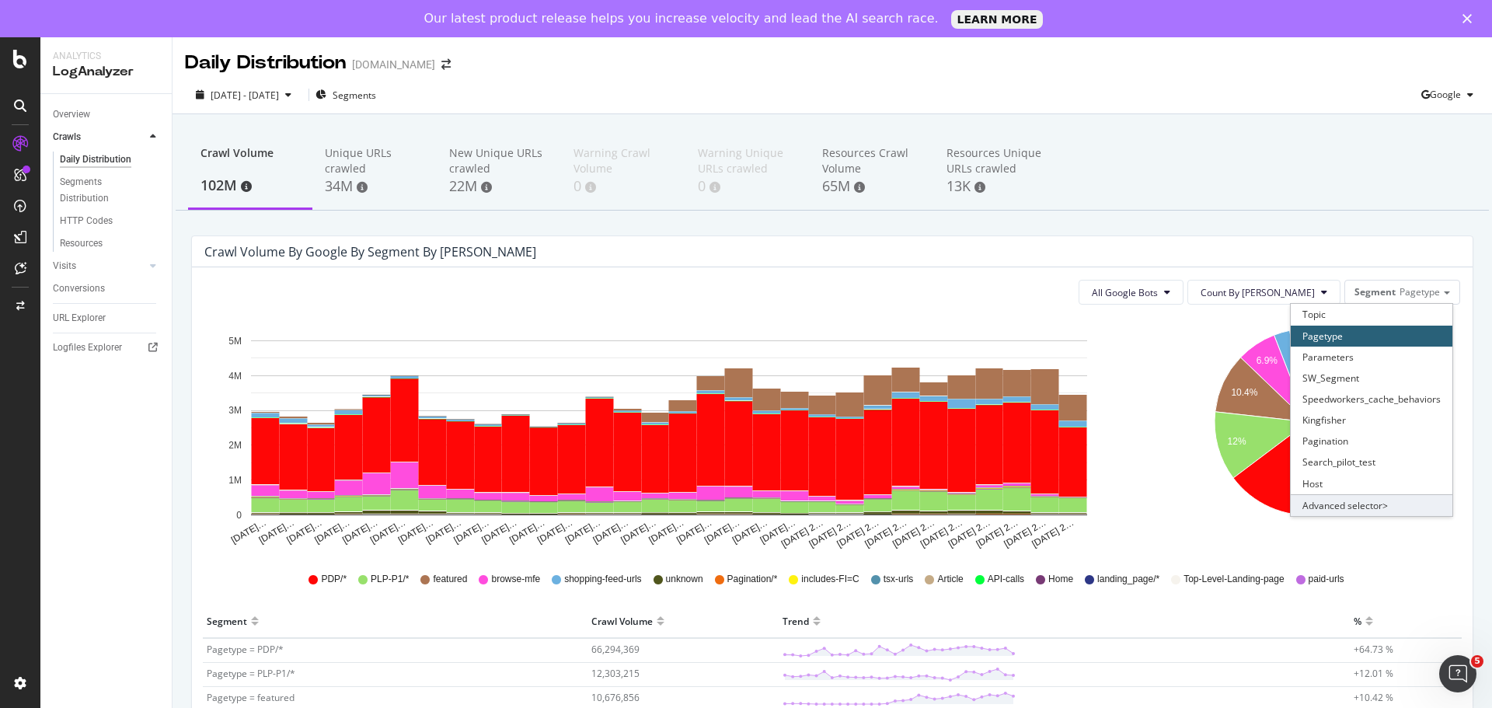
click at [1325, 505] on div "Advanced selector >" at bounding box center [1372, 505] width 162 height 22
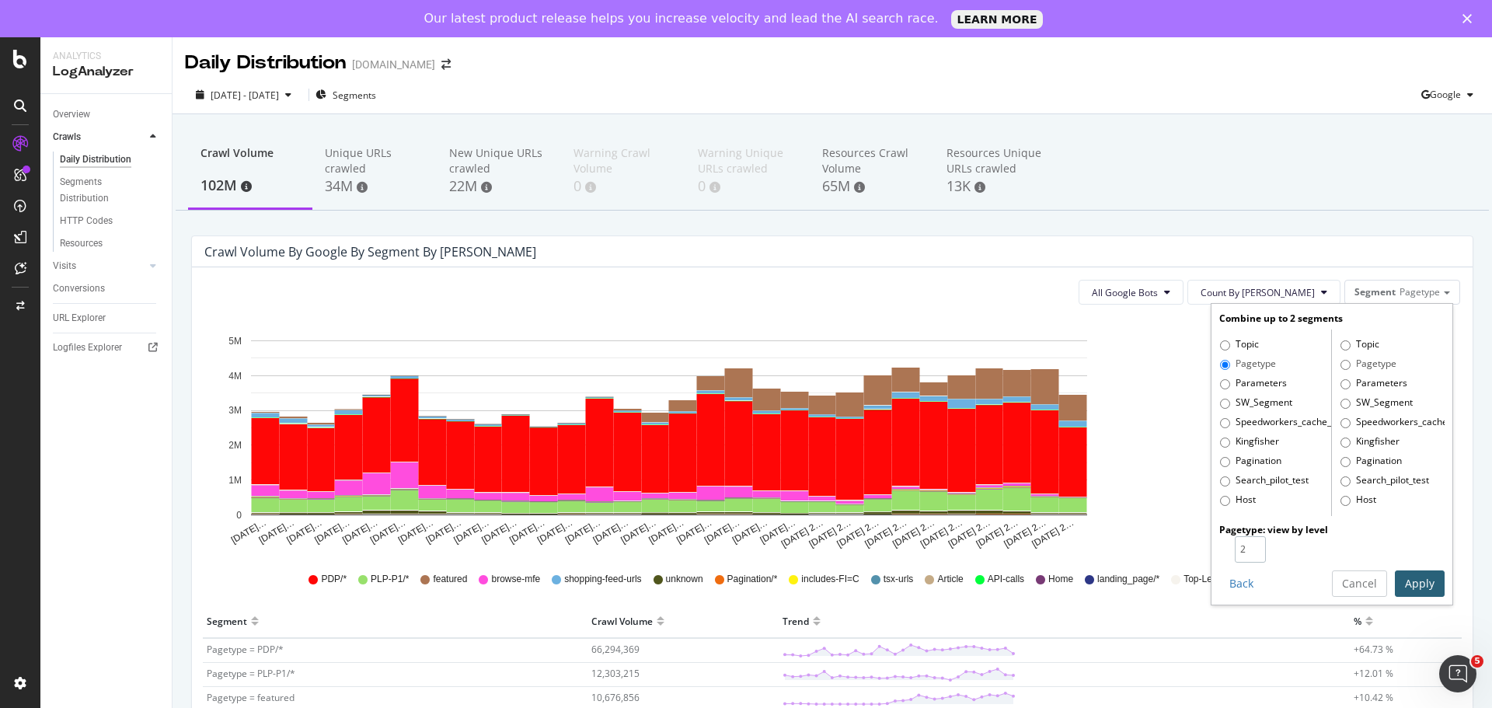
type input "2"
click at [1245, 545] on input "2" at bounding box center [1250, 549] width 31 height 26
click at [1401, 582] on button "Apply" at bounding box center [1420, 583] width 50 height 26
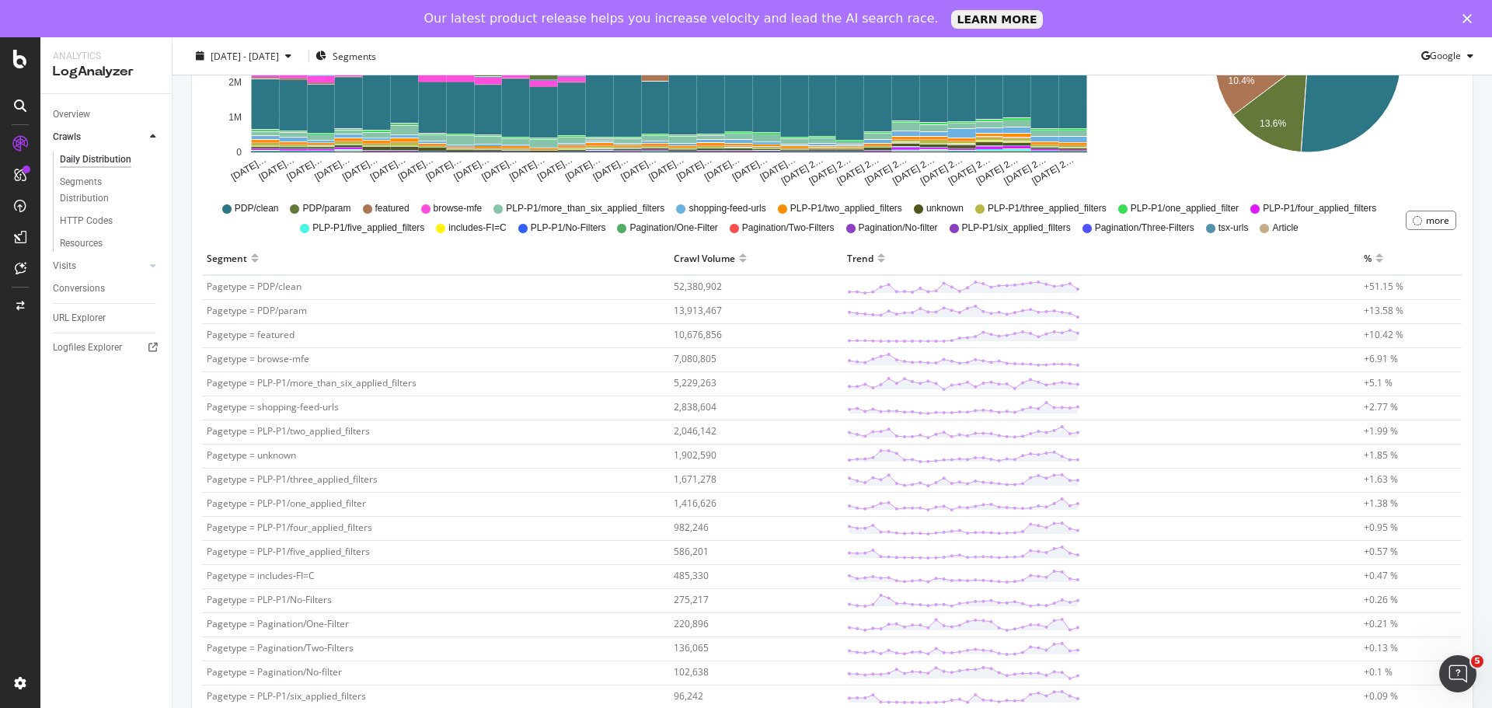
scroll to position [388, 0]
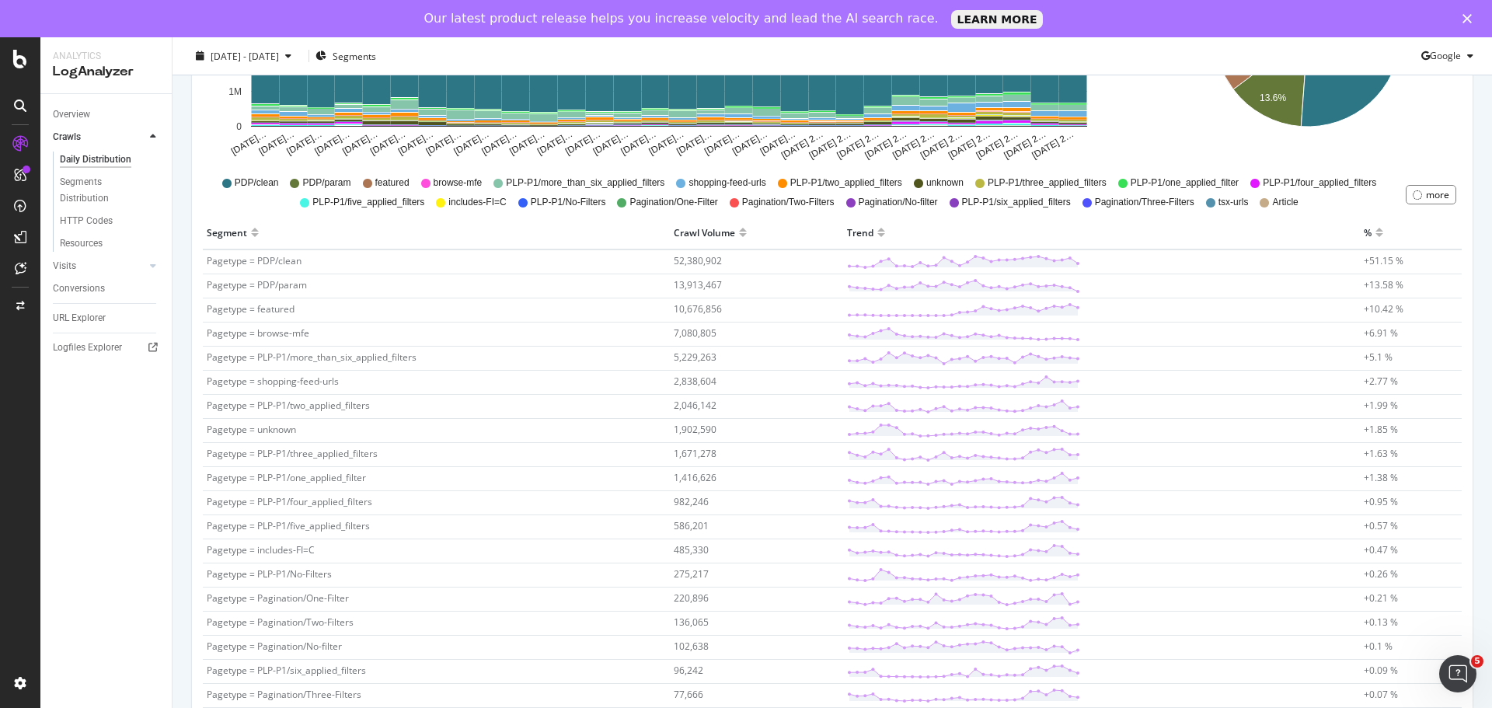
drag, startPoint x: 705, startPoint y: 312, endPoint x: 602, endPoint y: 300, distance: 103.2
click at [602, 300] on td "Pagetype = featured" at bounding box center [436, 310] width 467 height 24
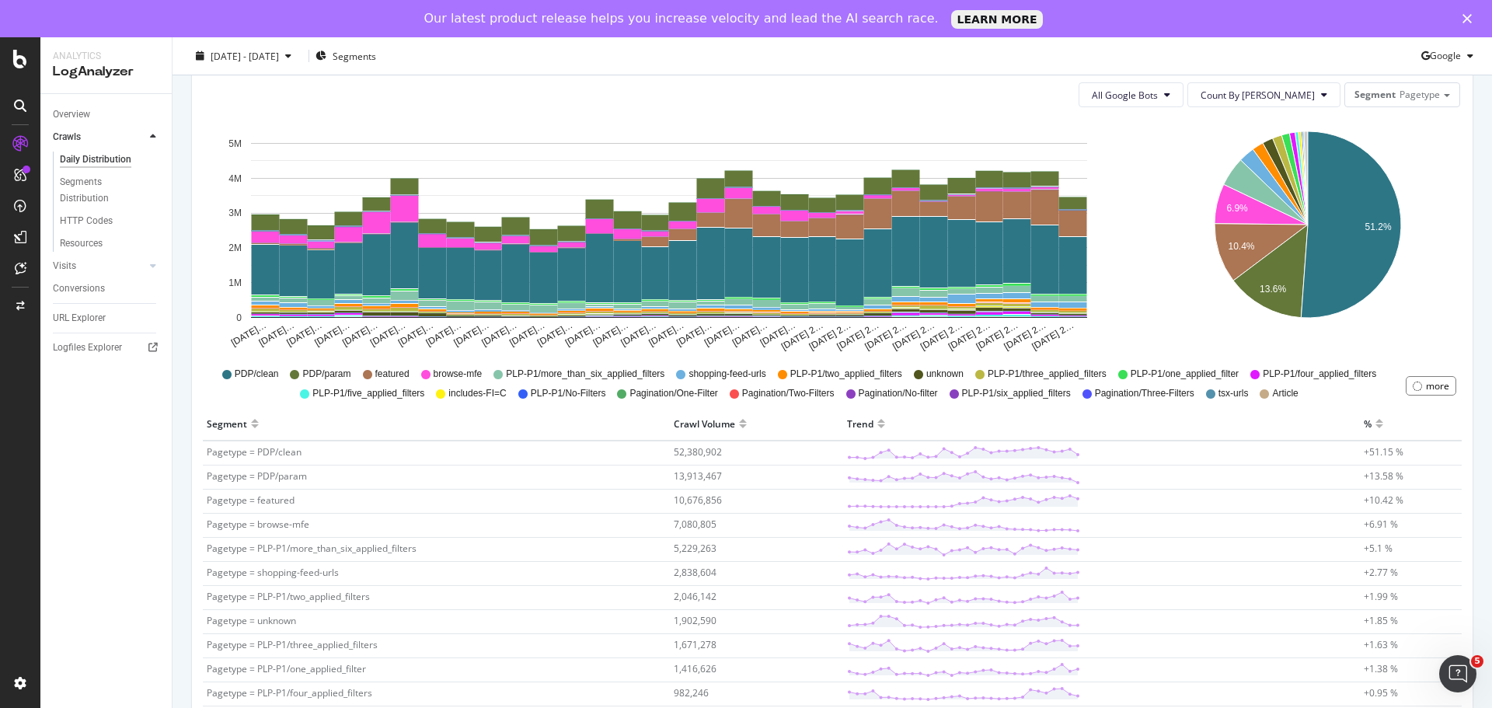
scroll to position [0, 0]
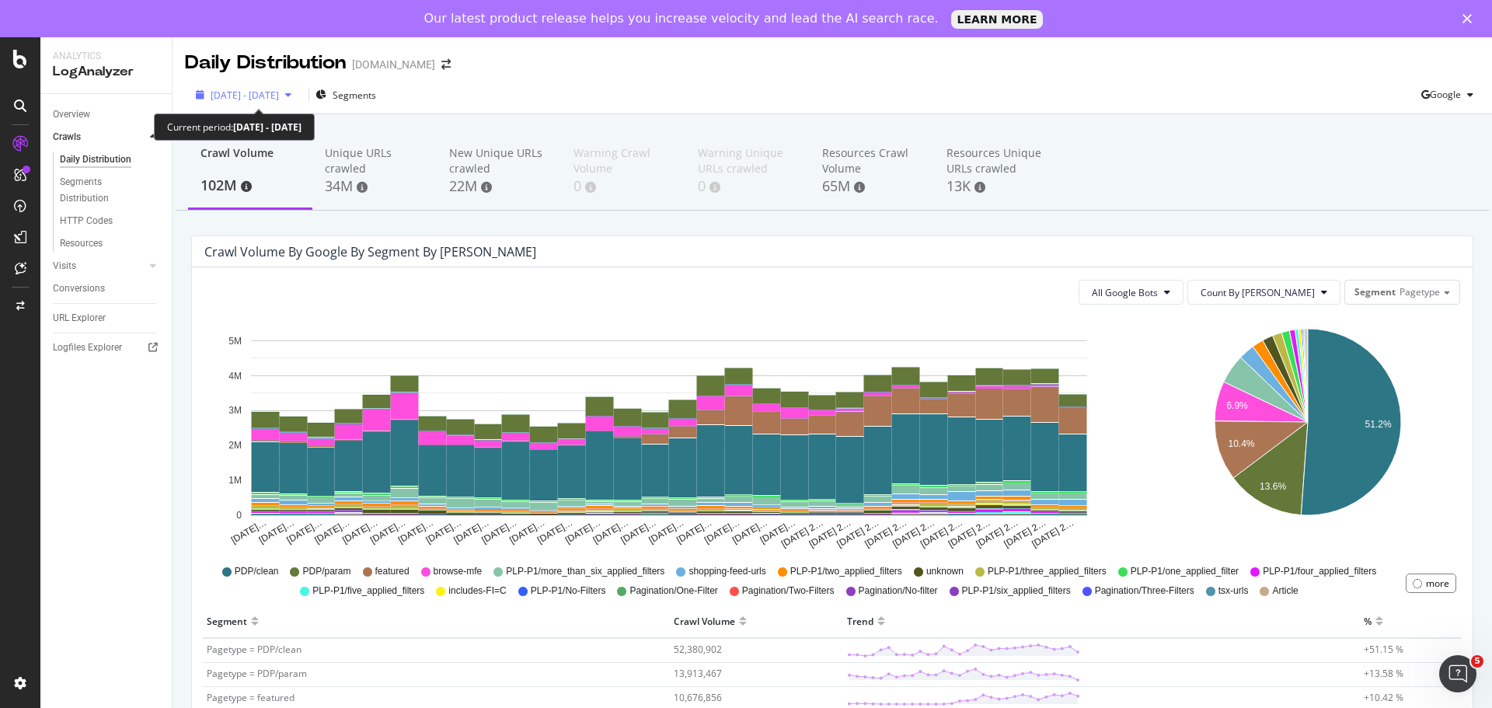
click at [253, 96] on span "[DATE] - [DATE]" at bounding box center [245, 95] width 68 height 13
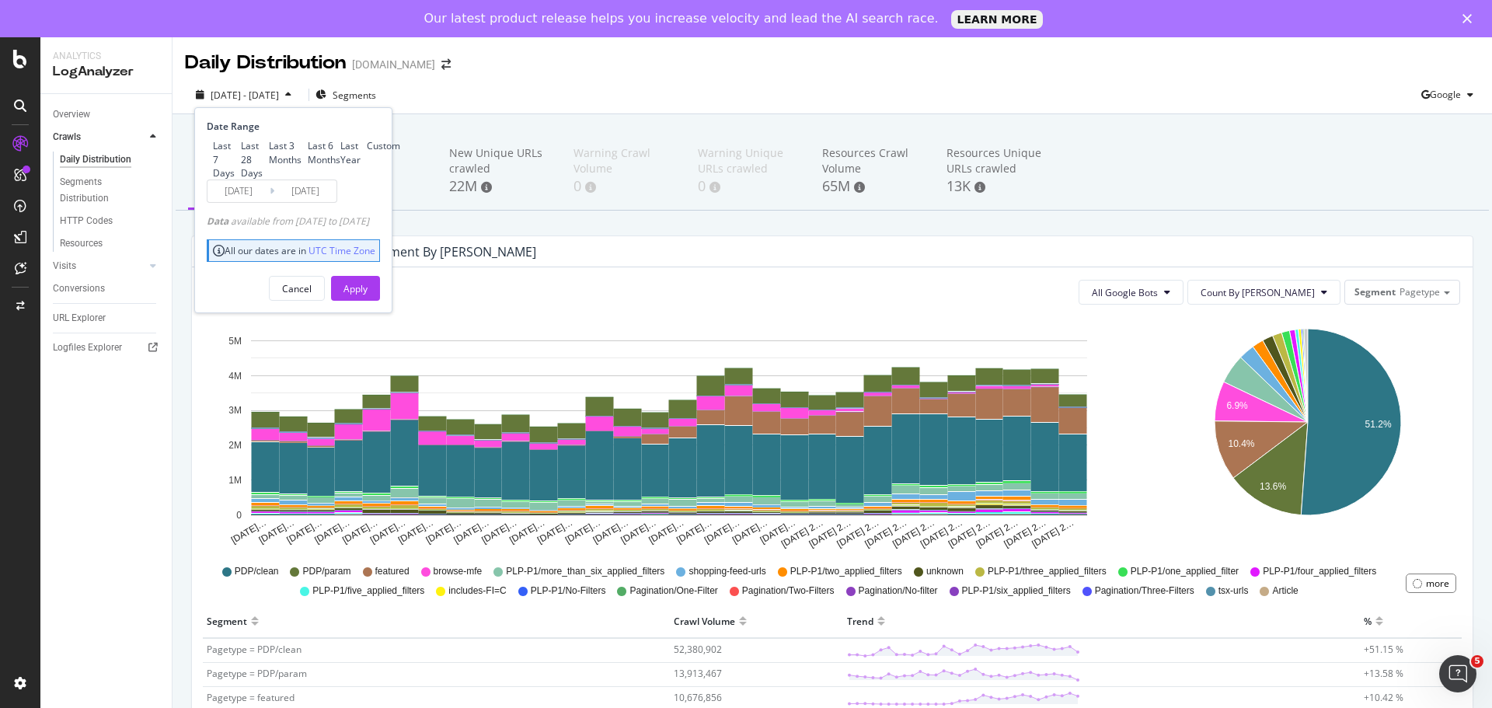
click at [308, 165] on div "Last 6 Months" at bounding box center [324, 152] width 33 height 26
type input "[DATE]"
click at [368, 295] on div "Apply" at bounding box center [355, 288] width 24 height 13
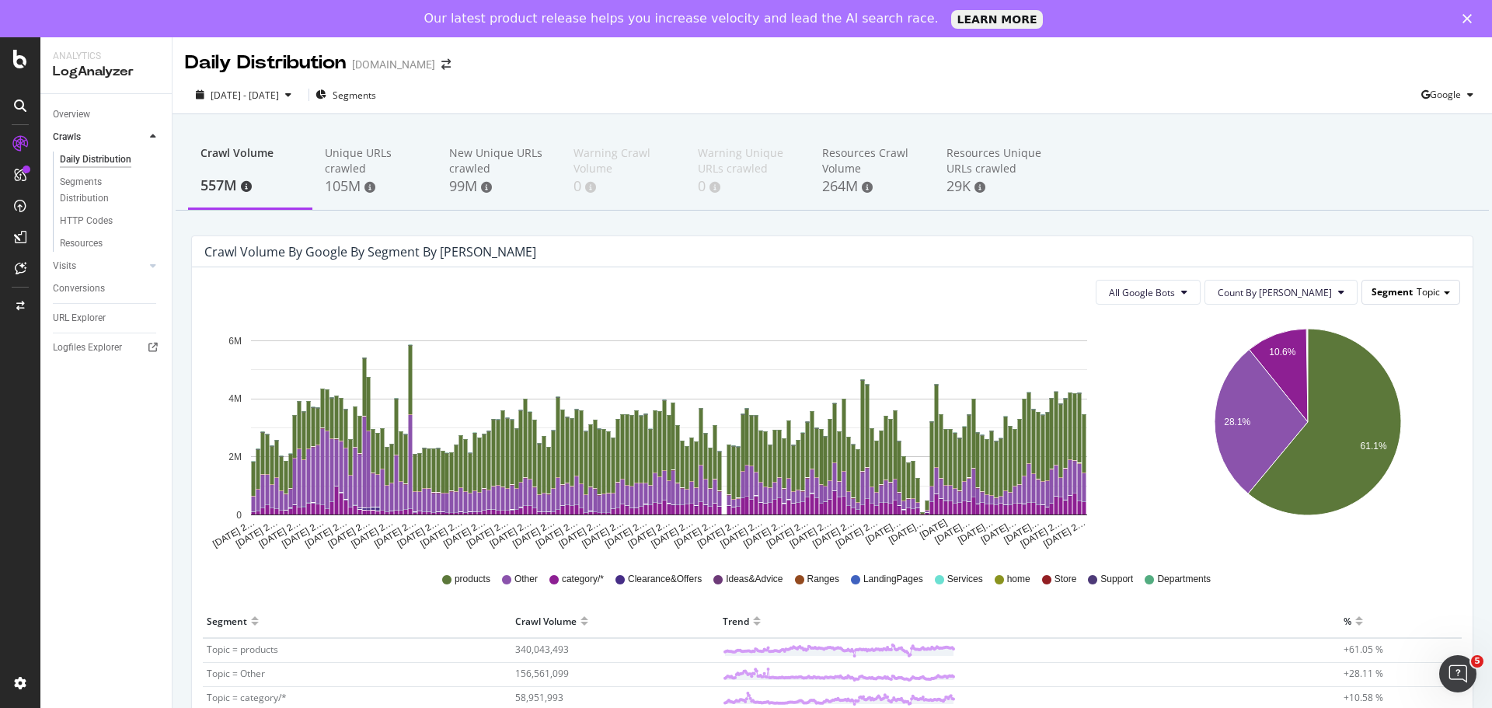
click at [1399, 298] on span "Segment" at bounding box center [1391, 291] width 41 height 13
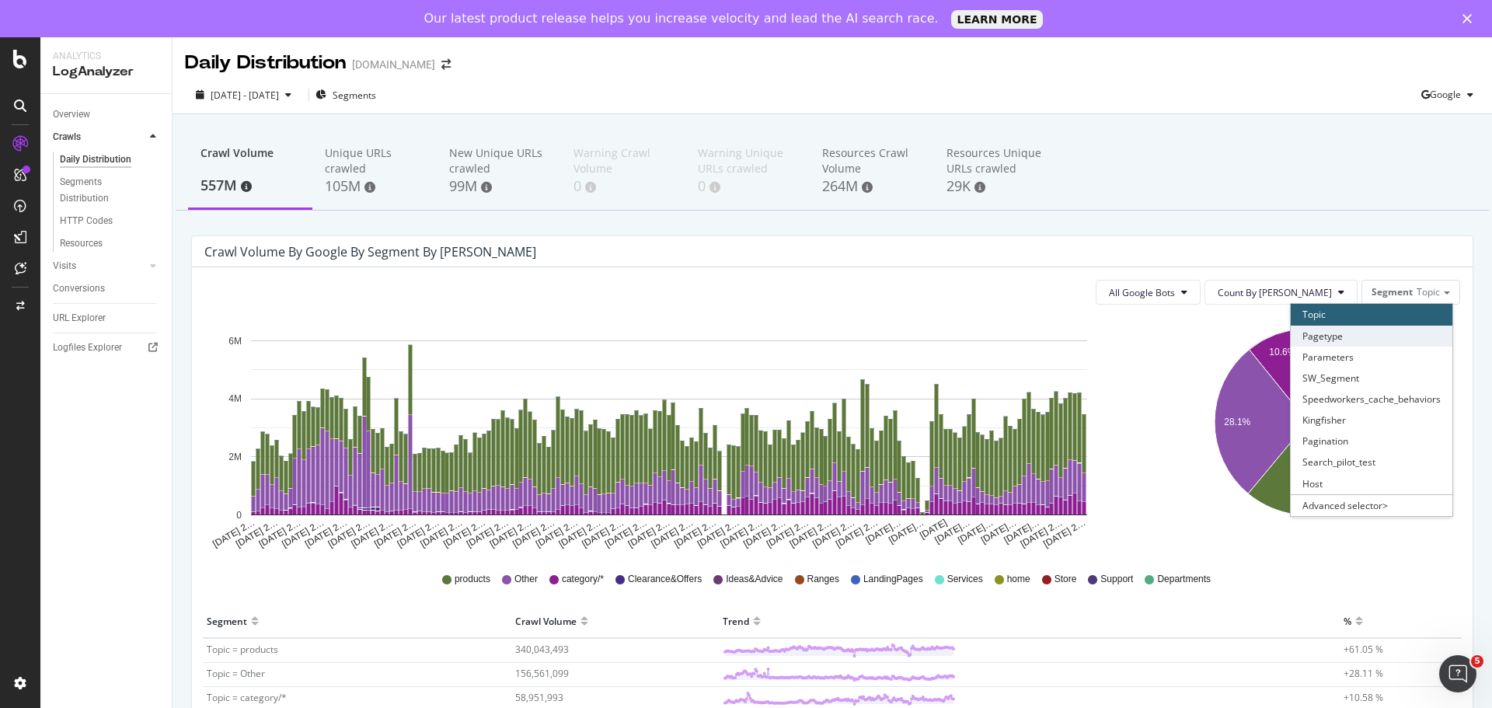
click at [1373, 338] on div "Pagetype" at bounding box center [1372, 336] width 162 height 21
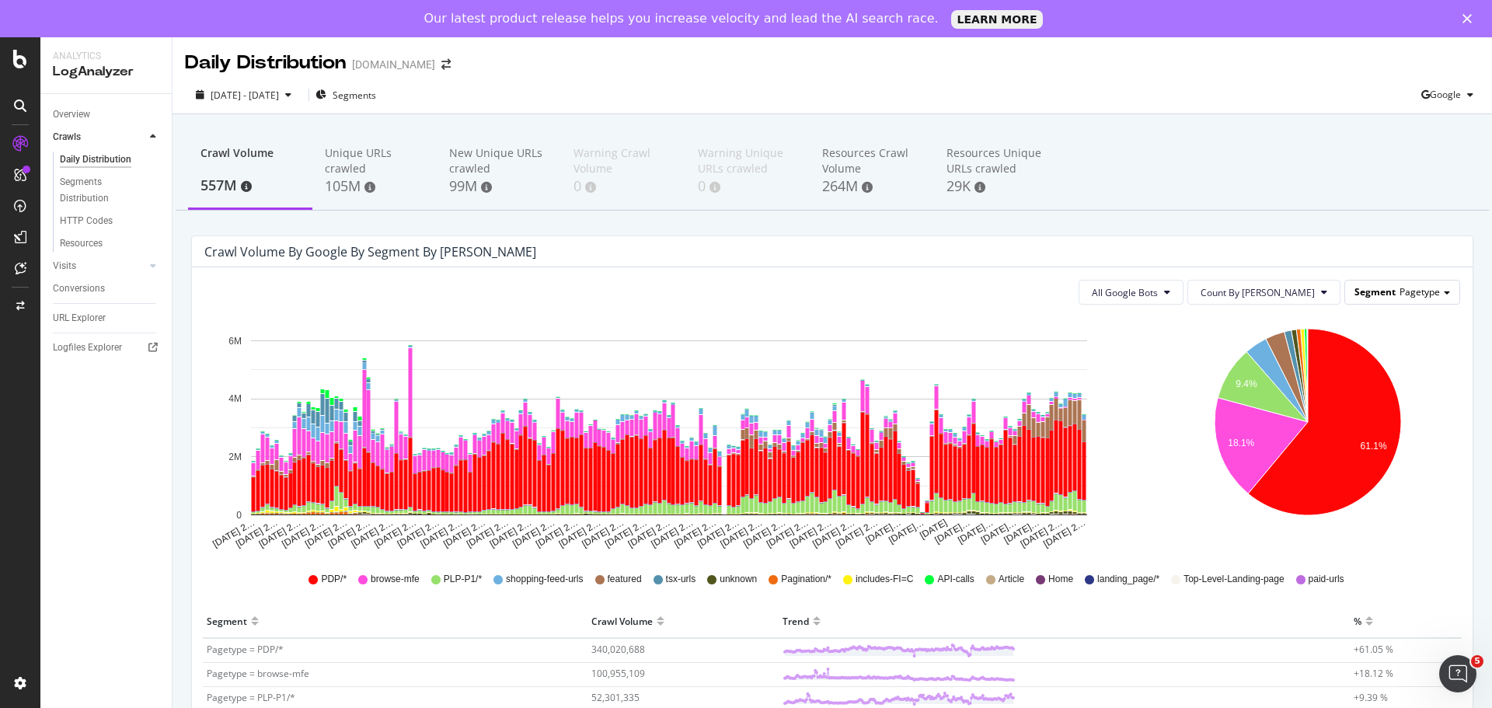
click at [1415, 280] on div "Segment Pagetype" at bounding box center [1402, 291] width 114 height 23
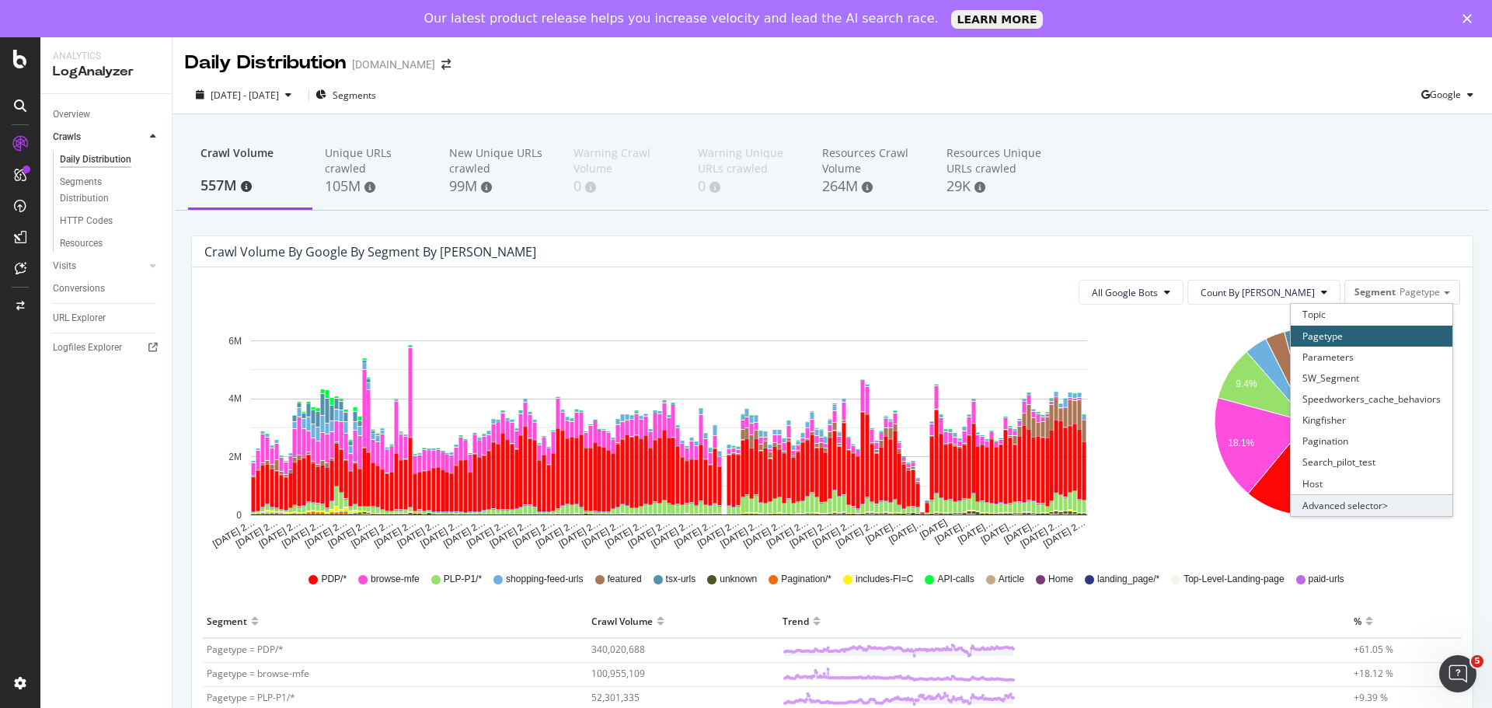
click at [1343, 505] on div "Advanced selector >" at bounding box center [1372, 505] width 162 height 22
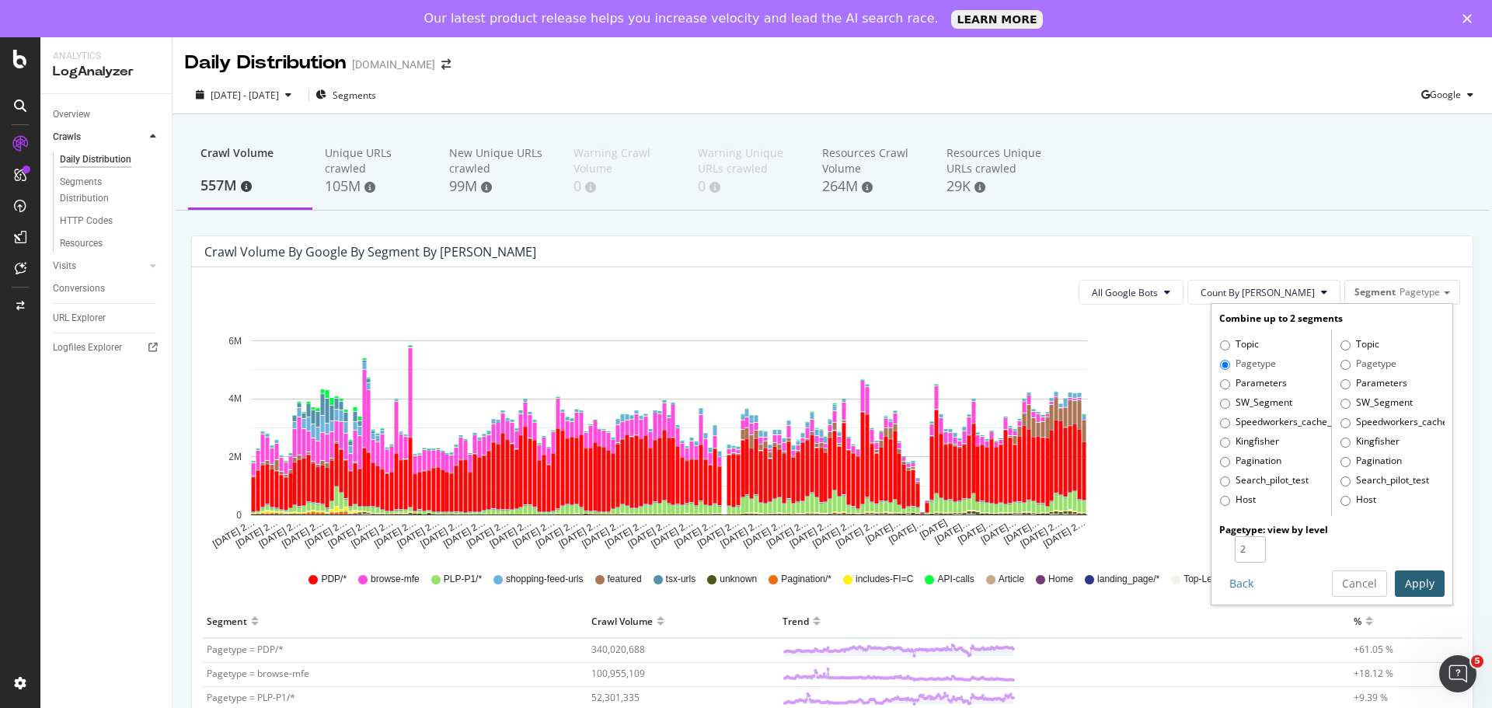
type input "2"
click at [1245, 544] on input "2" at bounding box center [1250, 549] width 31 height 26
click at [1395, 583] on button "Apply" at bounding box center [1420, 583] width 50 height 26
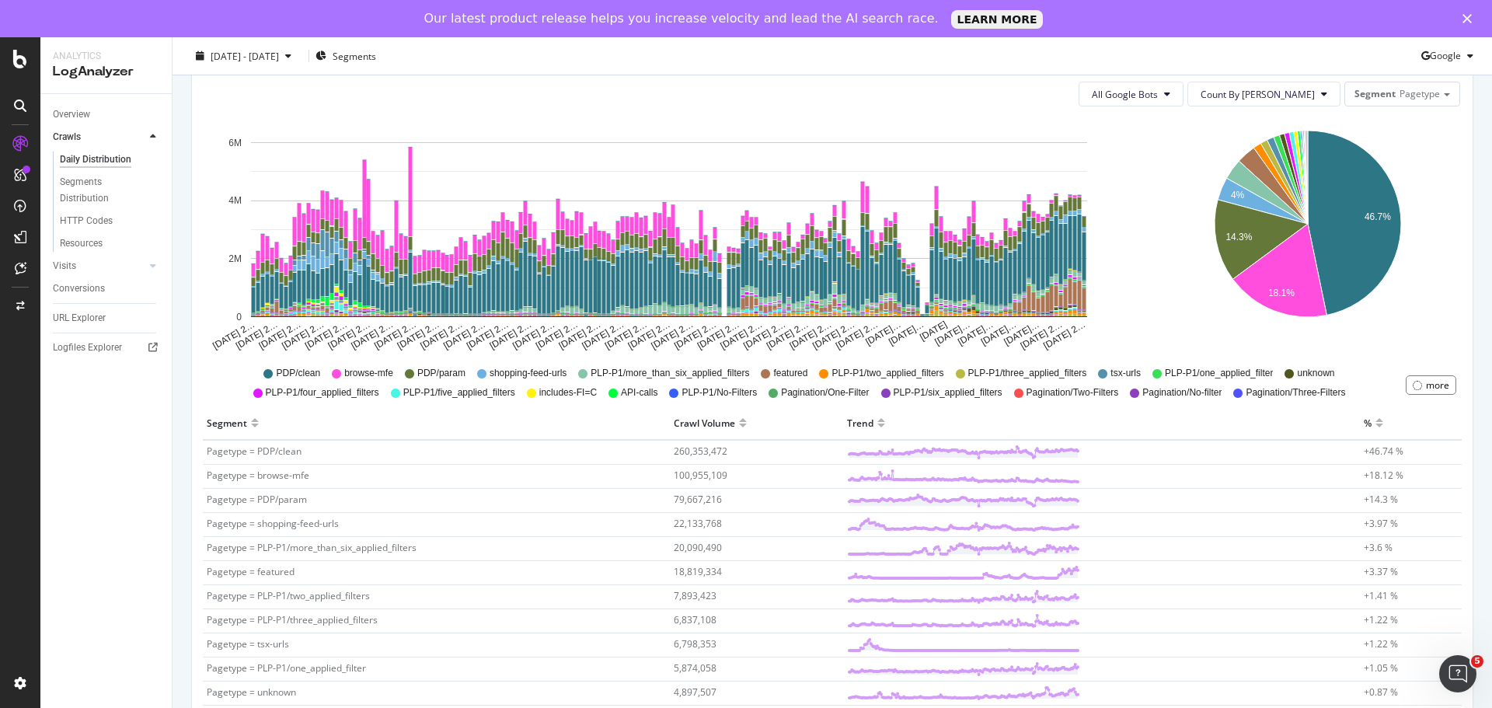
scroll to position [186, 0]
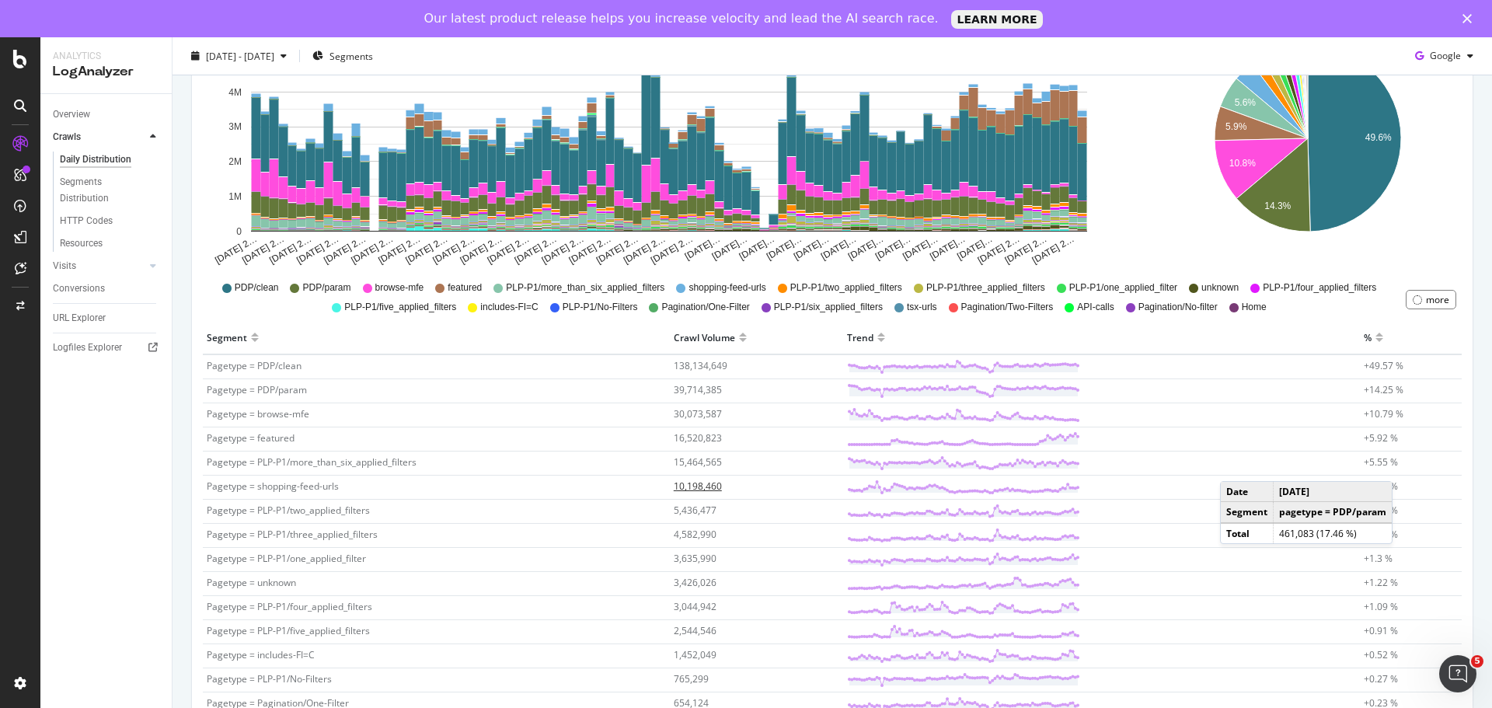
scroll to position [311, 0]
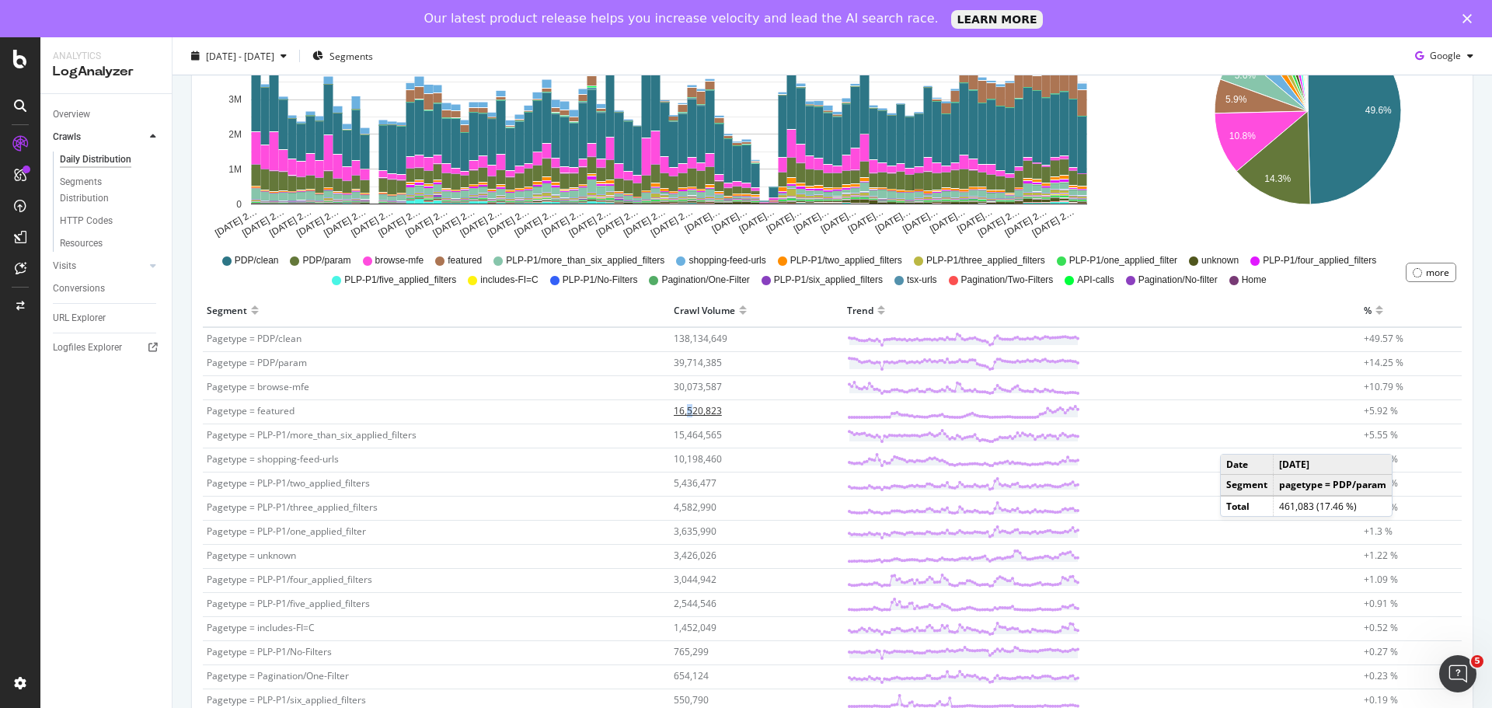
click at [688, 416] on span "16,520,823" at bounding box center [698, 410] width 48 height 13
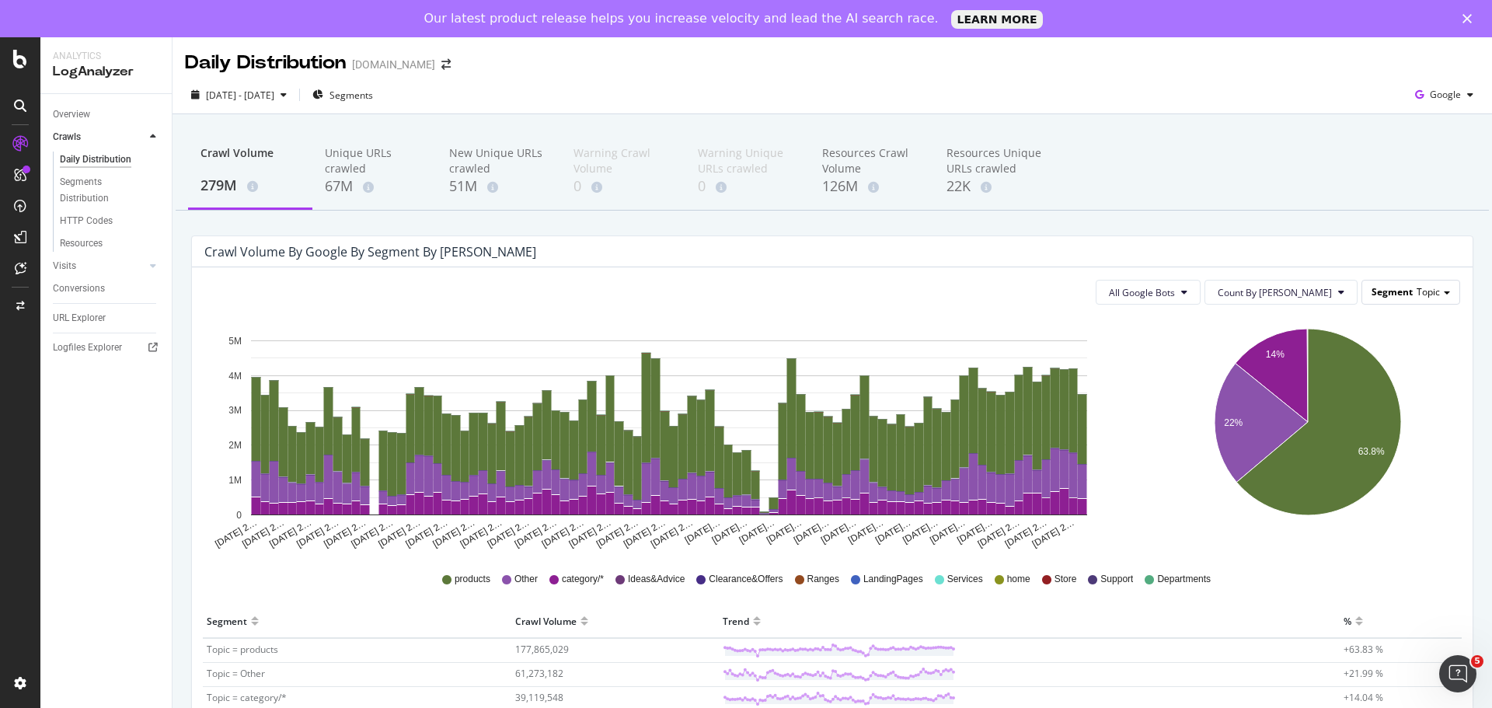
click at [1428, 301] on div "Segment Topic" at bounding box center [1410, 291] width 97 height 23
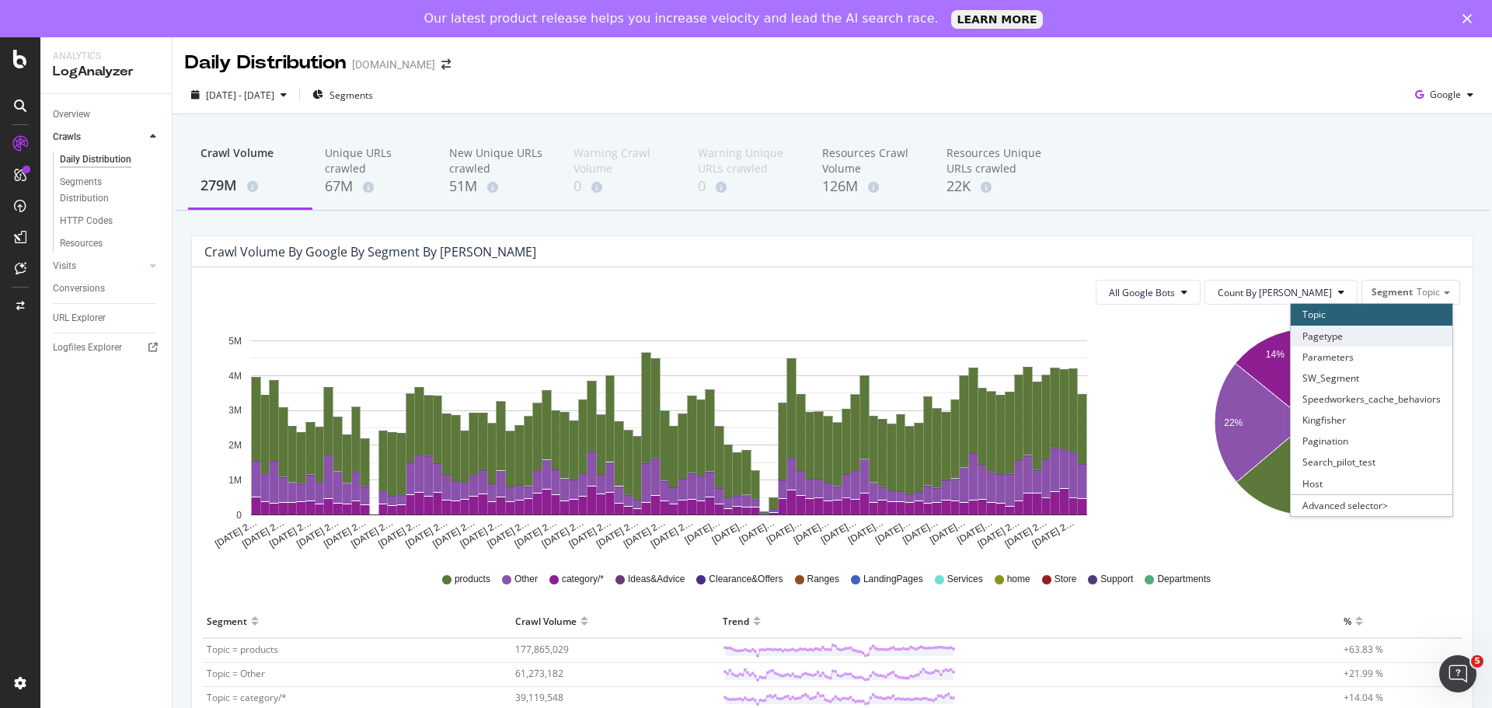
click at [1364, 339] on div "Pagetype" at bounding box center [1372, 336] width 162 height 21
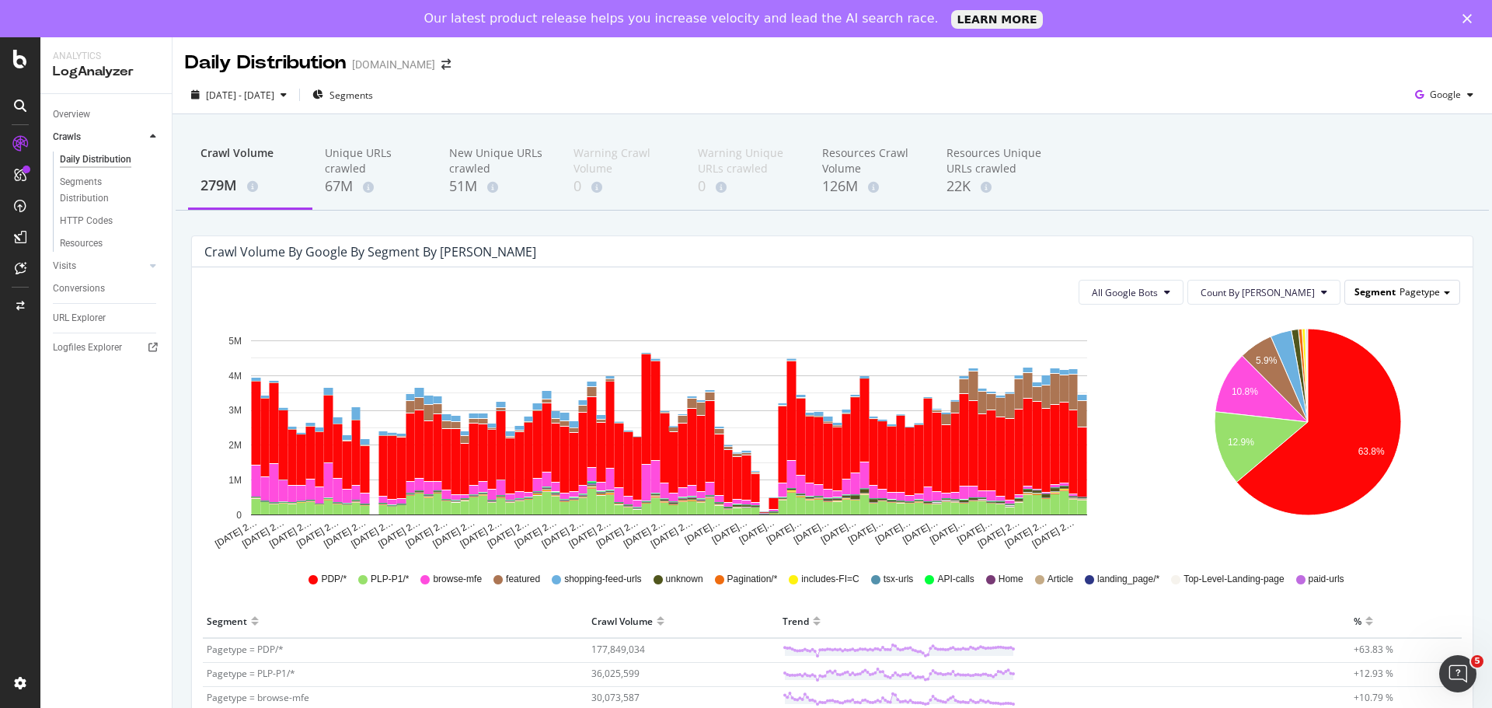
click at [1400, 293] on span "Pagetype" at bounding box center [1419, 291] width 40 height 13
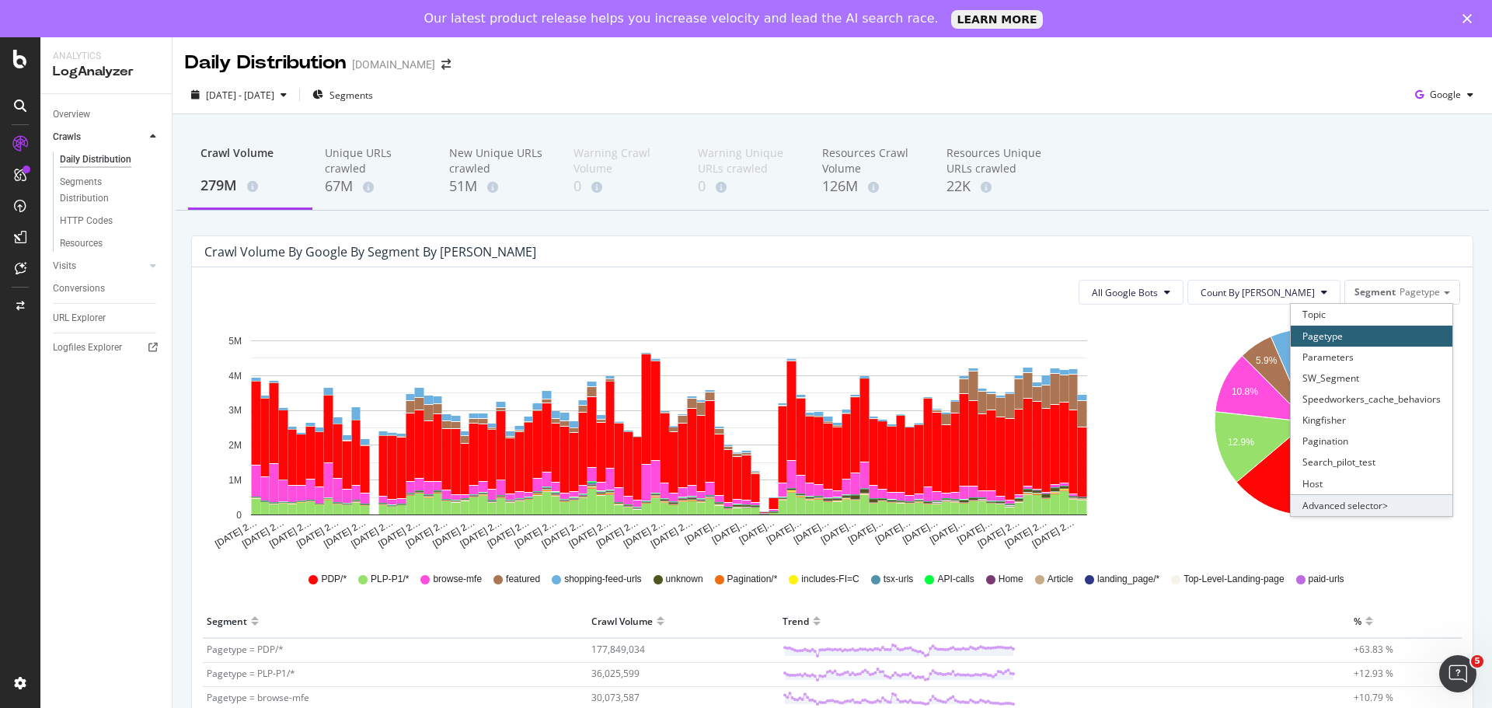
click at [1316, 507] on div "Advanced selector >" at bounding box center [1372, 505] width 162 height 22
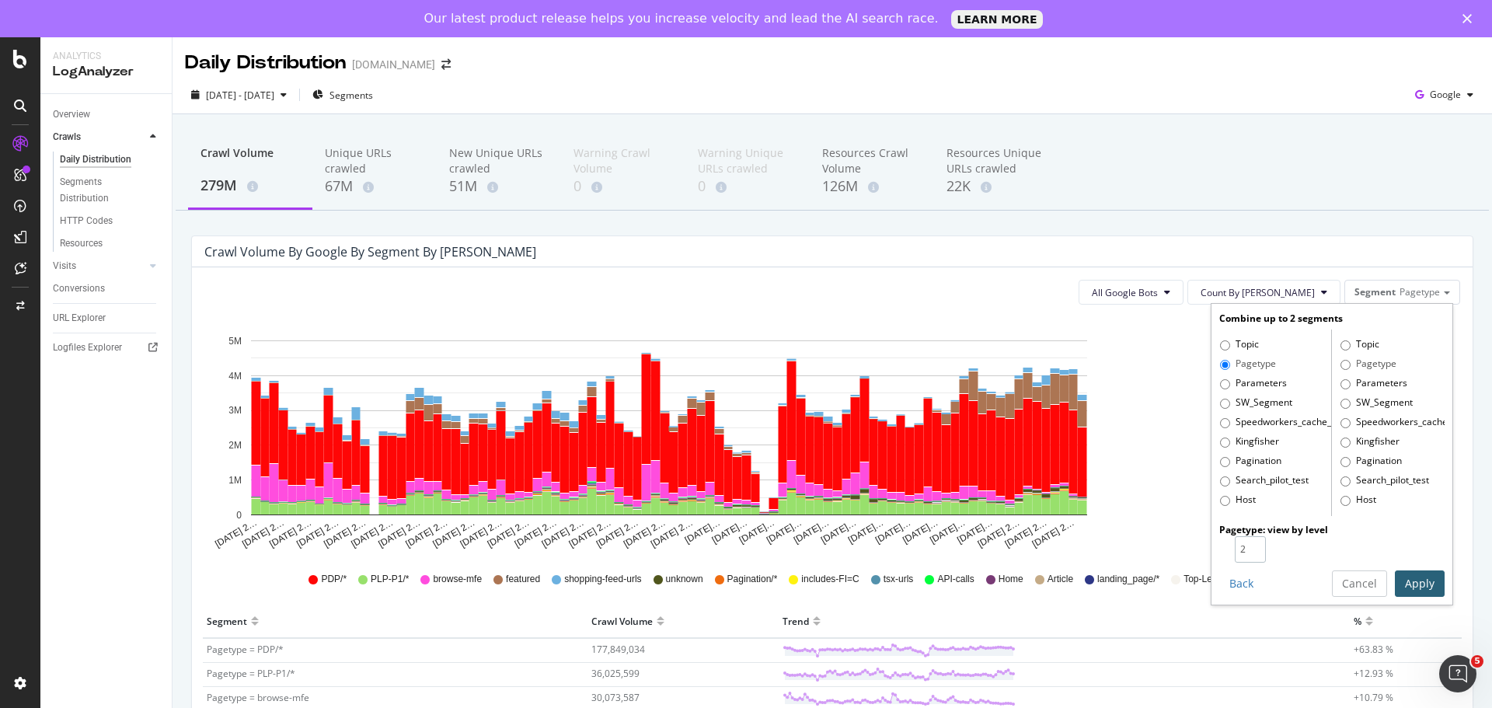
type input "2"
click at [1238, 543] on input "2" at bounding box center [1250, 549] width 31 height 26
click at [1399, 580] on button "Apply" at bounding box center [1420, 583] width 50 height 26
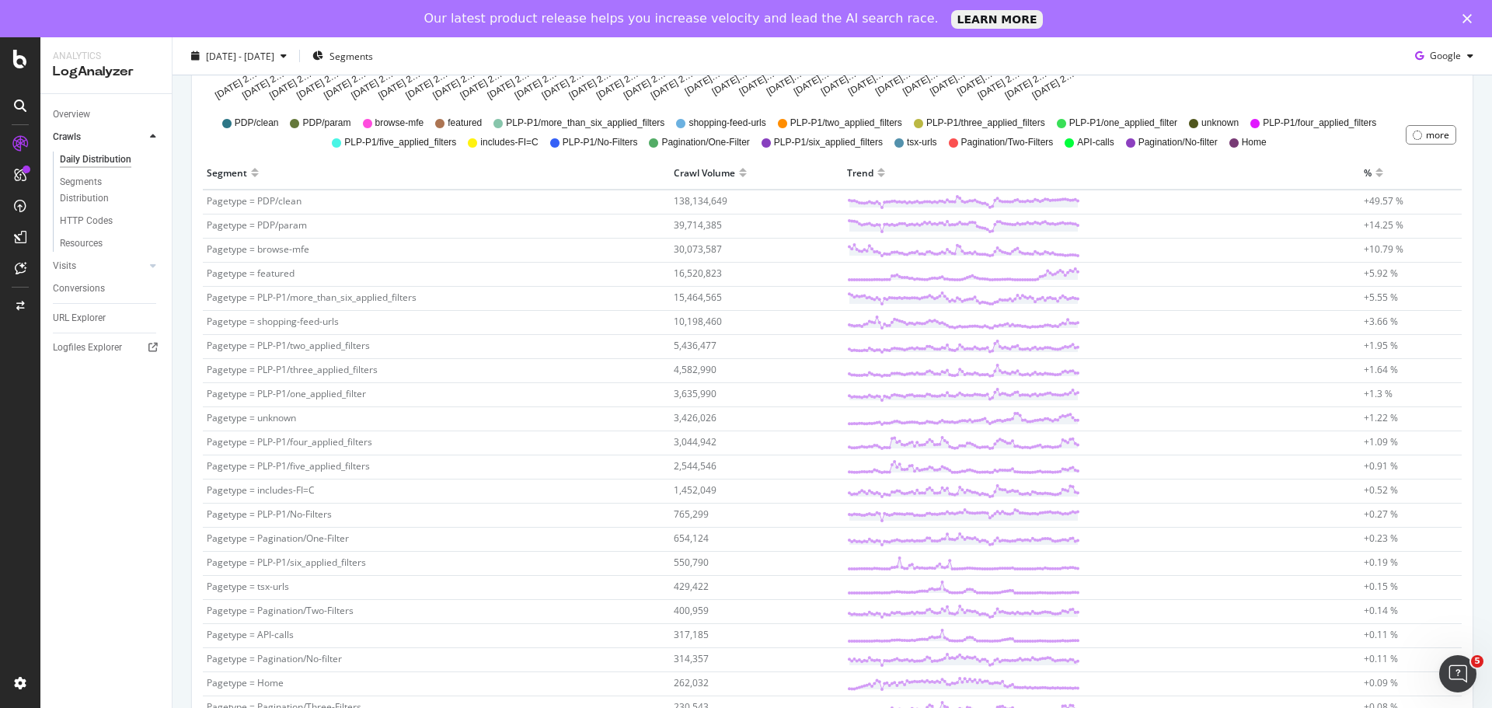
scroll to position [466, 0]
